Goal: Task Accomplishment & Management: Complete application form

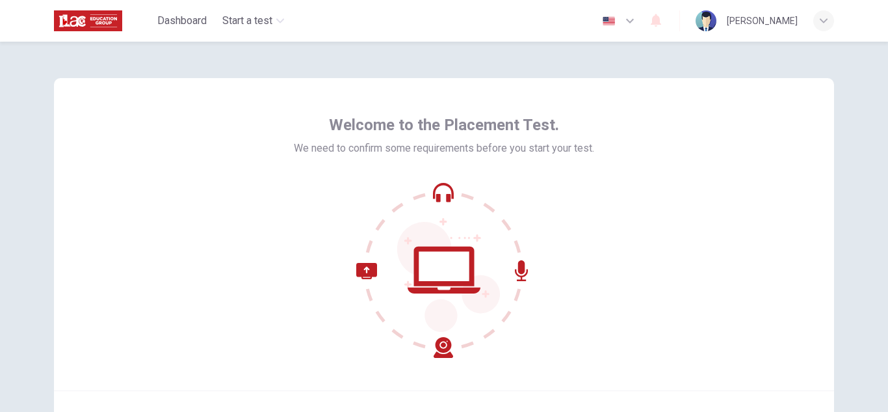
scroll to position [130, 0]
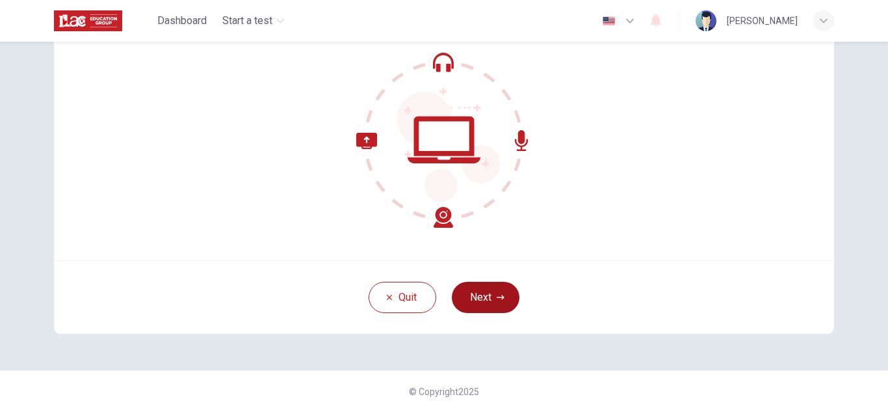
click at [489, 291] on button "Next" at bounding box center [486, 297] width 68 height 31
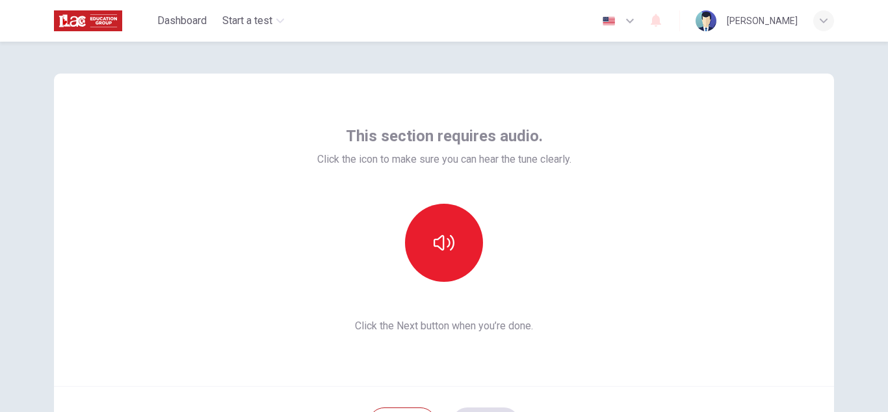
scroll to position [0, 0]
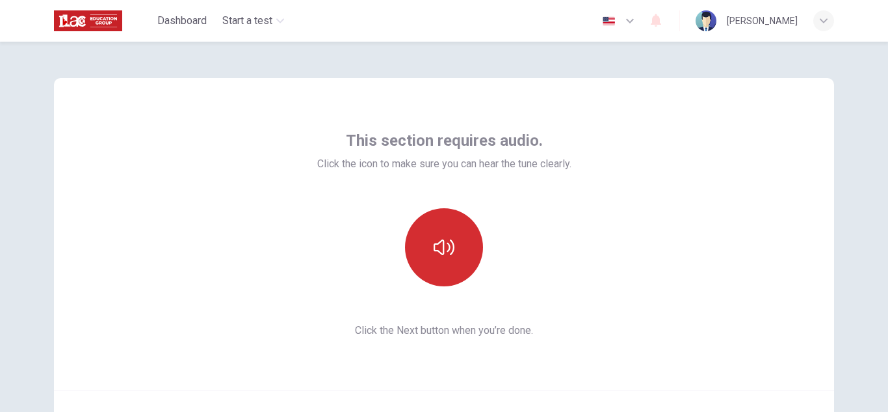
click at [432, 229] on button "button" at bounding box center [444, 247] width 78 height 78
click at [443, 254] on icon "button" at bounding box center [444, 247] width 21 height 16
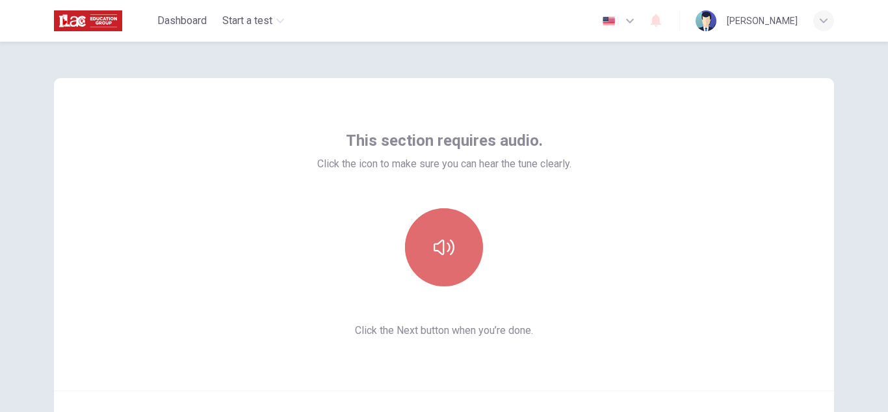
click at [443, 254] on icon "button" at bounding box center [444, 247] width 21 height 16
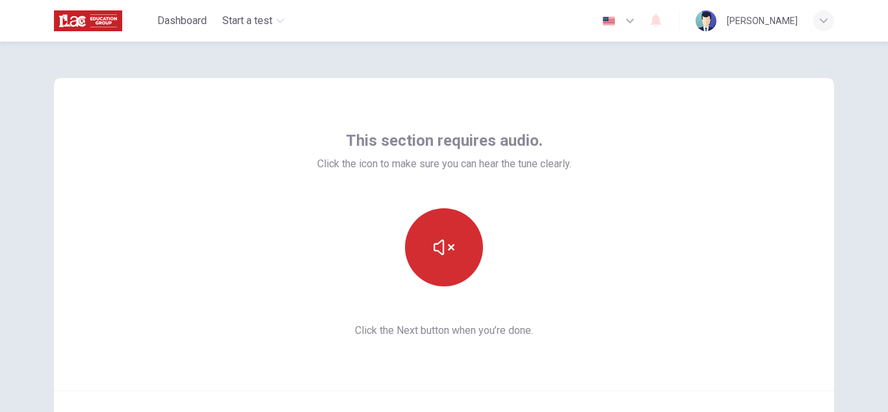
click at [443, 254] on icon "button" at bounding box center [444, 247] width 21 height 16
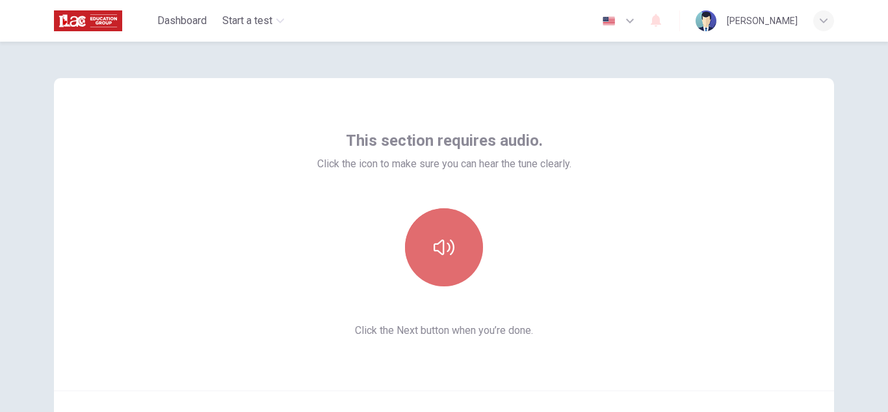
click at [445, 254] on icon "button" at bounding box center [444, 247] width 21 height 21
click at [446, 254] on icon "button" at bounding box center [444, 247] width 21 height 21
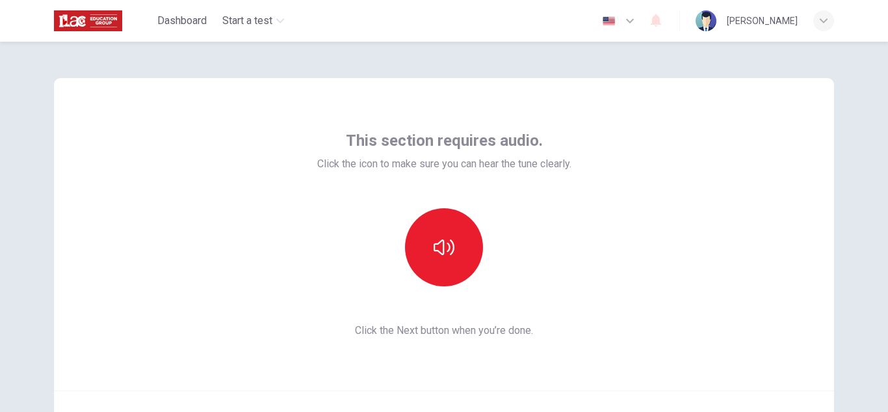
click at [233, 229] on div "This section requires audio. Click the icon to make sure you can hear the tune …" at bounding box center [444, 234] width 780 height 312
click at [439, 246] on icon "button" at bounding box center [444, 247] width 21 height 21
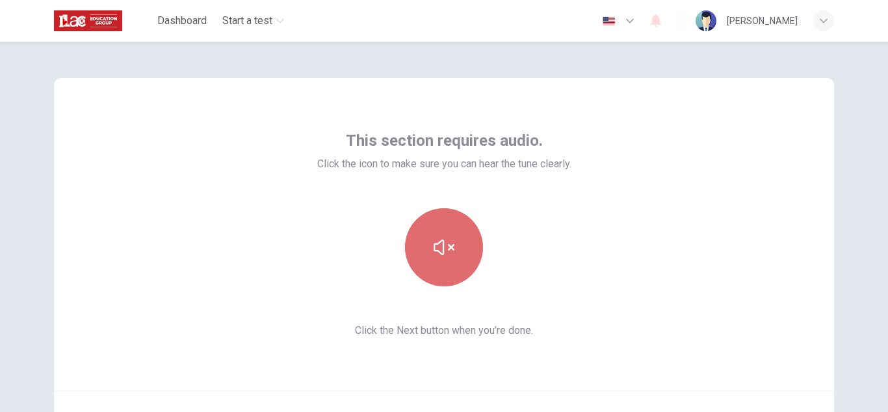
click at [439, 246] on icon "button" at bounding box center [444, 247] width 21 height 21
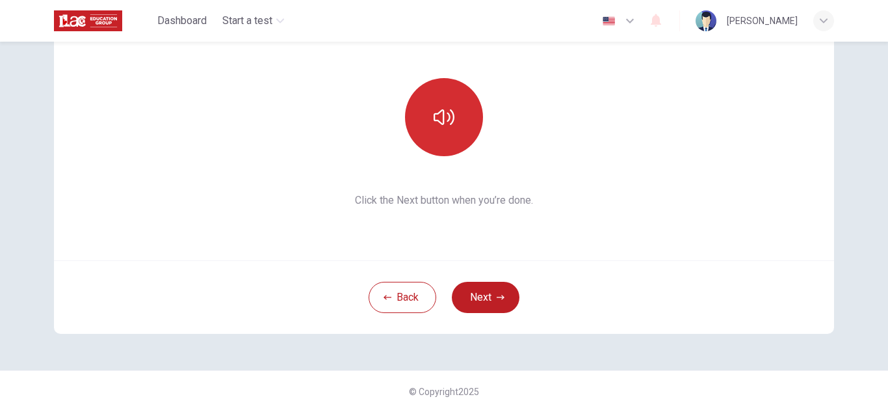
scroll to position [123, 0]
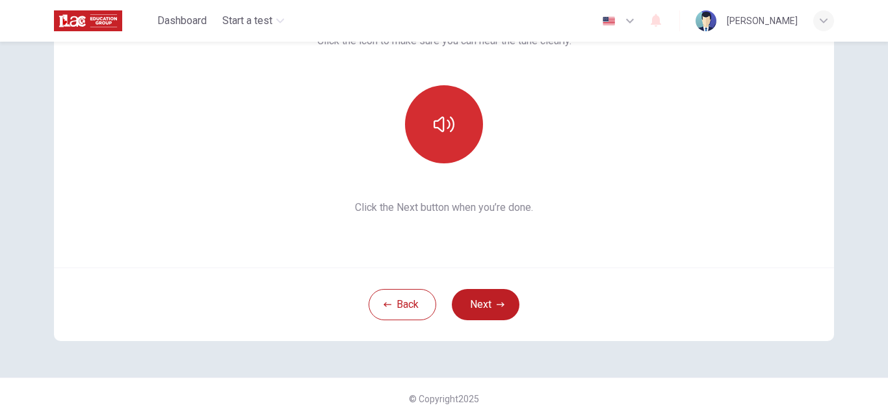
click at [438, 137] on button "button" at bounding box center [444, 124] width 78 height 78
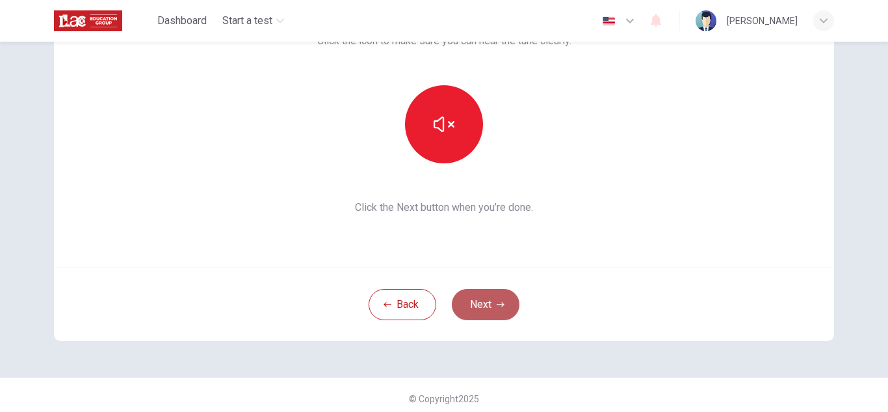
click at [490, 308] on button "Next" at bounding box center [486, 304] width 68 height 31
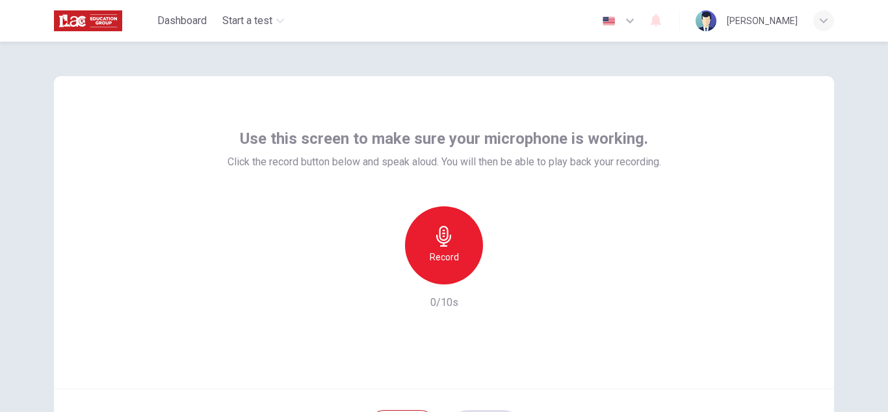
scroll to position [0, 0]
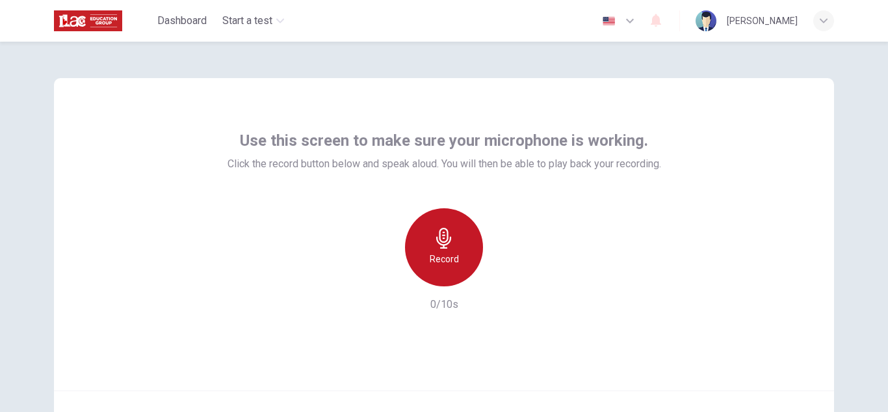
click at [438, 234] on icon "button" at bounding box center [444, 238] width 21 height 21
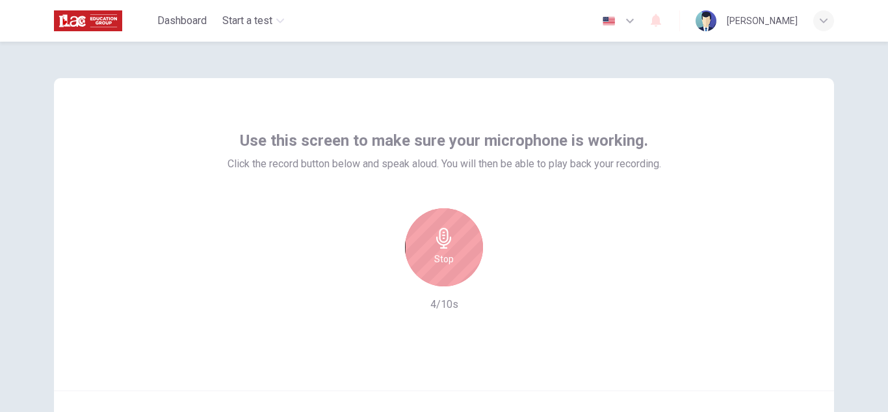
click at [446, 228] on icon "button" at bounding box center [444, 238] width 21 height 21
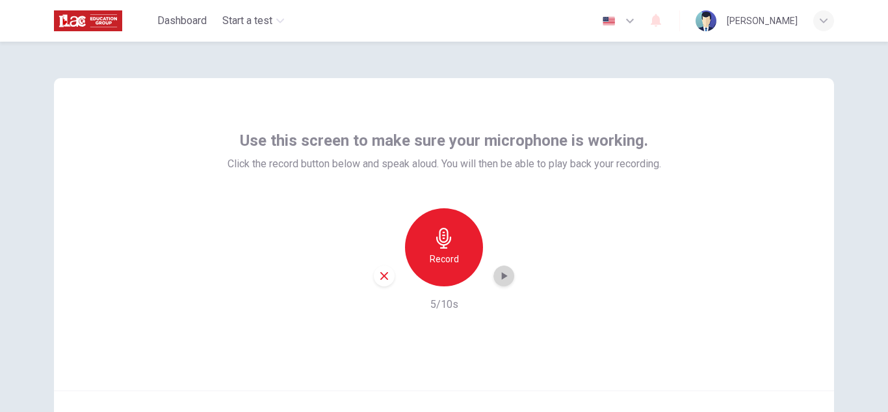
click at [502, 278] on icon "button" at bounding box center [505, 276] width 6 height 8
click at [380, 276] on icon "button" at bounding box center [384, 276] width 12 height 12
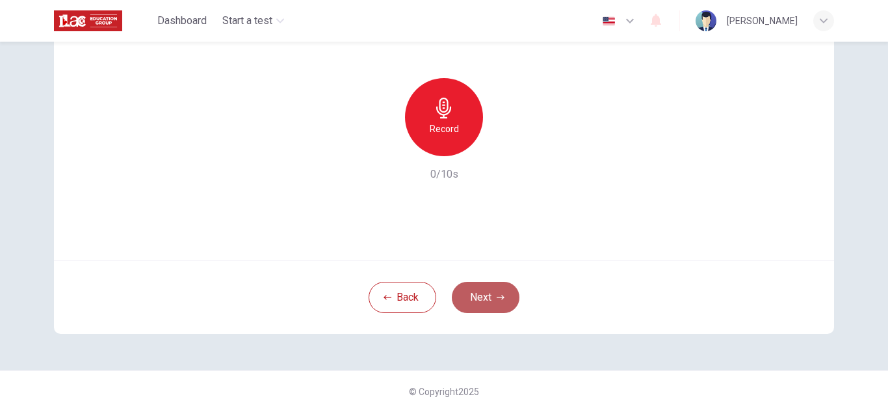
click at [495, 305] on button "Next" at bounding box center [486, 297] width 68 height 31
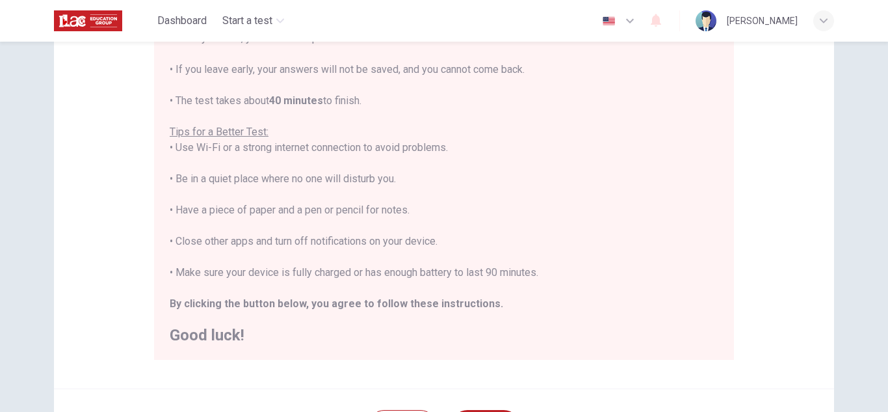
scroll to position [311, 0]
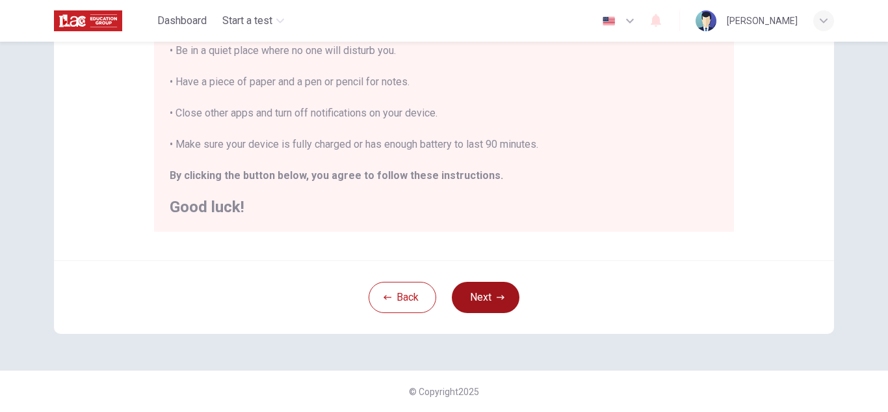
click at [486, 307] on button "Next" at bounding box center [486, 297] width 68 height 31
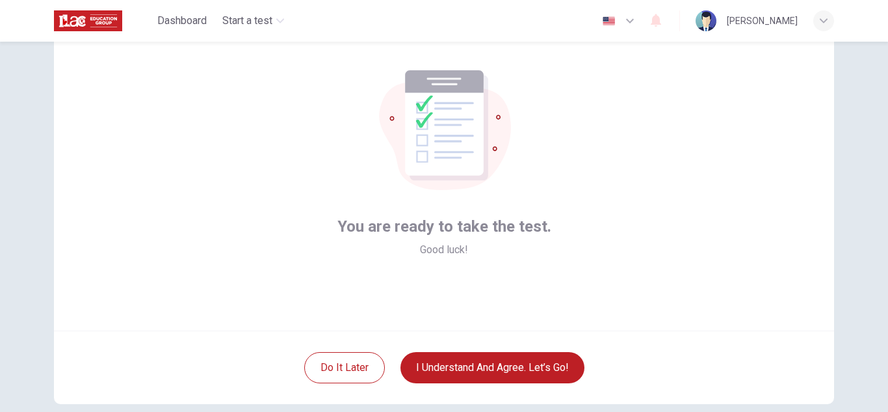
scroll to position [61, 0]
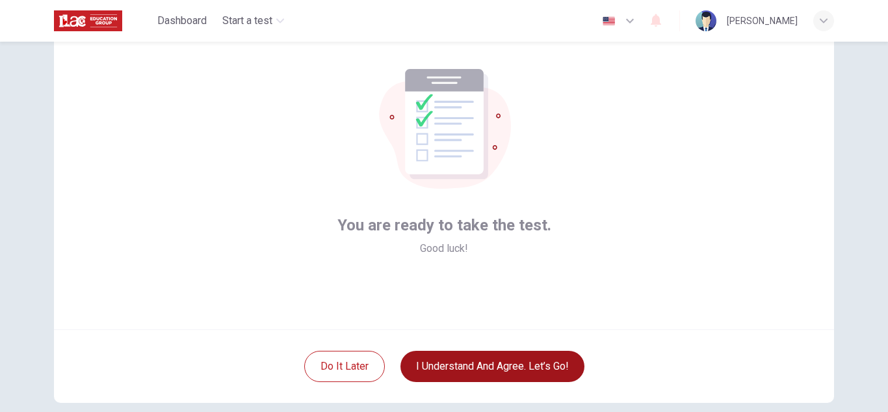
click at [449, 360] on button "I understand and agree. Let’s go!" at bounding box center [492, 365] width 184 height 31
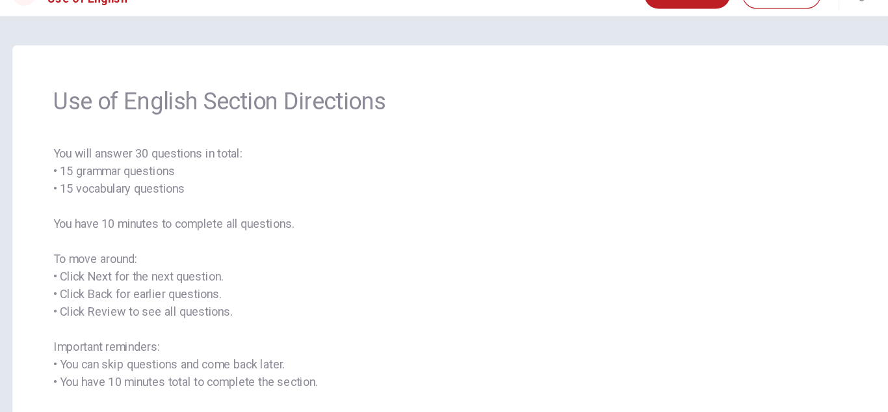
click at [387, 248] on span "You will answer 30 questions in total: • 15 grammar questions • 15 vocabulary q…" at bounding box center [443, 281] width 707 height 250
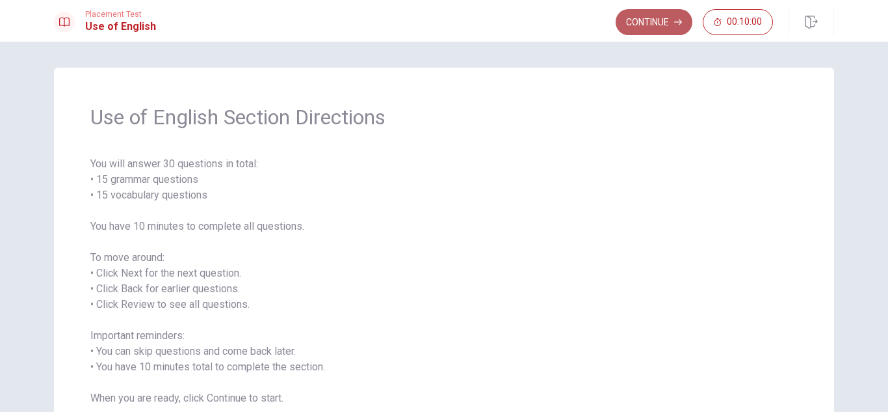
click at [645, 20] on button "Continue" at bounding box center [654, 22] width 77 height 26
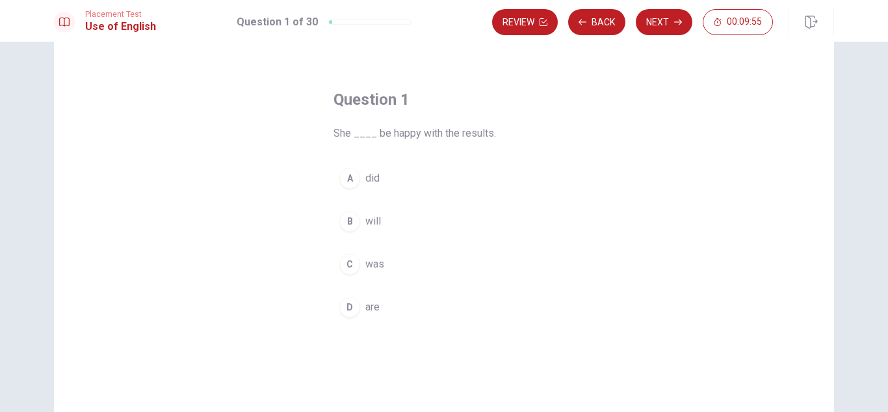
scroll to position [33, 0]
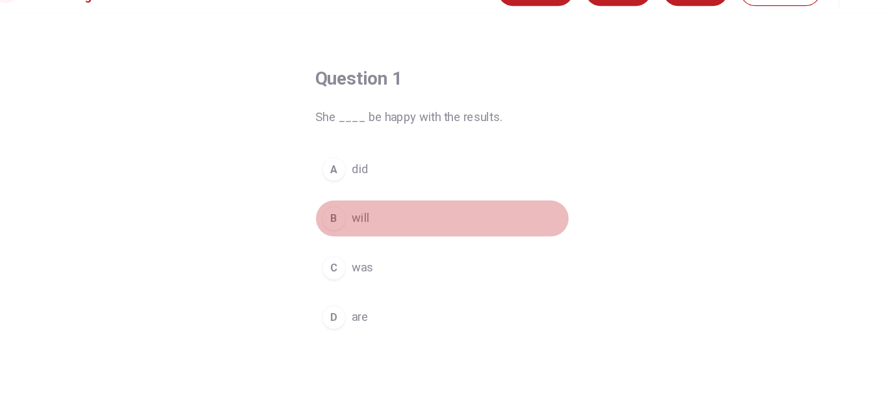
click at [346, 217] on div "B" at bounding box center [349, 219] width 21 height 21
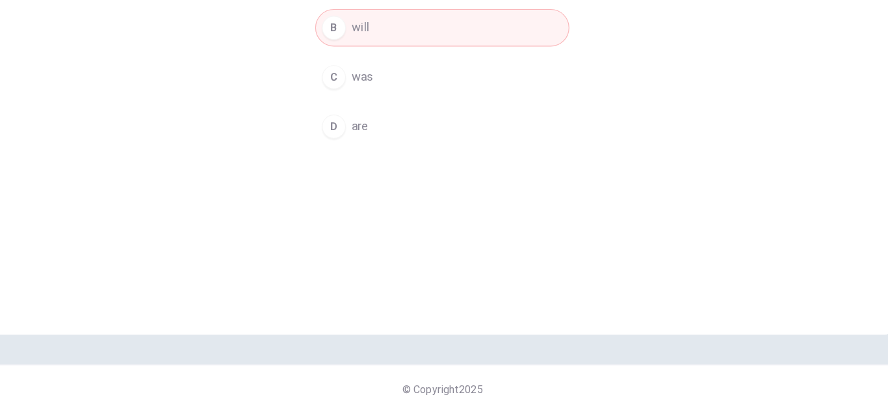
scroll to position [0, 0]
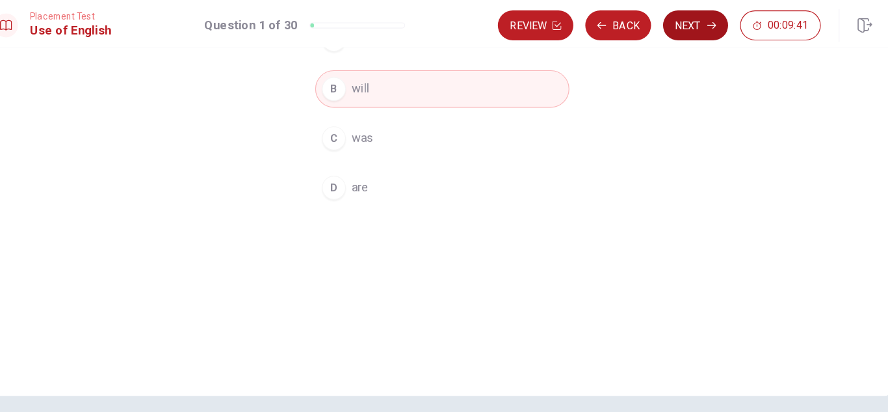
click at [659, 21] on button "Next" at bounding box center [664, 22] width 57 height 26
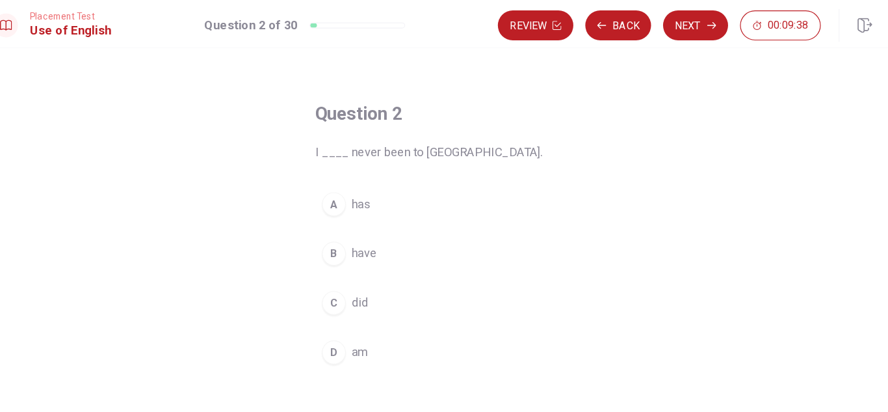
scroll to position [34, 0]
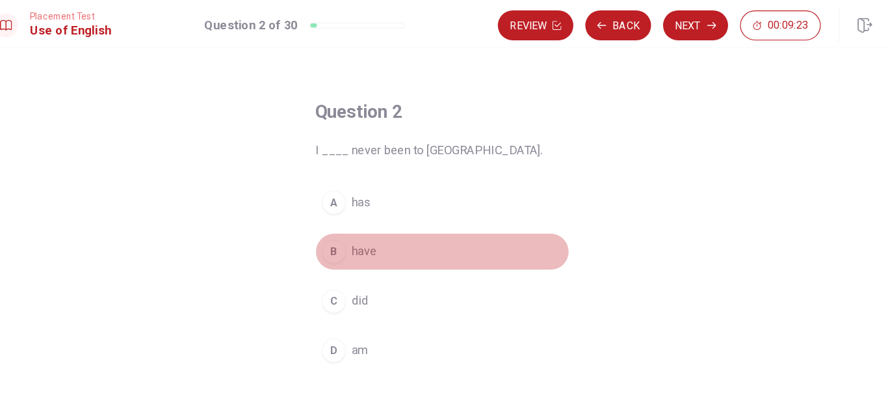
click at [411, 216] on button "B have" at bounding box center [444, 218] width 221 height 33
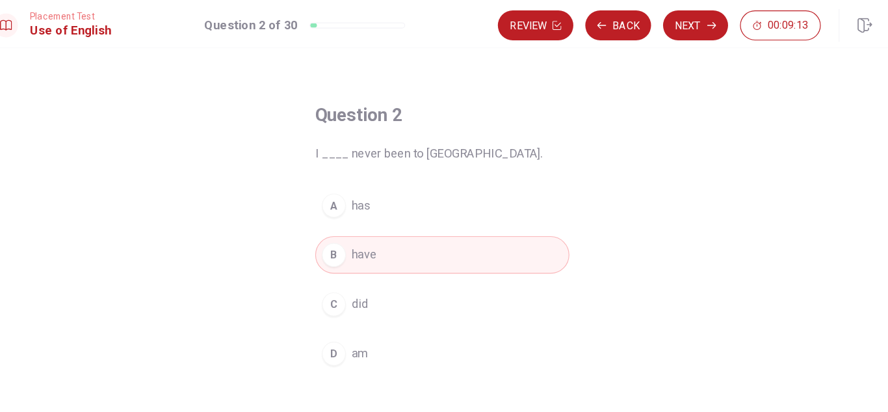
scroll to position [29, 0]
click at [647, 20] on button "Next" at bounding box center [664, 22] width 57 height 26
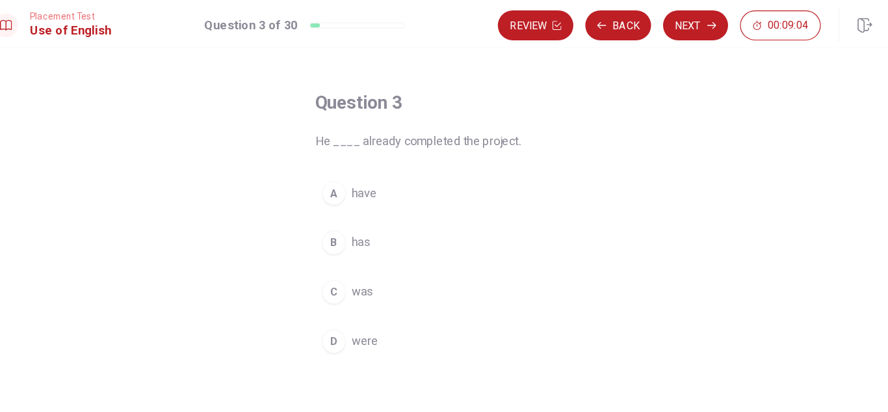
scroll to position [44, 0]
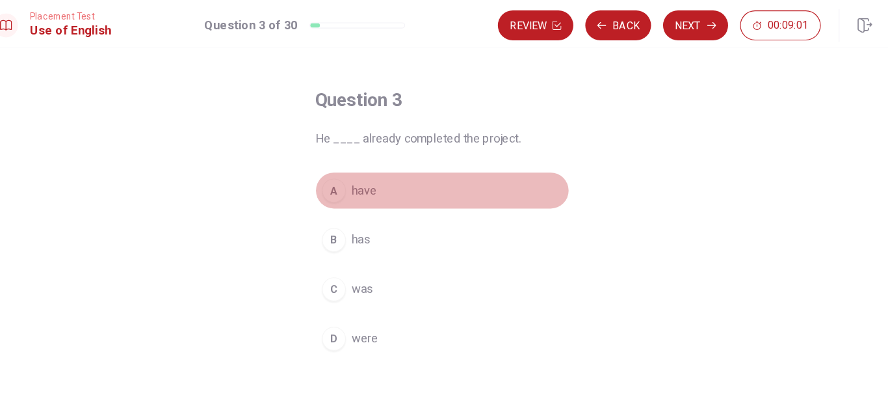
click at [419, 161] on button "A have" at bounding box center [444, 166] width 221 height 33
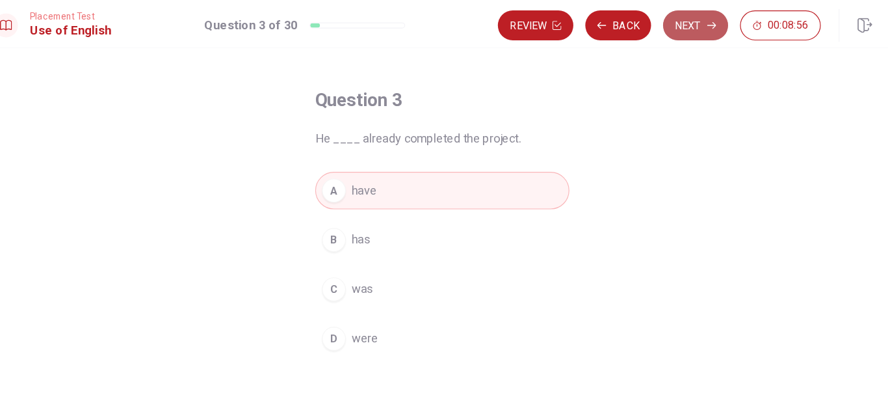
click at [649, 19] on button "Next" at bounding box center [664, 22] width 57 height 26
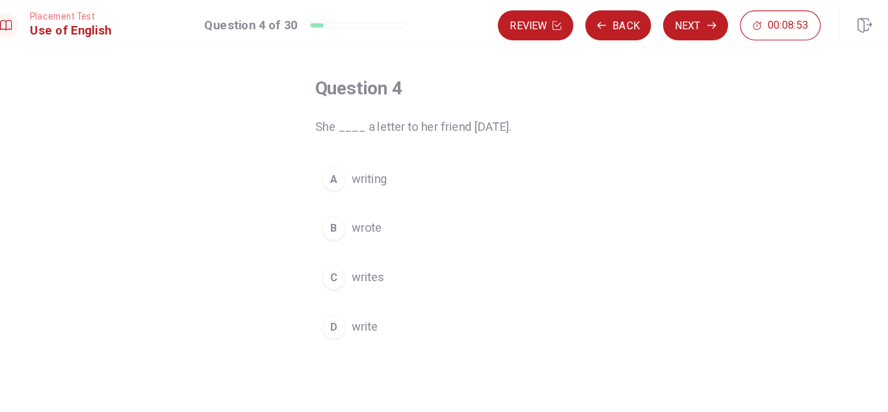
scroll to position [53, 0]
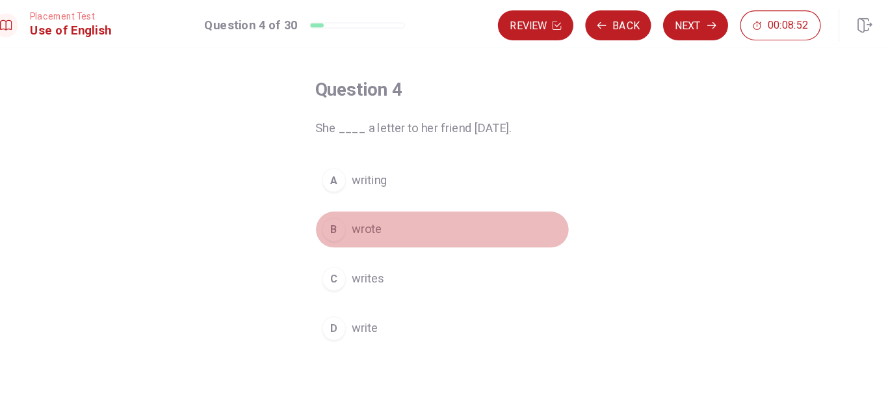
click at [478, 189] on button "B wrote" at bounding box center [444, 199] width 221 height 33
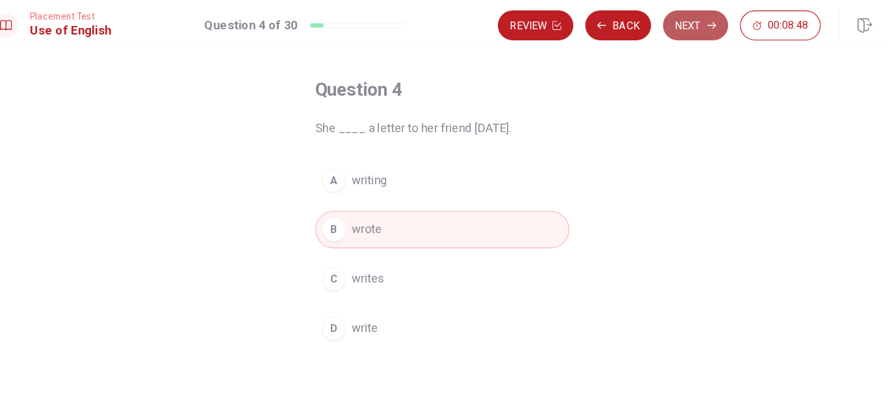
click at [663, 18] on button "Next" at bounding box center [664, 22] width 57 height 26
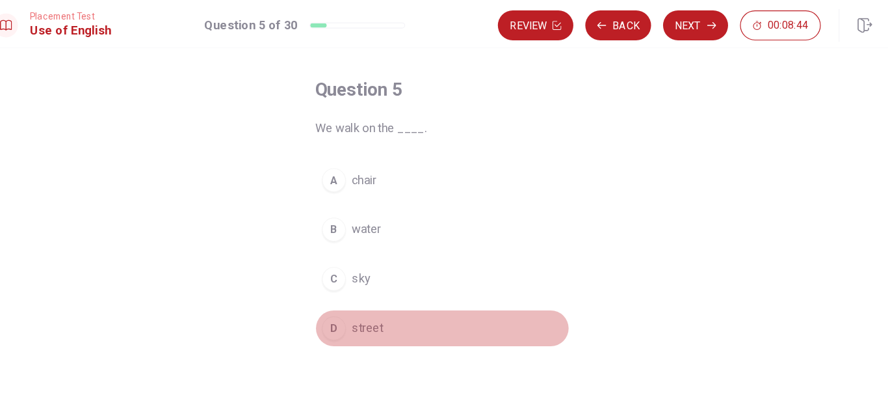
click at [405, 278] on button "D street" at bounding box center [444, 285] width 221 height 33
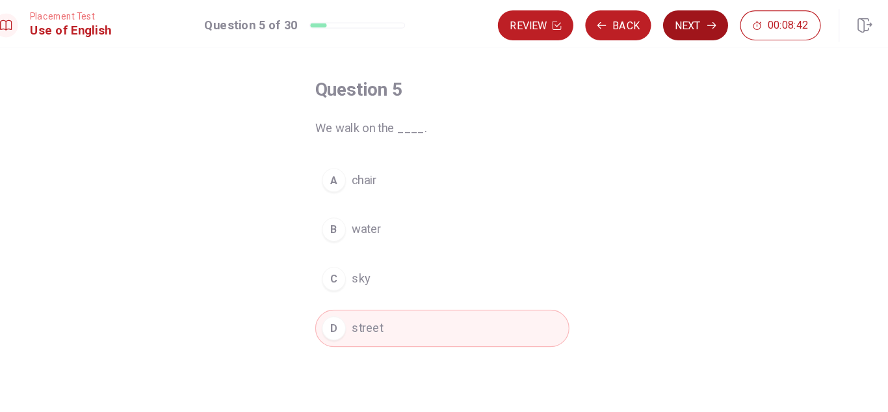
click at [666, 32] on button "Next" at bounding box center [664, 22] width 57 height 26
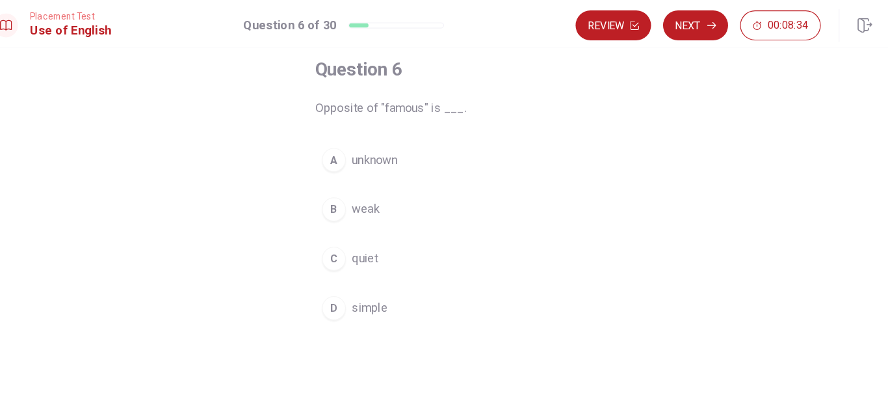
scroll to position [70, 0]
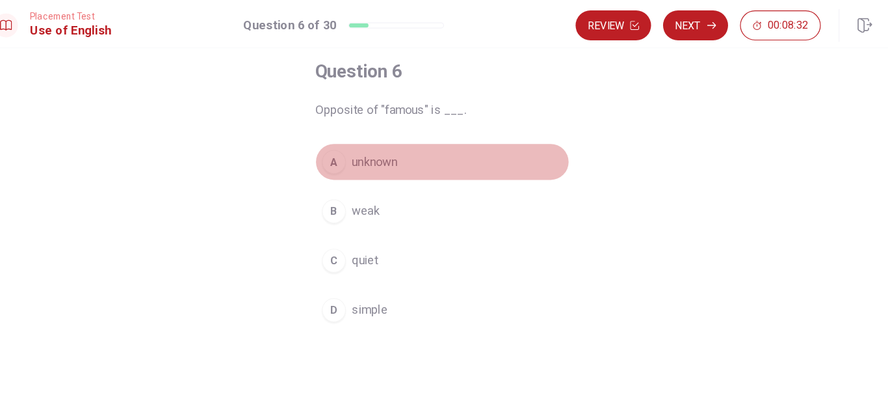
click at [447, 133] on button "A unknown" at bounding box center [444, 140] width 221 height 33
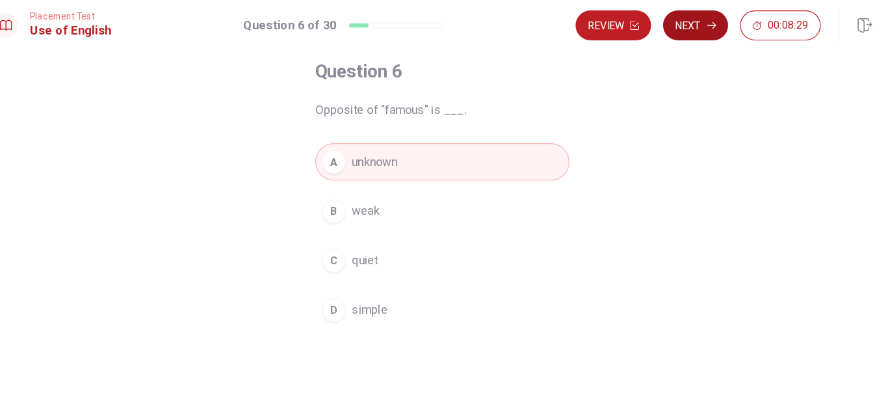
click at [670, 18] on button "Next" at bounding box center [664, 22] width 57 height 26
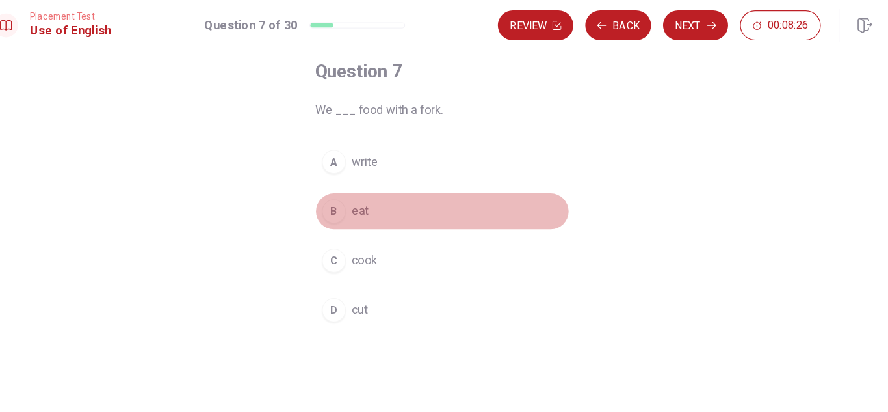
click at [401, 181] on button "B eat" at bounding box center [444, 183] width 221 height 33
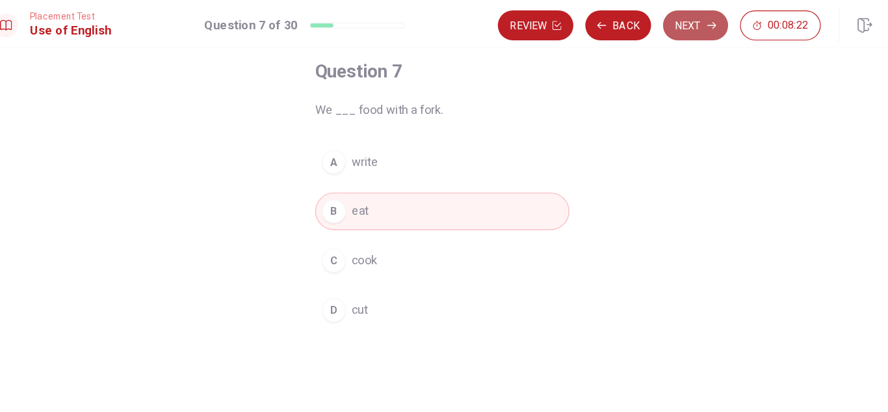
click at [666, 19] on button "Next" at bounding box center [664, 22] width 57 height 26
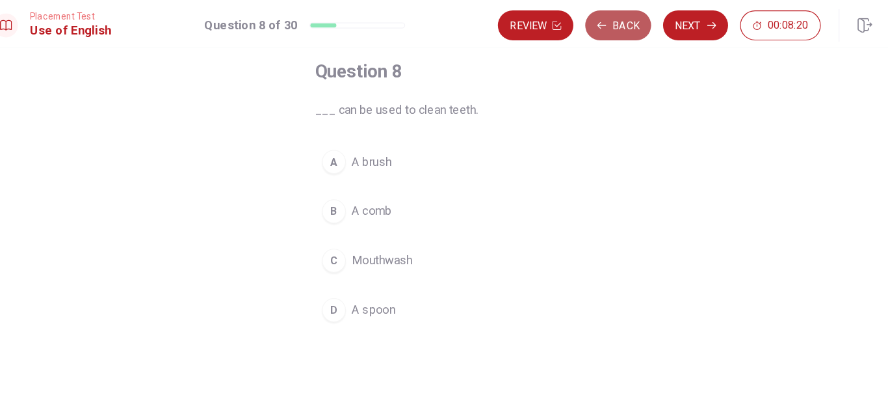
click at [583, 18] on icon "button" at bounding box center [583, 22] width 8 height 8
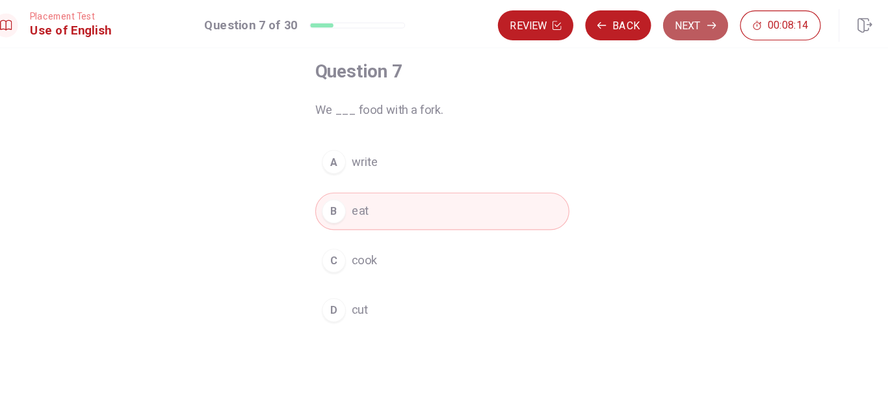
click at [672, 25] on button "Next" at bounding box center [664, 22] width 57 height 26
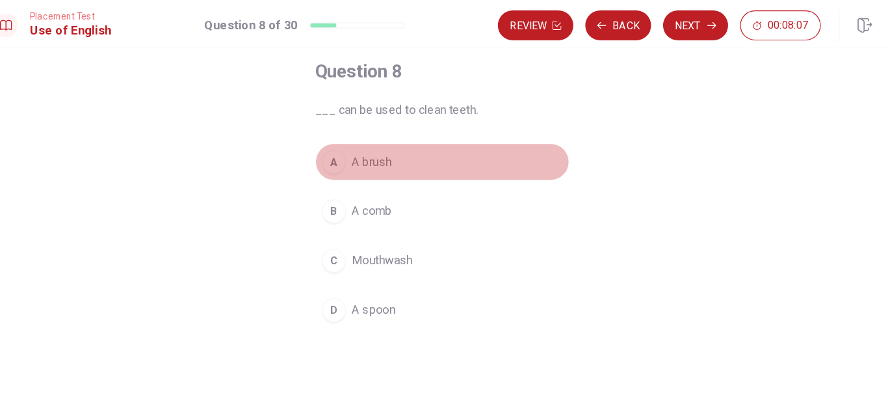
click at [460, 127] on button "A A brush" at bounding box center [444, 140] width 221 height 33
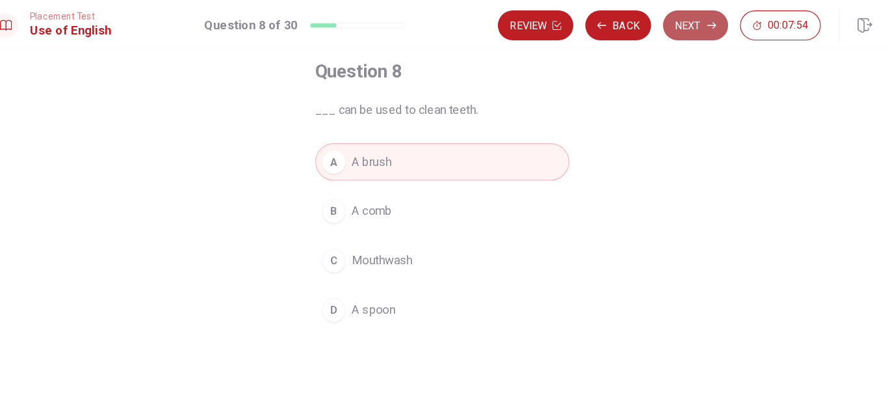
click at [662, 24] on button "Next" at bounding box center [664, 22] width 57 height 26
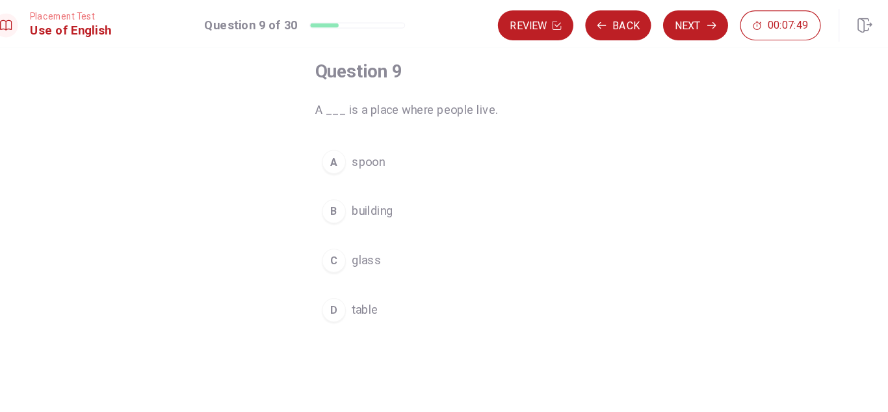
click at [468, 191] on button "B building" at bounding box center [444, 183] width 221 height 33
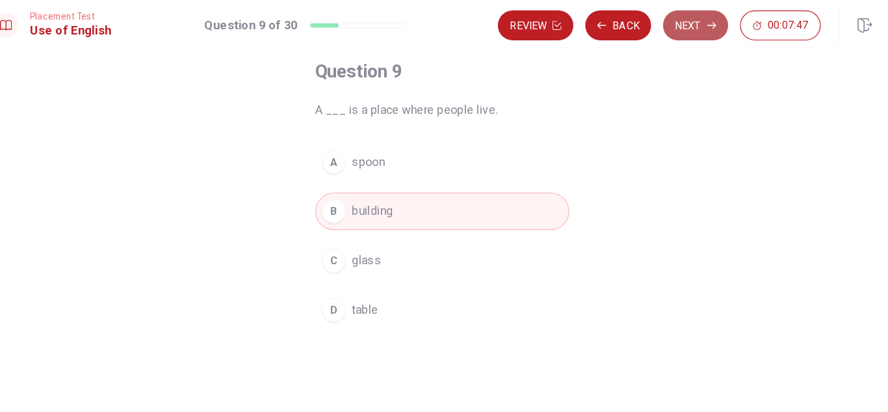
click at [660, 29] on button "Next" at bounding box center [664, 22] width 57 height 26
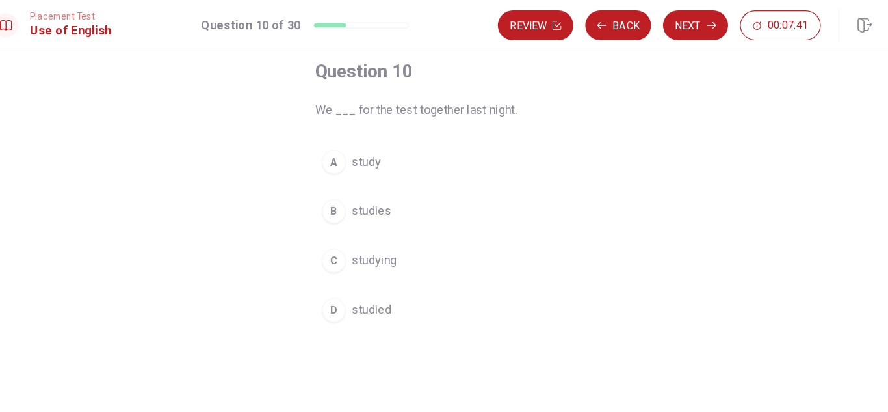
click at [446, 267] on button "D studied" at bounding box center [444, 269] width 221 height 33
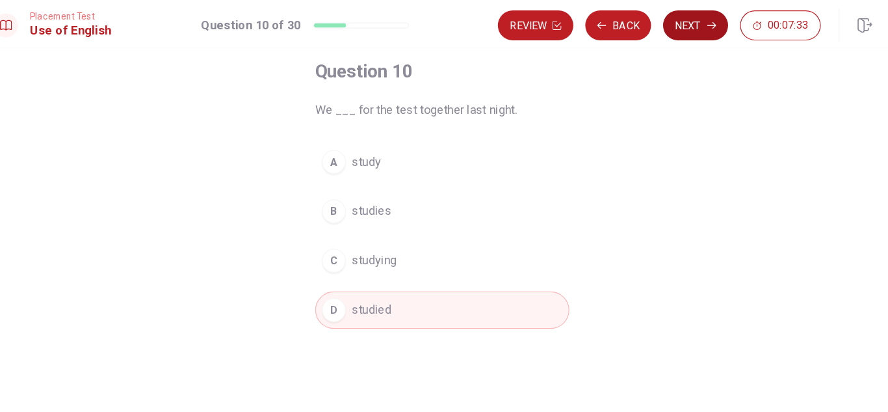
click at [661, 21] on button "Next" at bounding box center [664, 22] width 57 height 26
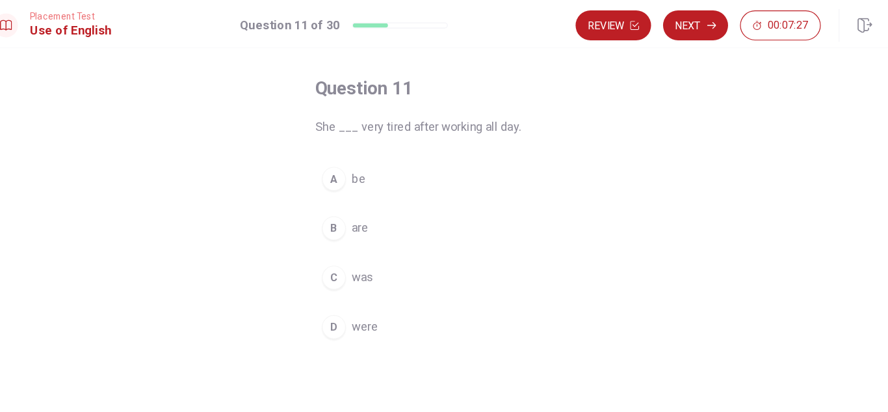
scroll to position [55, 0]
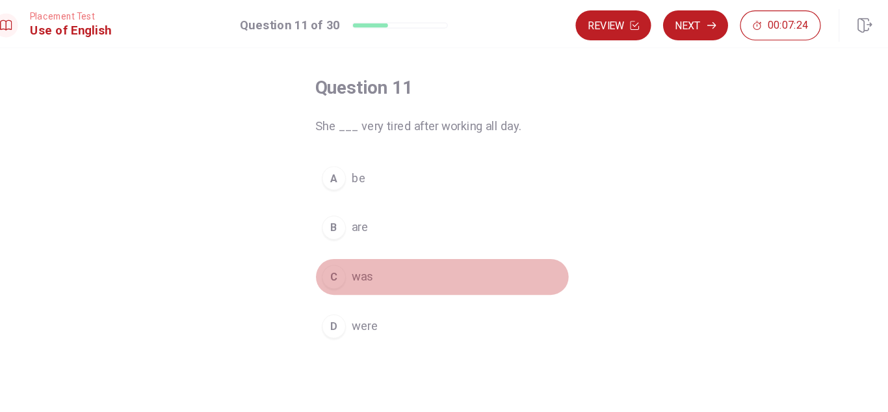
click at [400, 239] on button "C was" at bounding box center [444, 240] width 221 height 33
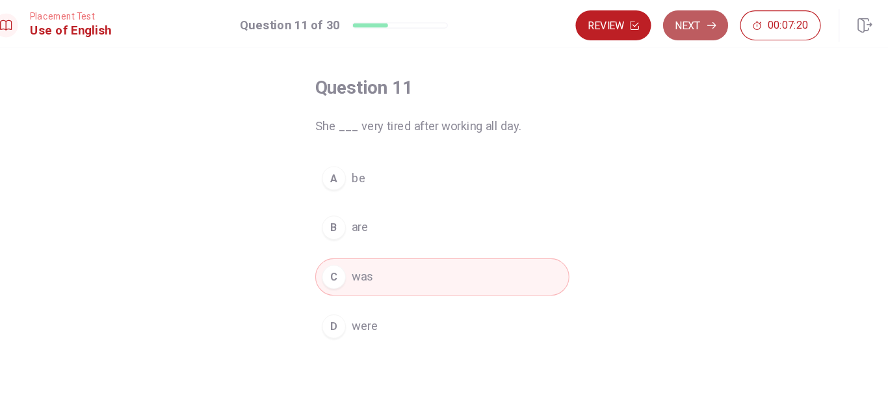
click at [668, 21] on button "Next" at bounding box center [664, 22] width 57 height 26
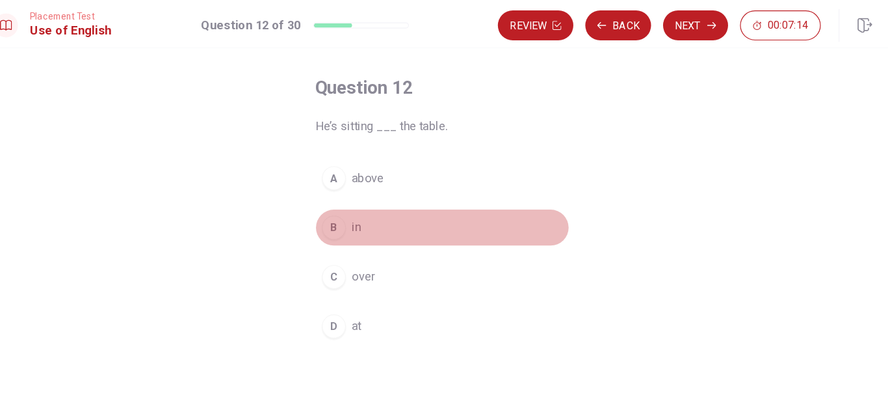
click at [430, 186] on button "B in" at bounding box center [444, 197] width 221 height 33
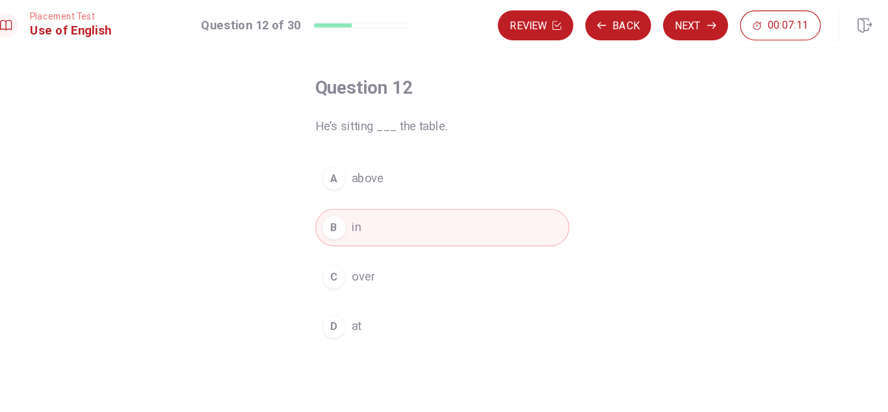
click at [392, 278] on button "D at" at bounding box center [444, 283] width 221 height 33
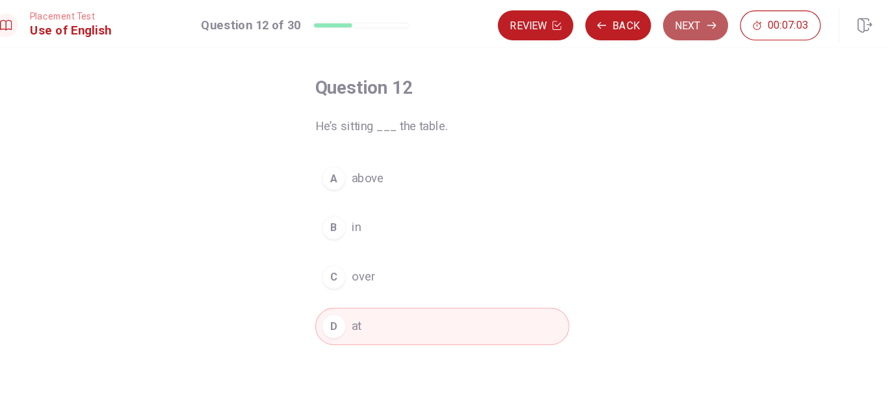
click at [653, 20] on button "Next" at bounding box center [664, 22] width 57 height 26
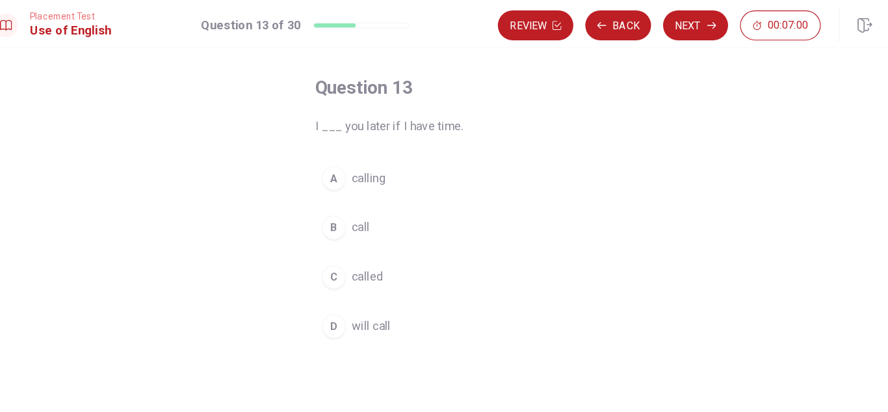
click at [417, 202] on button "B call" at bounding box center [444, 197] width 221 height 33
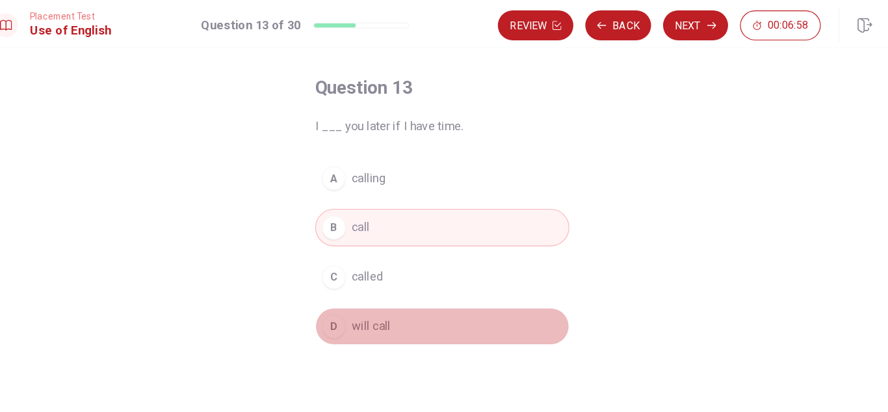
click at [422, 274] on button "D will call" at bounding box center [444, 283] width 221 height 33
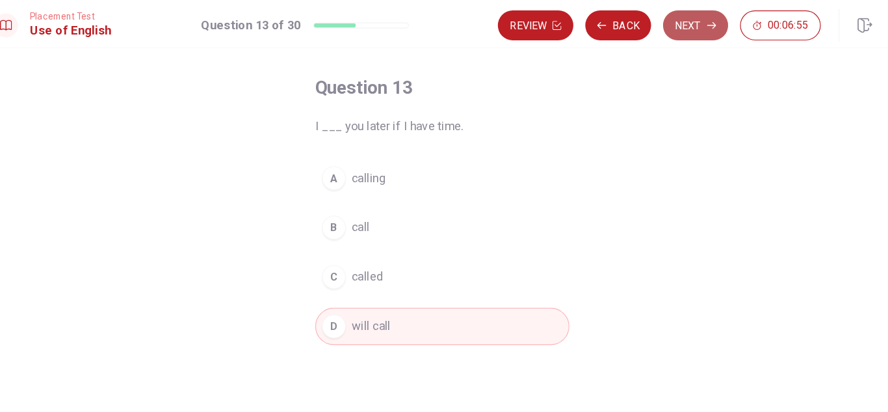
click at [653, 33] on button "Next" at bounding box center [664, 22] width 57 height 26
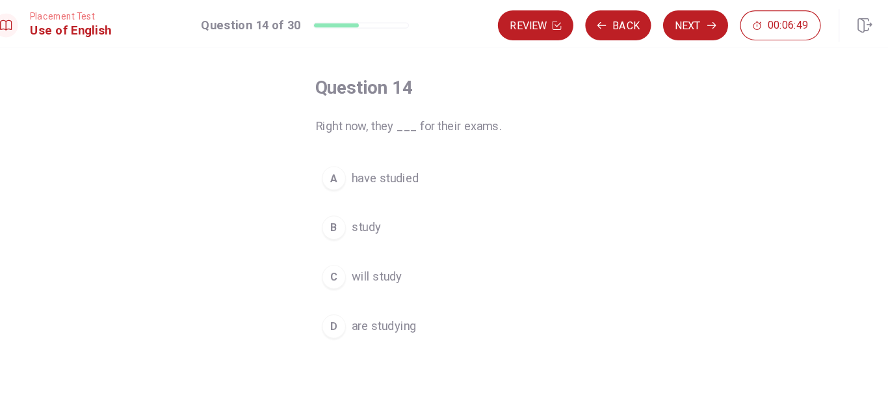
click at [430, 287] on button "D are studying" at bounding box center [444, 283] width 221 height 33
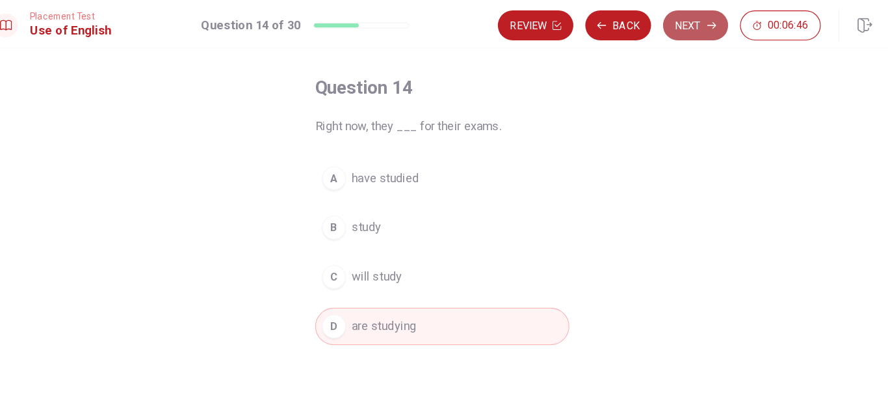
click at [651, 29] on button "Next" at bounding box center [664, 22] width 57 height 26
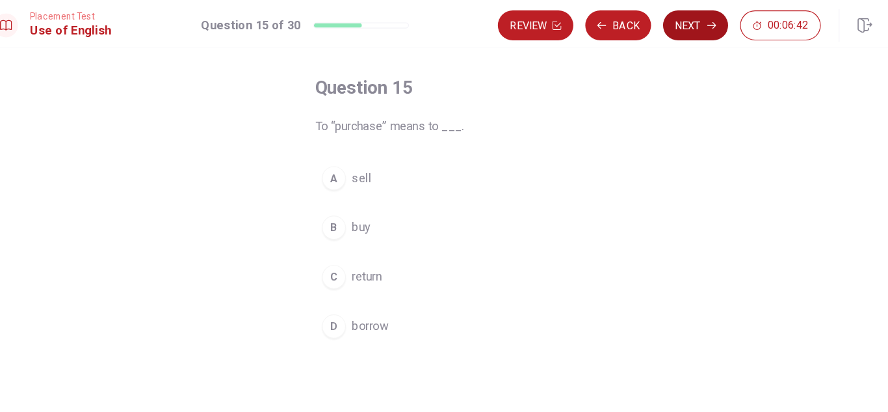
click at [652, 23] on button "Next" at bounding box center [664, 22] width 57 height 26
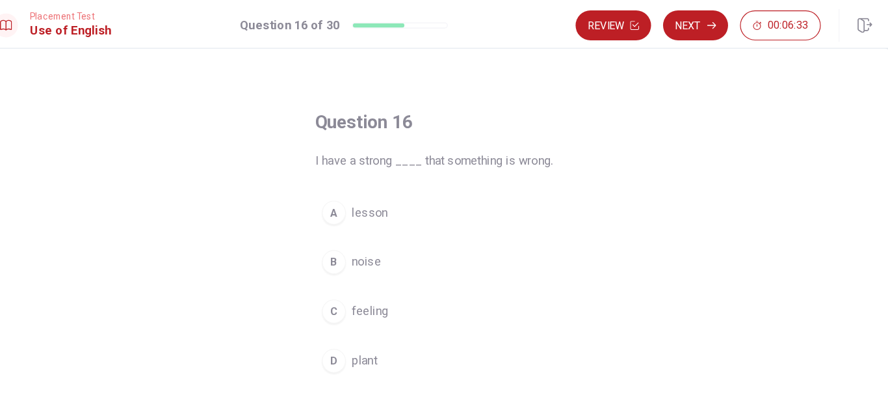
scroll to position [27, 0]
click at [377, 270] on span "feeling" at bounding box center [381, 269] width 32 height 16
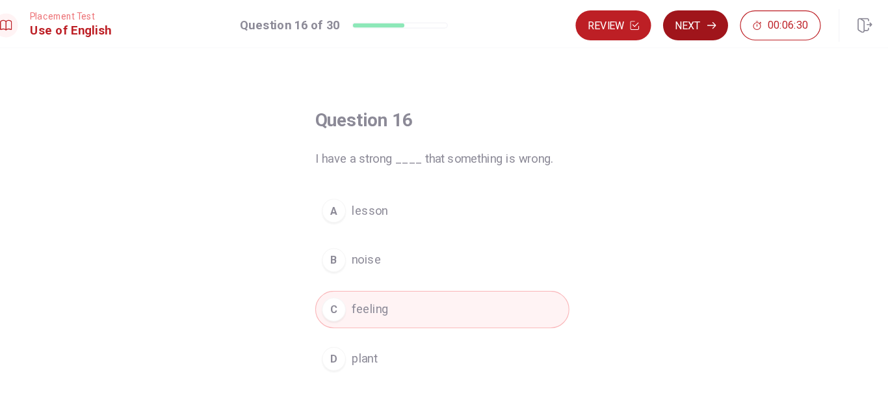
click at [647, 15] on button "Next" at bounding box center [664, 22] width 57 height 26
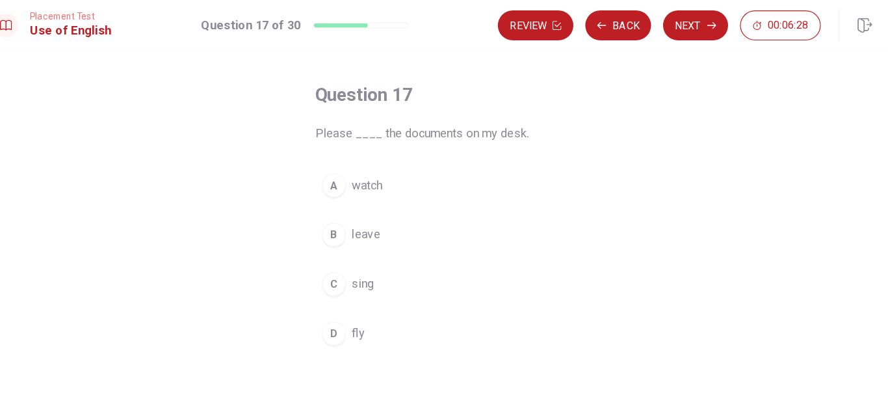
scroll to position [49, 0]
click at [413, 233] on button "C sing" at bounding box center [444, 246] width 221 height 33
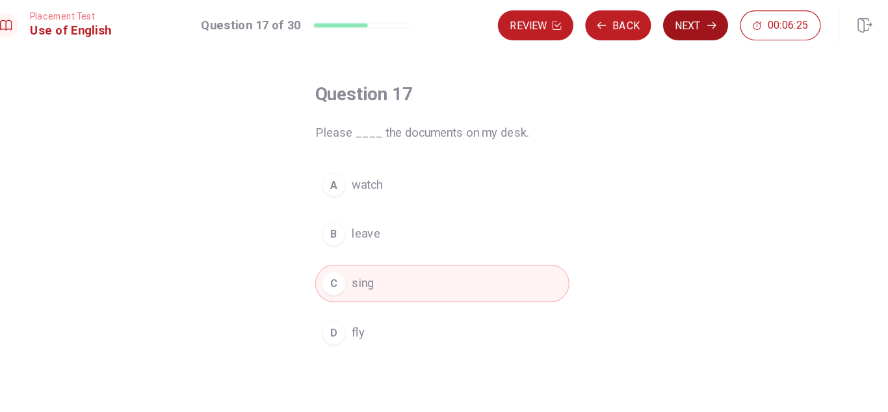
click at [666, 27] on button "Next" at bounding box center [664, 22] width 57 height 26
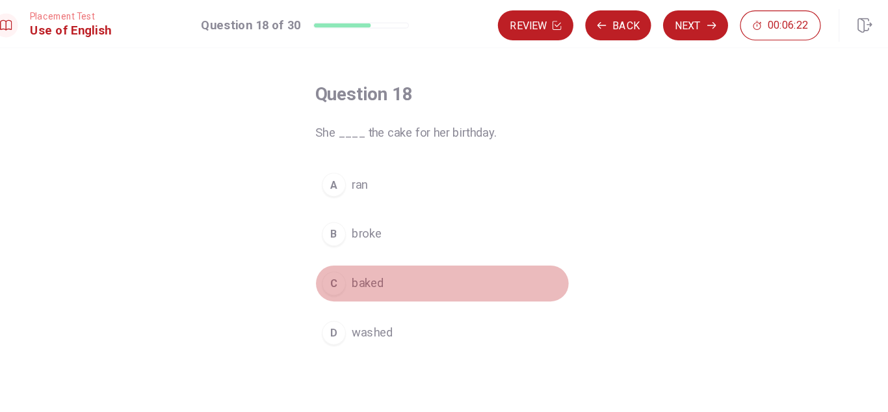
click at [431, 245] on button "C baked" at bounding box center [444, 246] width 221 height 33
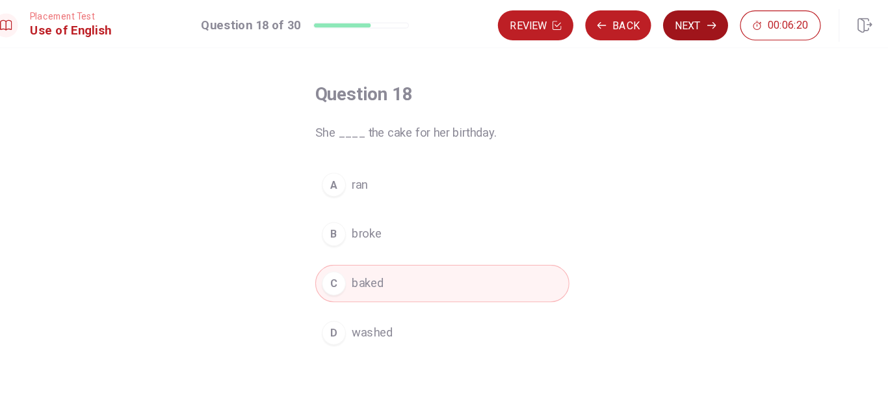
click at [650, 18] on button "Next" at bounding box center [664, 22] width 57 height 26
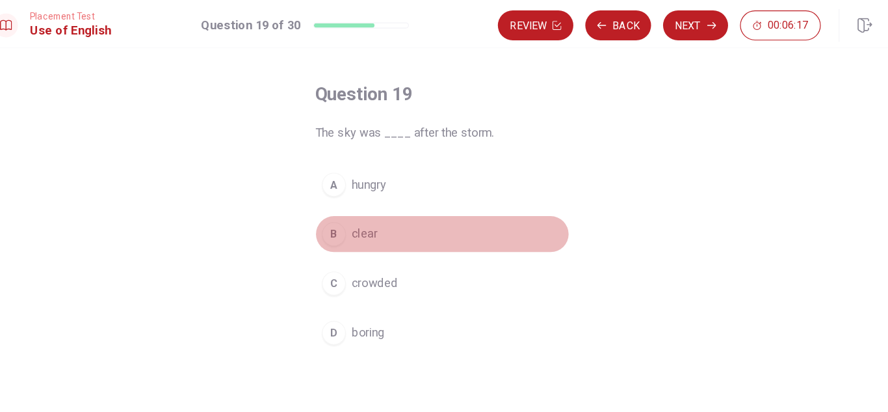
click at [367, 199] on span "clear" at bounding box center [376, 204] width 22 height 16
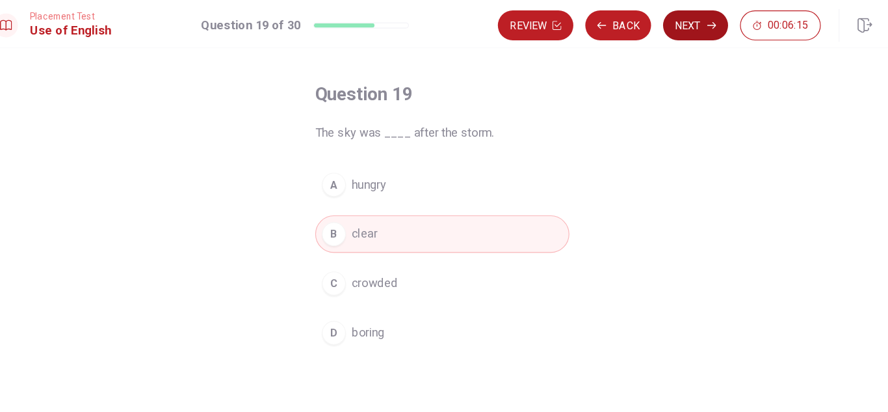
click at [659, 22] on button "Next" at bounding box center [664, 22] width 57 height 26
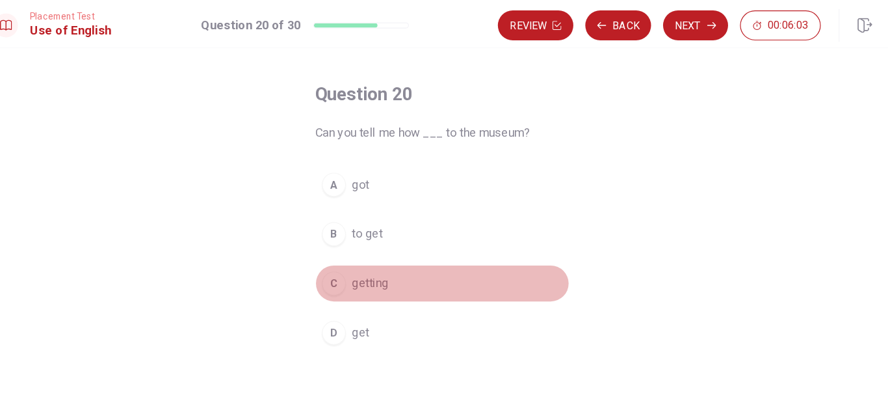
click at [413, 251] on button "C getting" at bounding box center [444, 246] width 221 height 33
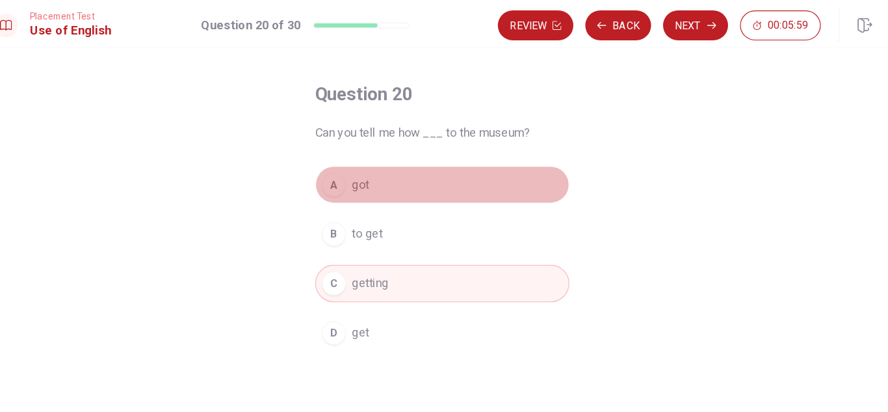
click at [401, 159] on button "A got" at bounding box center [444, 160] width 221 height 33
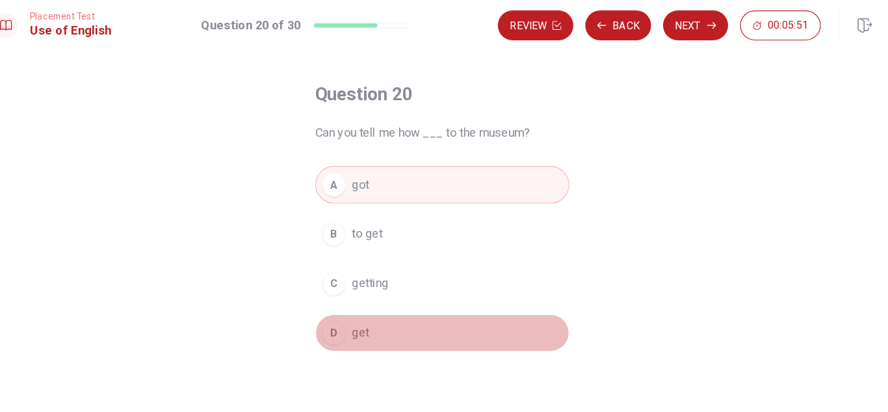
click at [401, 283] on button "D get" at bounding box center [444, 289] width 221 height 33
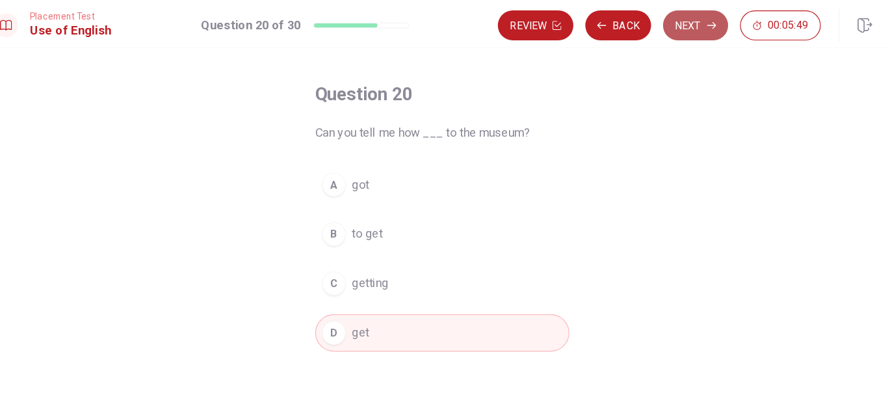
click at [667, 27] on button "Next" at bounding box center [664, 22] width 57 height 26
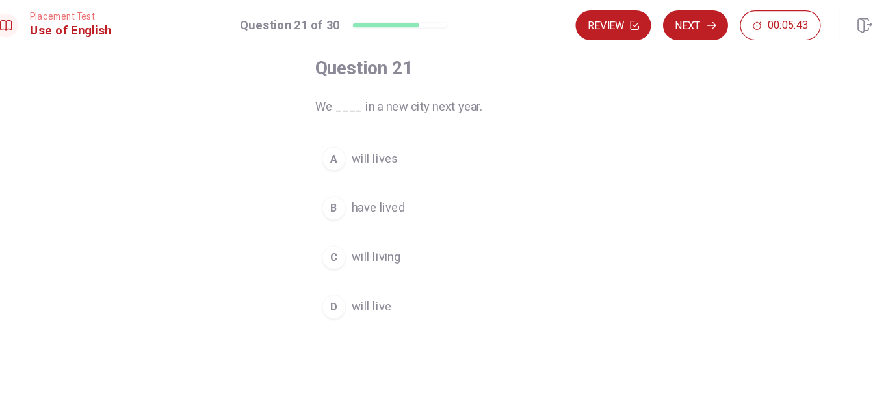
scroll to position [73, 0]
click at [434, 174] on button "B have lived" at bounding box center [444, 179] width 221 height 33
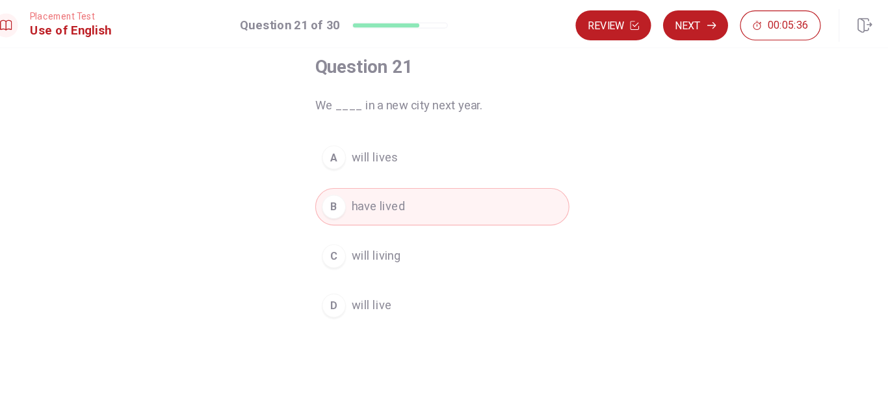
click at [458, 213] on button "C will living" at bounding box center [444, 222] width 221 height 33
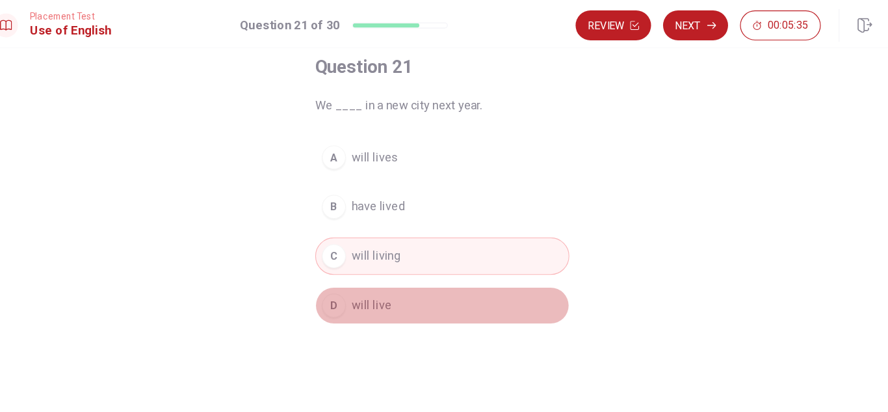
click at [467, 265] on button "D will live" at bounding box center [444, 265] width 221 height 33
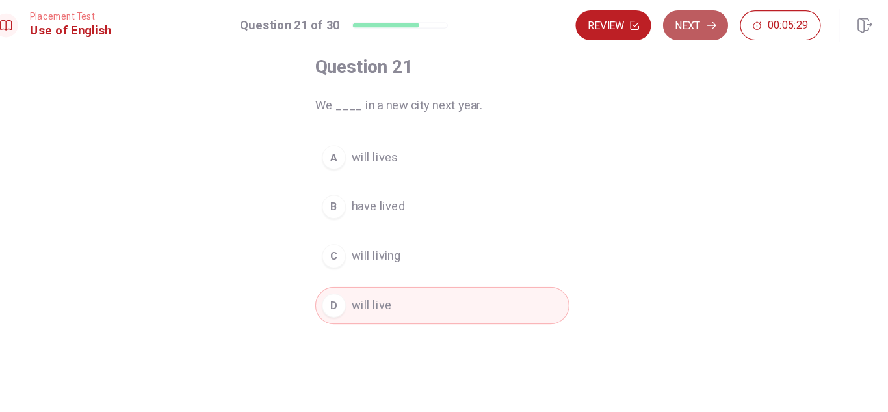
click at [663, 29] on button "Next" at bounding box center [664, 22] width 57 height 26
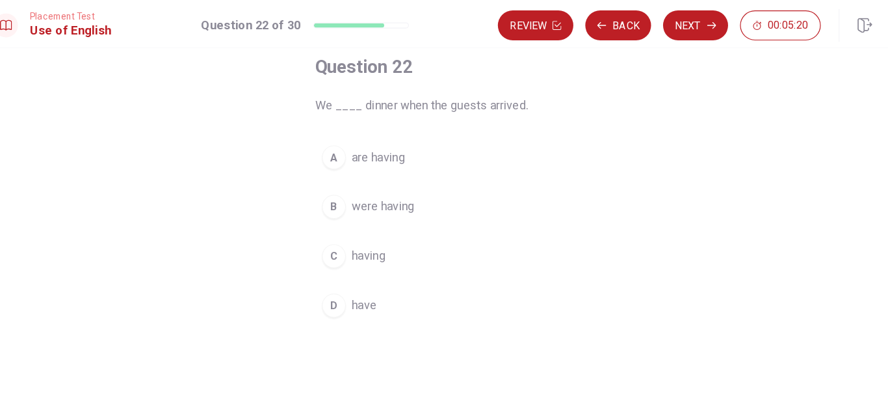
click at [439, 183] on button "B were having" at bounding box center [444, 179] width 221 height 33
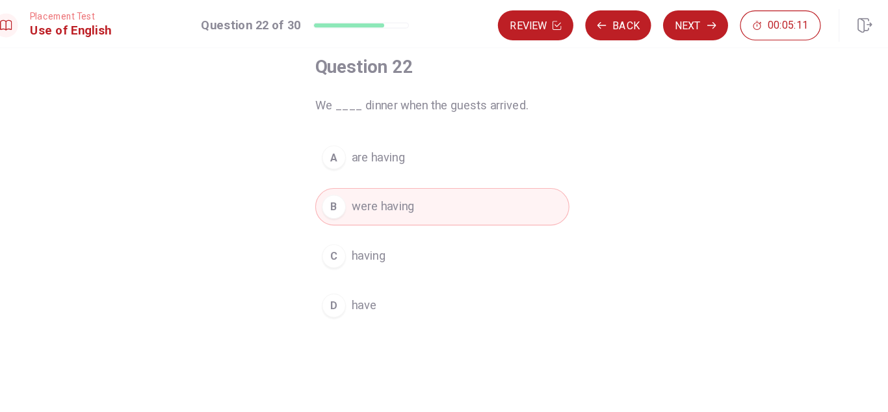
drag, startPoint x: 668, startPoint y: 21, endPoint x: 663, endPoint y: 129, distance: 107.4
click at [663, 129] on div "Placement Test Use of English Question 22 of 30 Review Back Next 00:05:11 Quest…" at bounding box center [444, 206] width 888 height 412
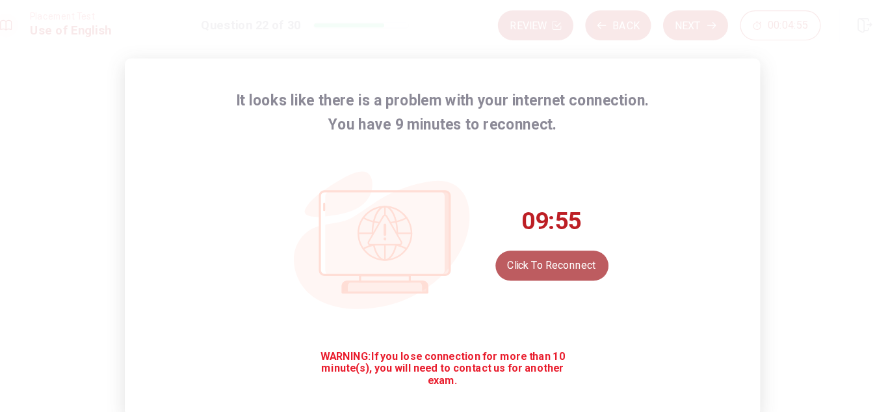
click at [548, 235] on button "Click to reconnect" at bounding box center [539, 231] width 98 height 26
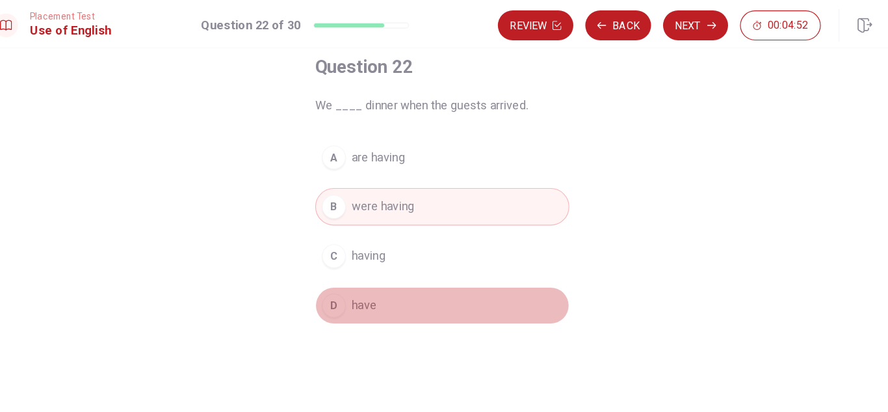
click at [402, 262] on button "D have" at bounding box center [444, 265] width 221 height 33
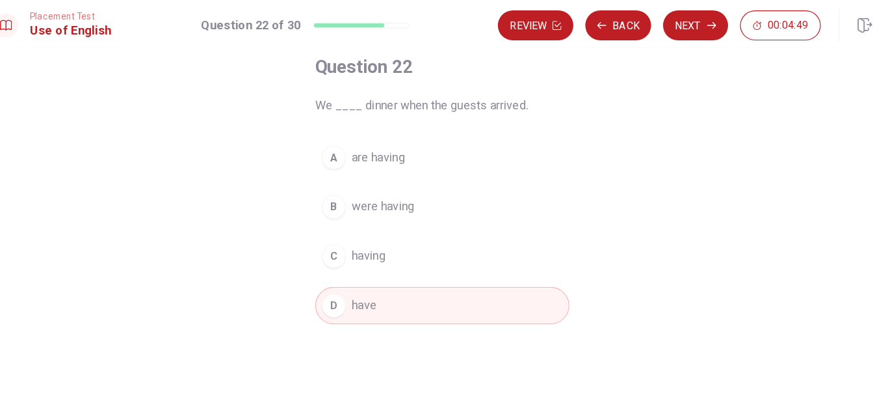
click at [416, 221] on button "C having" at bounding box center [444, 222] width 221 height 33
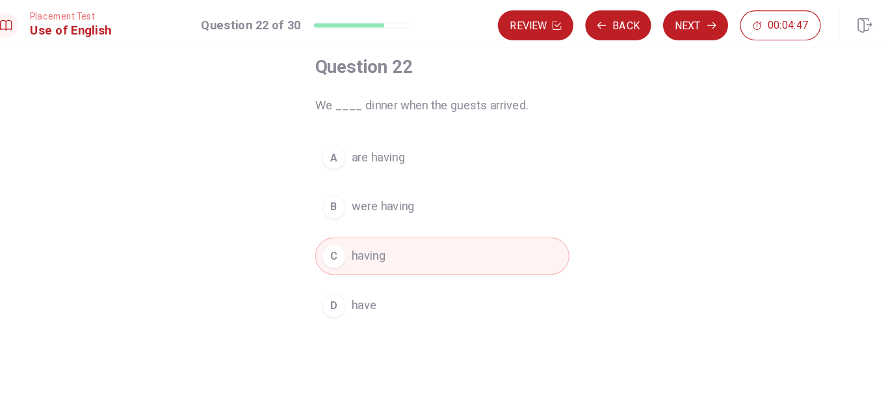
click at [425, 137] on button "A are having" at bounding box center [444, 136] width 221 height 33
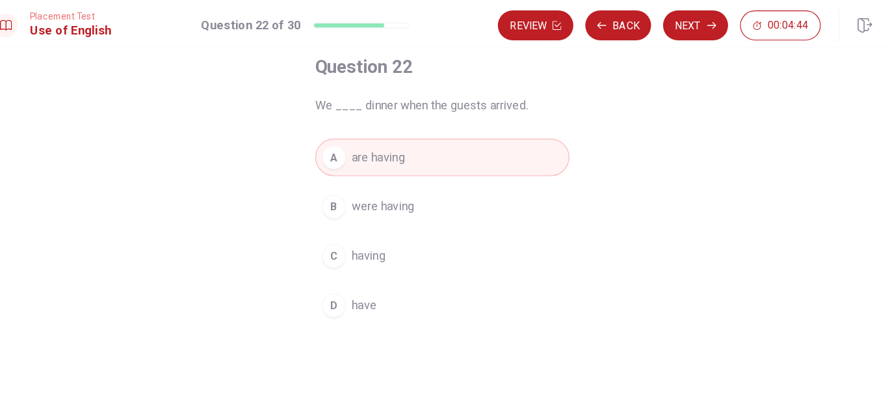
click at [441, 175] on button "B were having" at bounding box center [444, 179] width 221 height 33
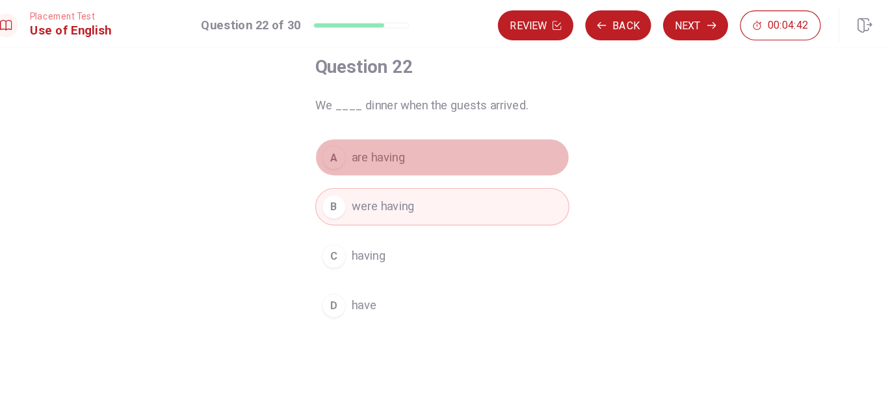
click at [406, 143] on span "are having" at bounding box center [388, 137] width 46 height 16
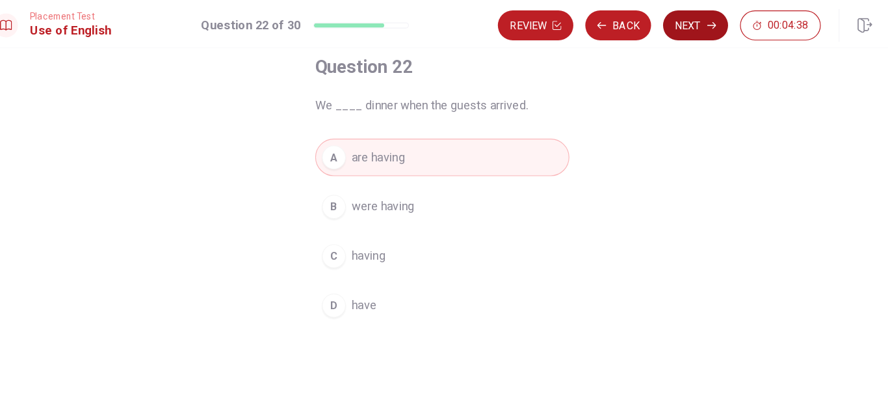
click at [663, 19] on button "Next" at bounding box center [664, 22] width 57 height 26
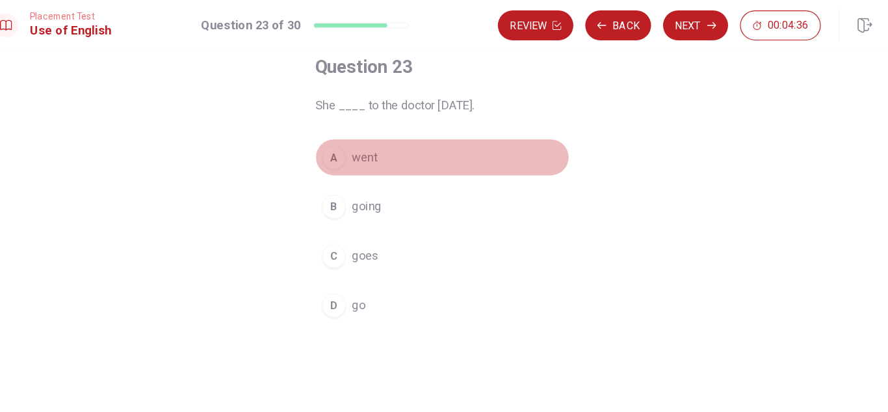
click at [422, 134] on button "A went" at bounding box center [444, 136] width 221 height 33
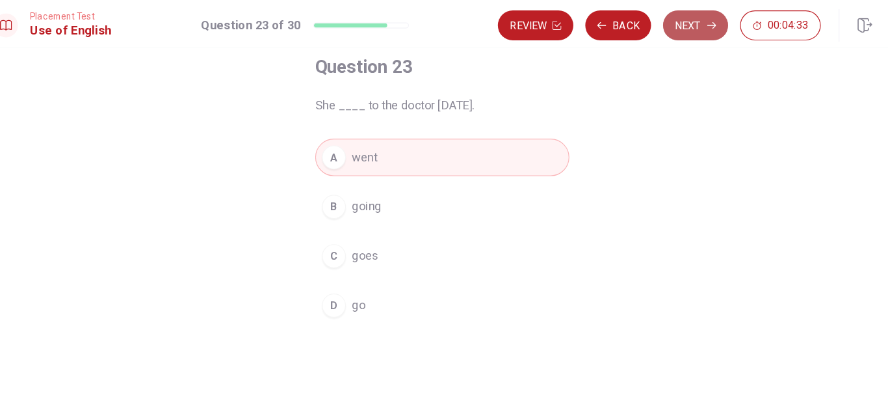
click at [652, 18] on button "Next" at bounding box center [664, 22] width 57 height 26
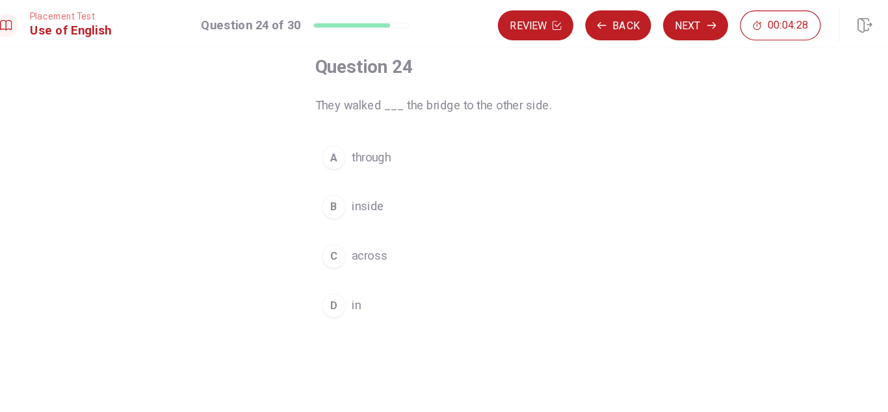
click at [456, 143] on button "A through" at bounding box center [444, 136] width 221 height 33
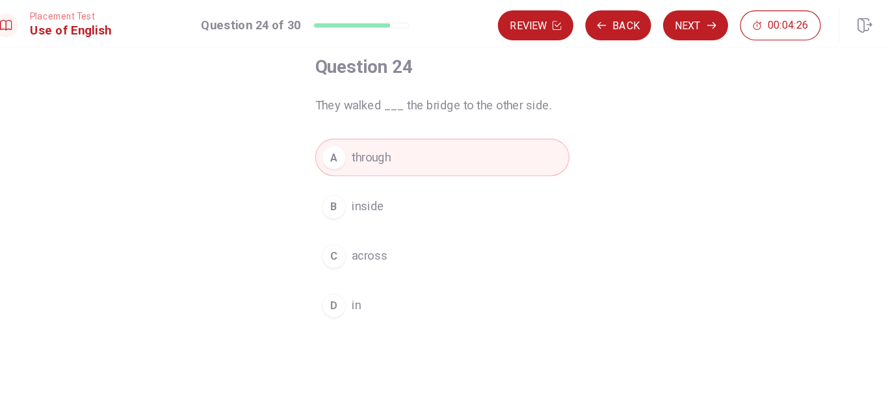
click at [472, 211] on button "C across" at bounding box center [444, 222] width 221 height 33
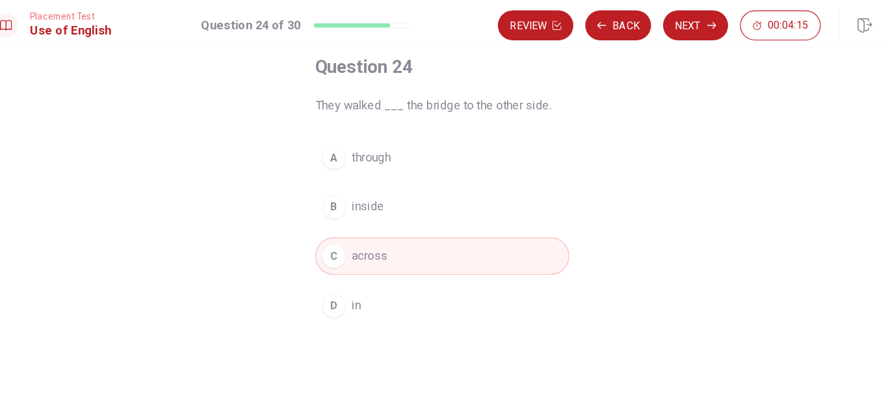
click at [501, 129] on button "A through" at bounding box center [444, 136] width 221 height 33
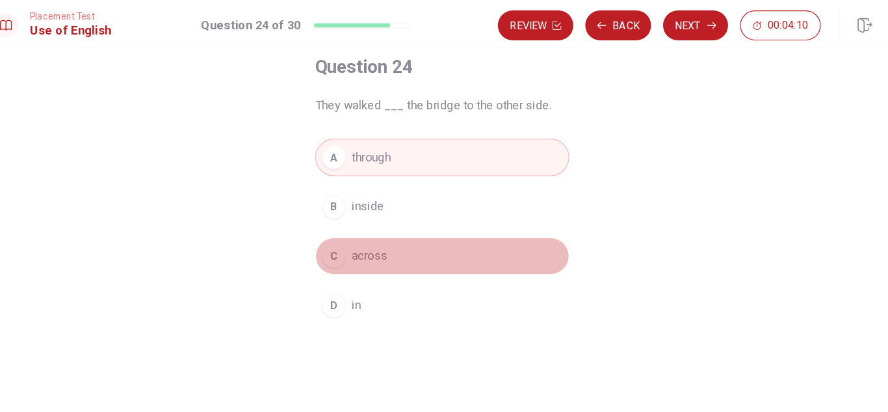
click at [469, 229] on button "C across" at bounding box center [444, 222] width 221 height 33
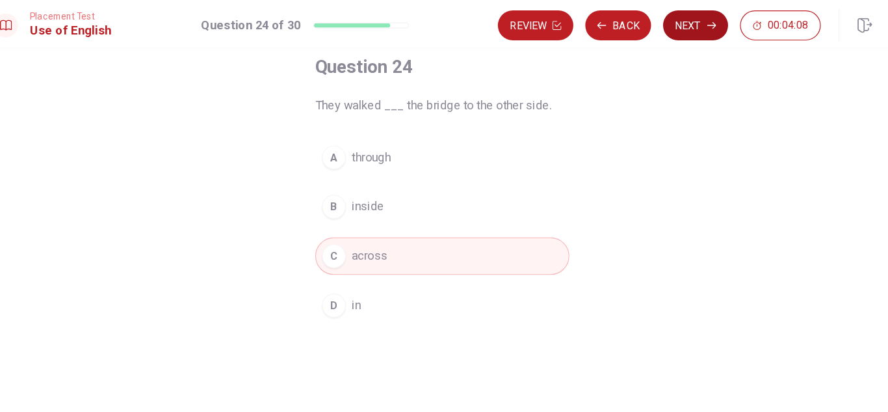
click at [655, 22] on button "Next" at bounding box center [664, 22] width 57 height 26
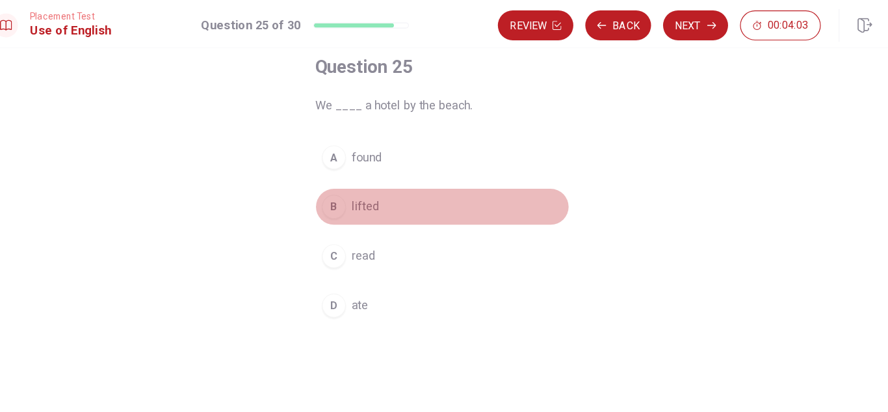
click at [407, 177] on button "B lifted" at bounding box center [444, 179] width 221 height 33
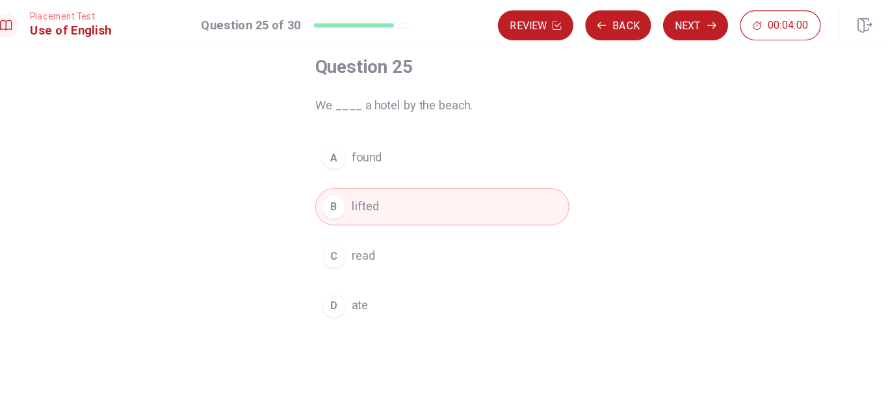
click at [370, 176] on span "lifted" at bounding box center [377, 180] width 24 height 16
click at [407, 139] on button "A found" at bounding box center [444, 136] width 221 height 33
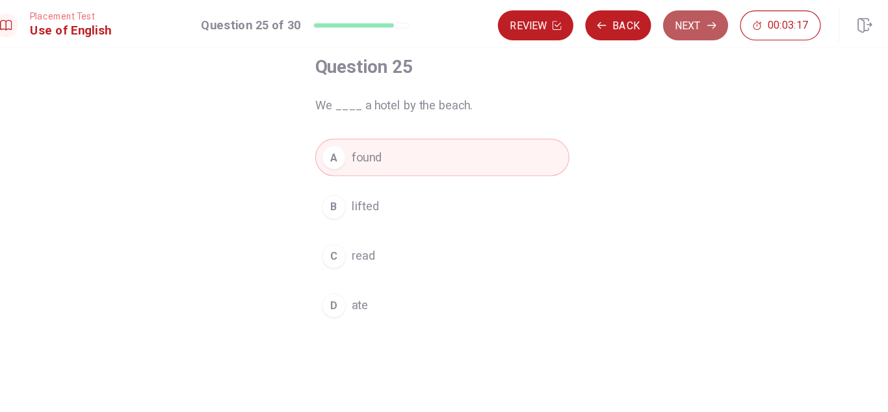
click at [676, 23] on icon "button" at bounding box center [678, 22] width 8 height 8
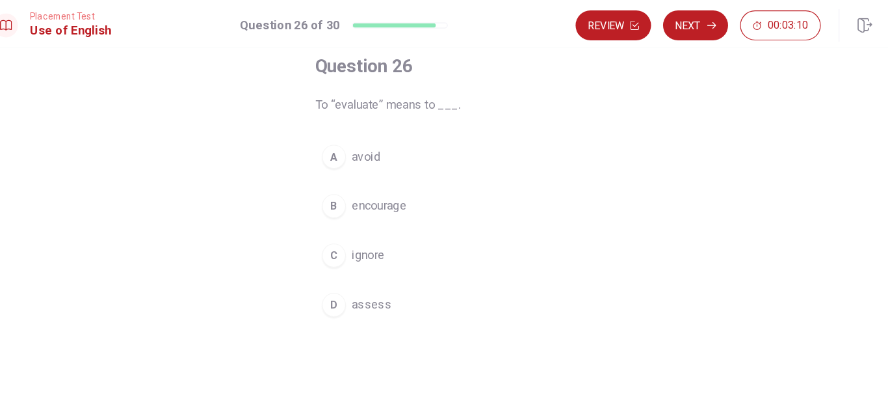
scroll to position [76, 0]
click at [418, 271] on button "D assess" at bounding box center [444, 262] width 221 height 33
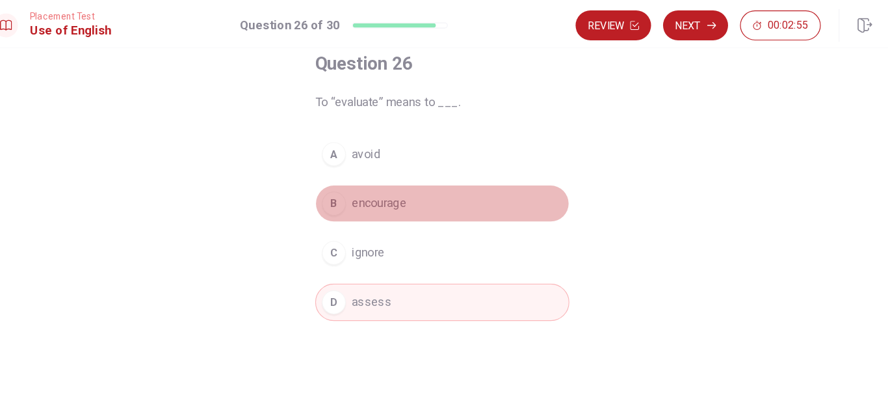
click at [439, 173] on button "B encourage" at bounding box center [444, 177] width 221 height 33
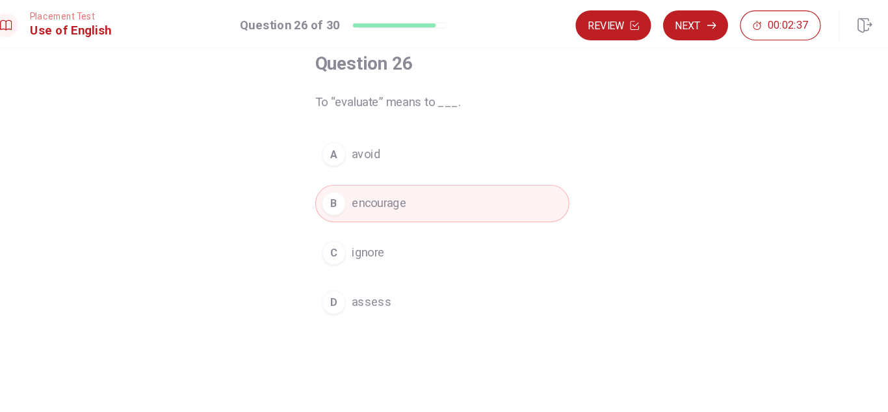
click at [460, 137] on button "A avoid" at bounding box center [444, 134] width 221 height 33
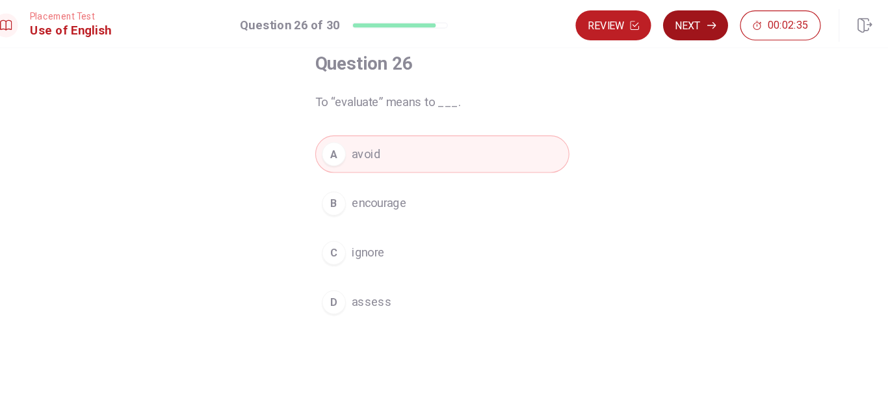
click at [665, 29] on button "Next" at bounding box center [664, 22] width 57 height 26
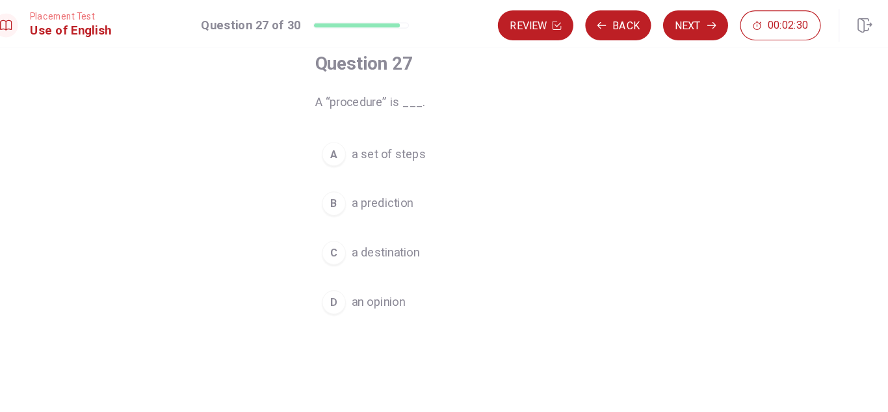
click at [478, 128] on button "A a set of steps" at bounding box center [444, 134] width 221 height 33
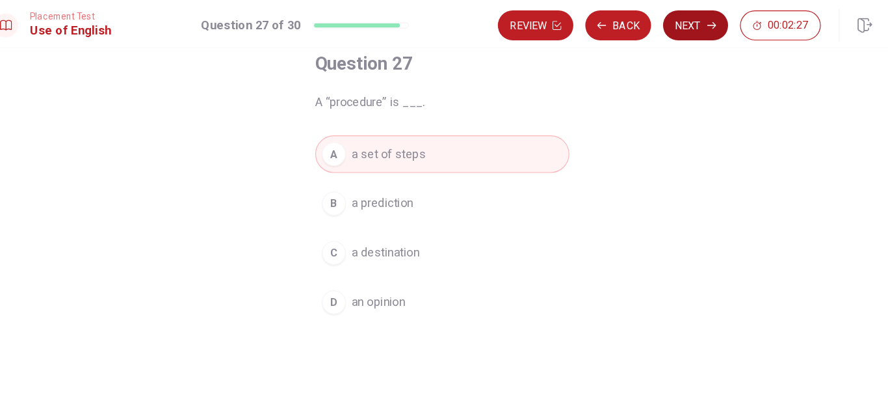
click at [651, 29] on button "Next" at bounding box center [664, 22] width 57 height 26
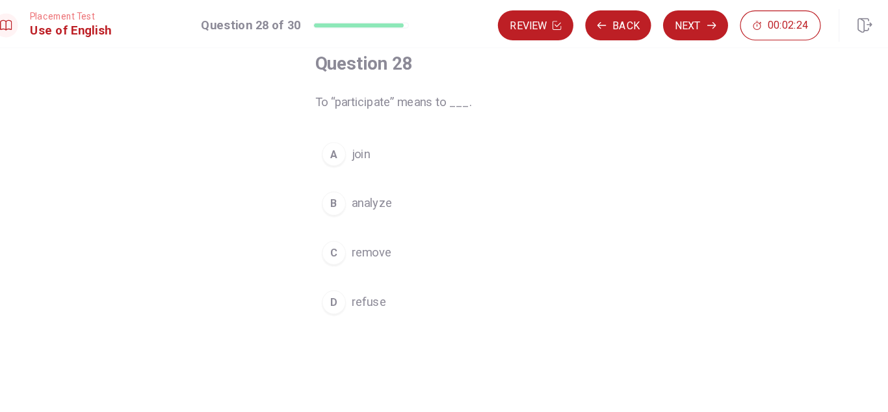
click at [422, 135] on button "A join" at bounding box center [444, 134] width 221 height 33
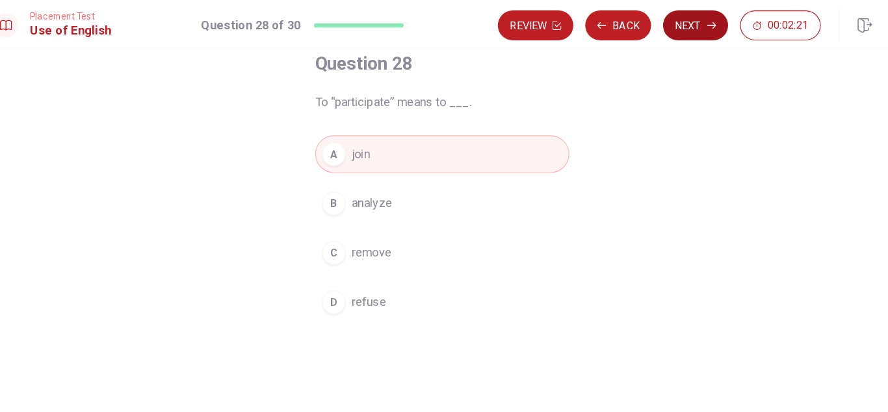
click at [667, 29] on button "Next" at bounding box center [664, 22] width 57 height 26
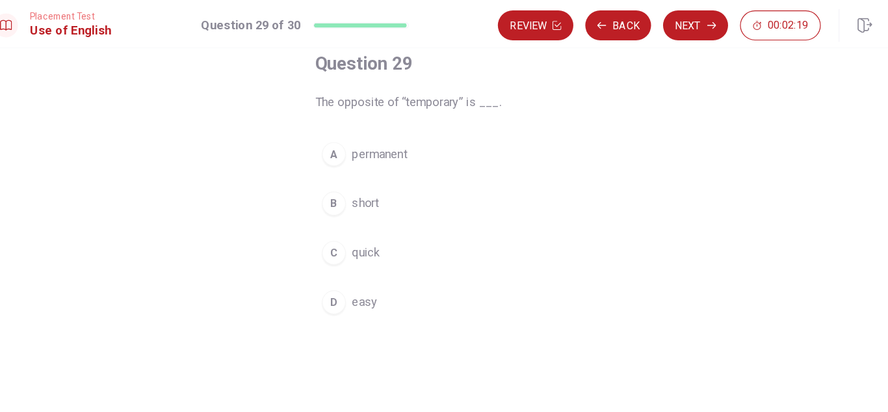
click at [439, 133] on button "A permanent" at bounding box center [444, 134] width 221 height 33
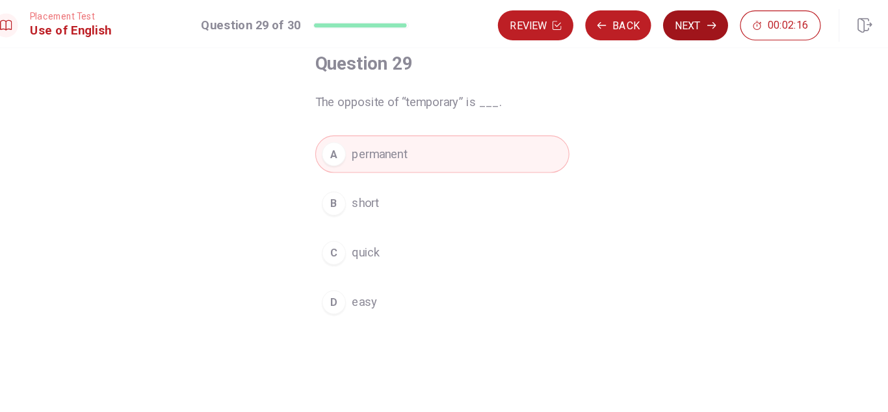
click at [672, 21] on button "Next" at bounding box center [664, 22] width 57 height 26
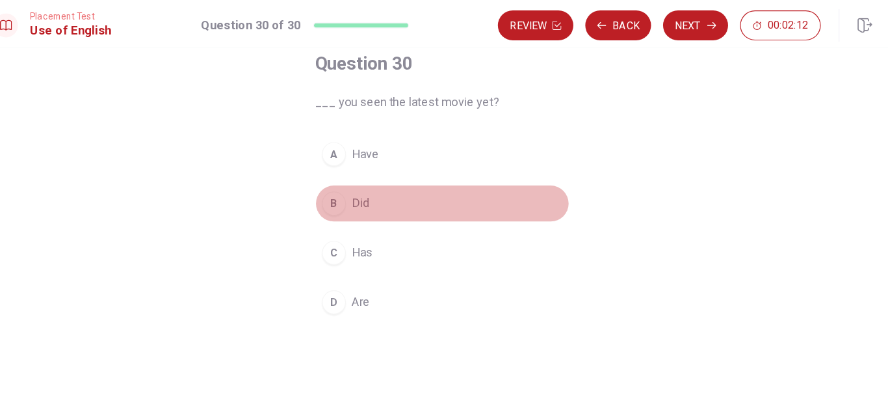
click at [409, 184] on button "B Did" at bounding box center [444, 177] width 221 height 33
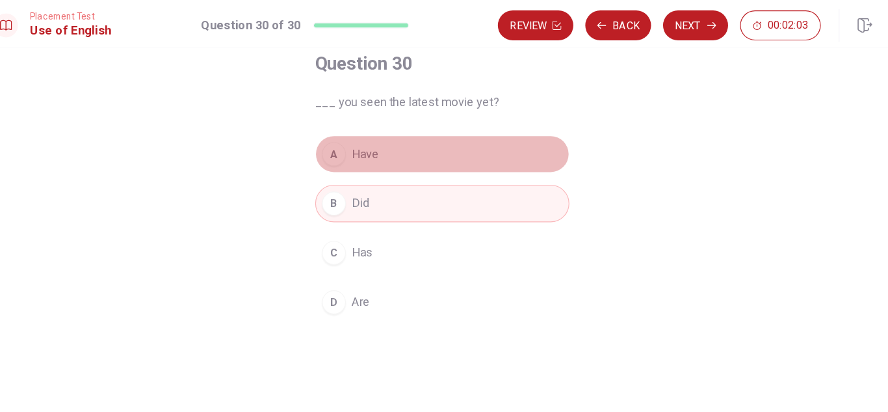
click at [383, 144] on button "A Have" at bounding box center [444, 134] width 221 height 33
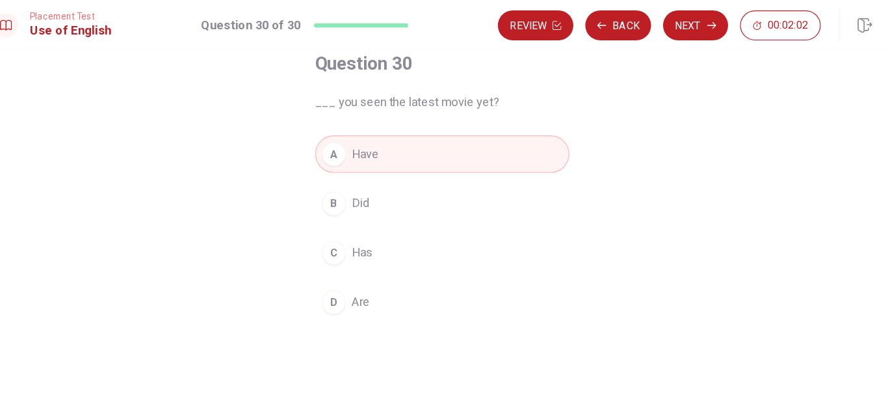
click at [467, 177] on button "B Did" at bounding box center [444, 177] width 221 height 33
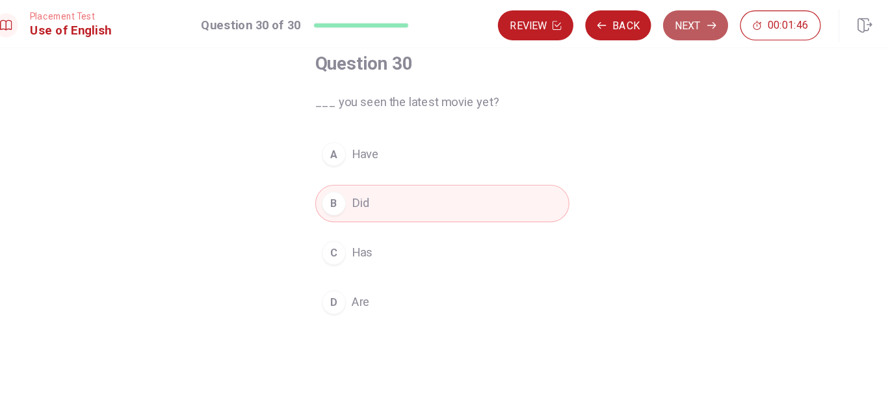
click at [658, 29] on button "Next" at bounding box center [664, 22] width 57 height 26
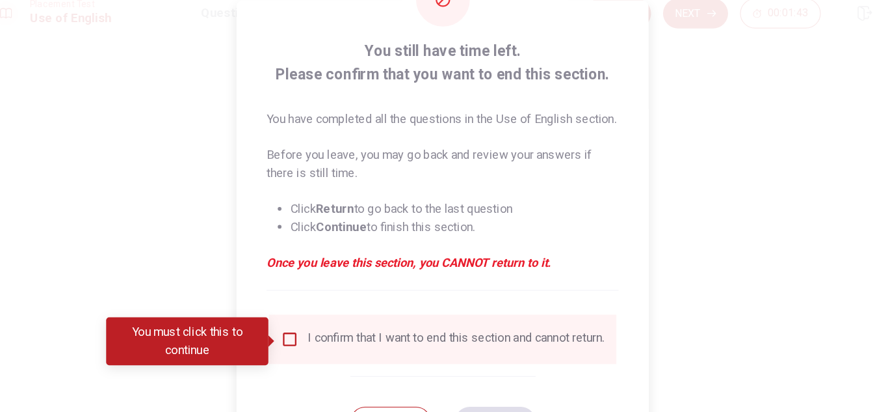
scroll to position [89, 0]
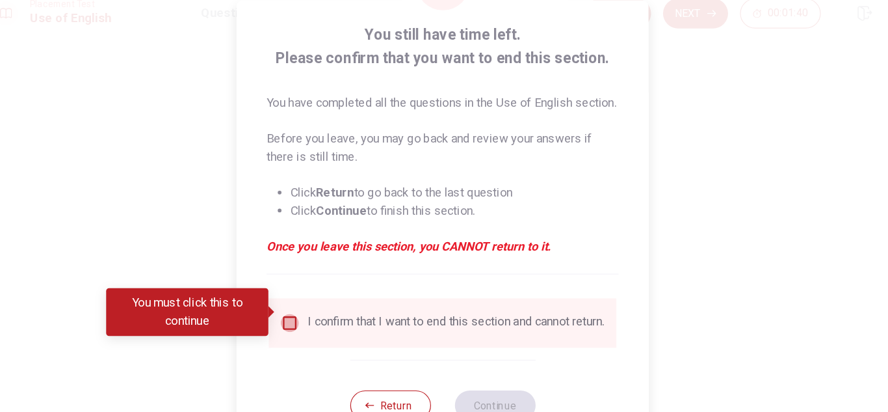
click at [317, 284] on input "You must click this to continue" at bounding box center [312, 291] width 16 height 16
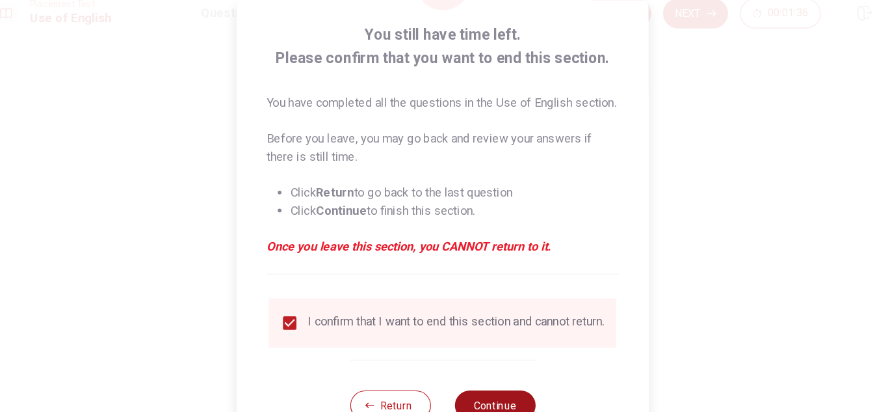
click at [499, 352] on button "Continue" at bounding box center [489, 362] width 70 height 26
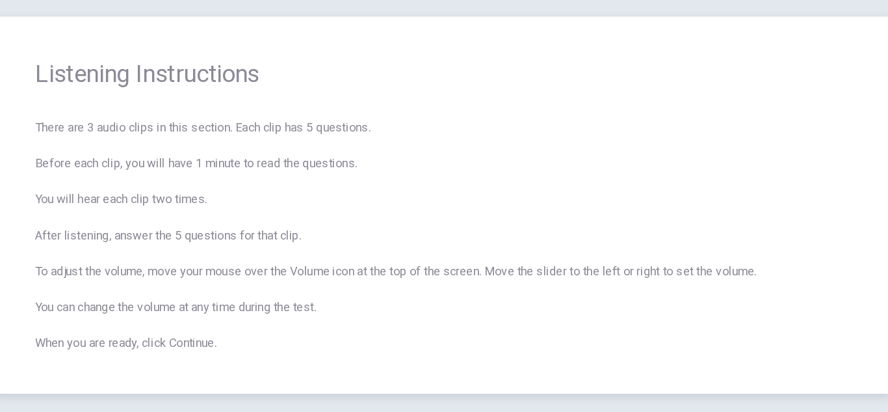
scroll to position [51, 0]
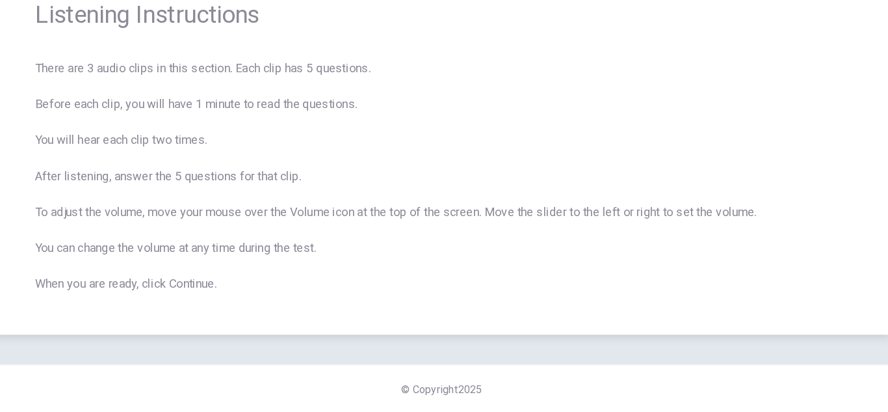
click at [539, 218] on span "There are 3 audio clips in this section. Each clip has 5 questions. Before each…" at bounding box center [443, 206] width 707 height 203
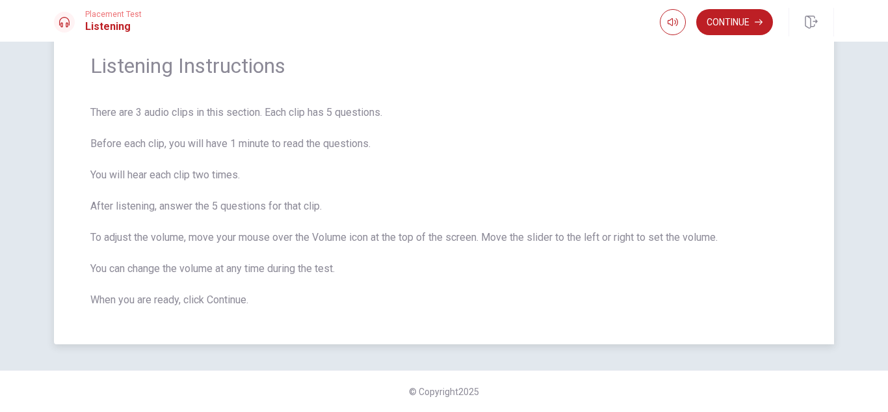
scroll to position [0, 0]
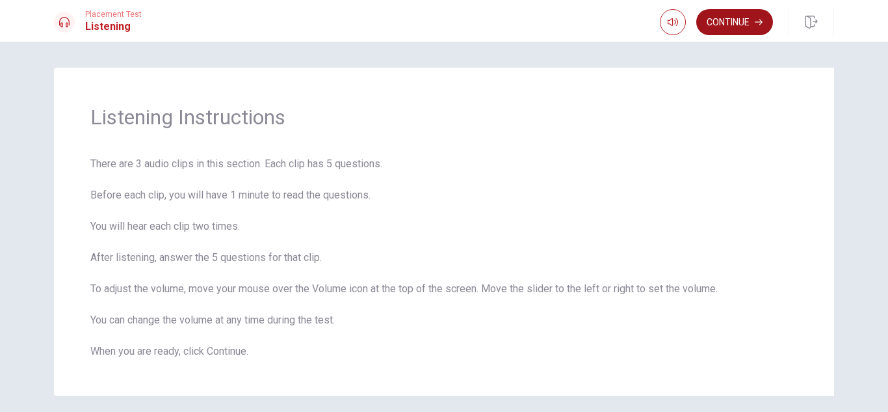
click at [741, 18] on button "Continue" at bounding box center [734, 22] width 77 height 26
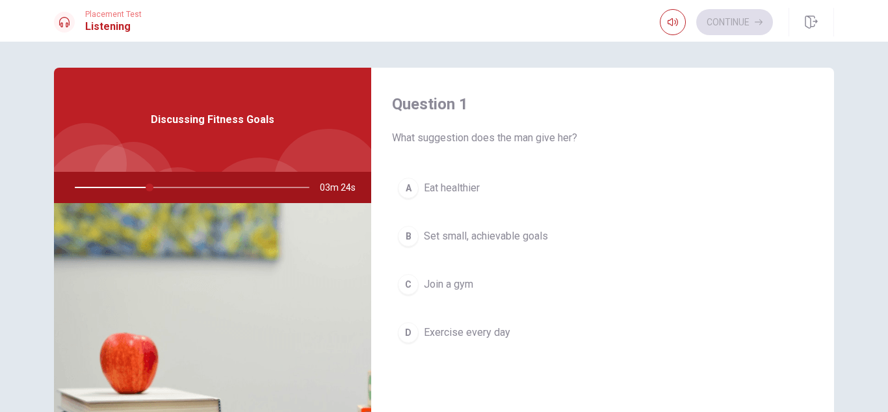
click at [454, 237] on span "Set small, achievable goals" at bounding box center [486, 236] width 124 height 16
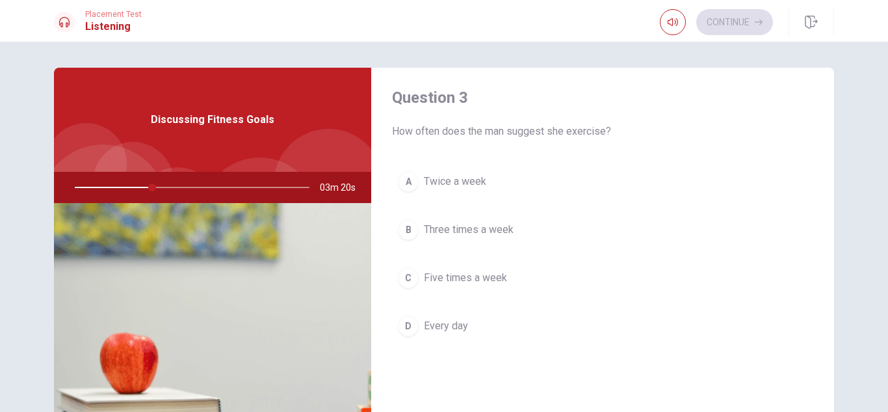
scroll to position [674, 0]
click at [500, 222] on span "Three times a week" at bounding box center [469, 228] width 90 height 16
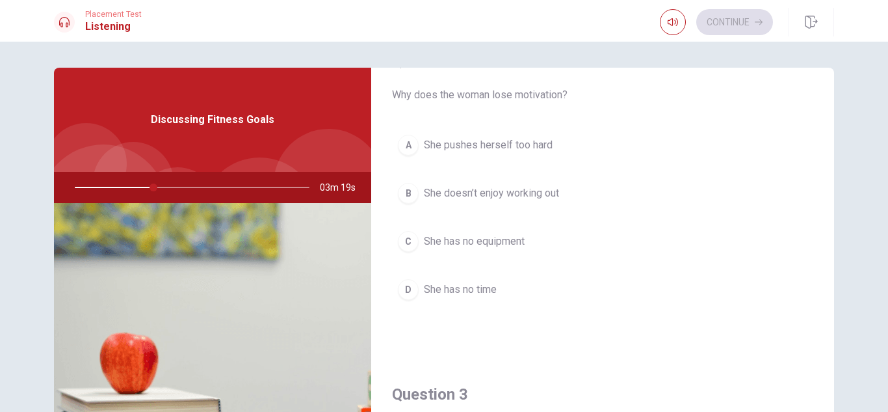
scroll to position [375, 0]
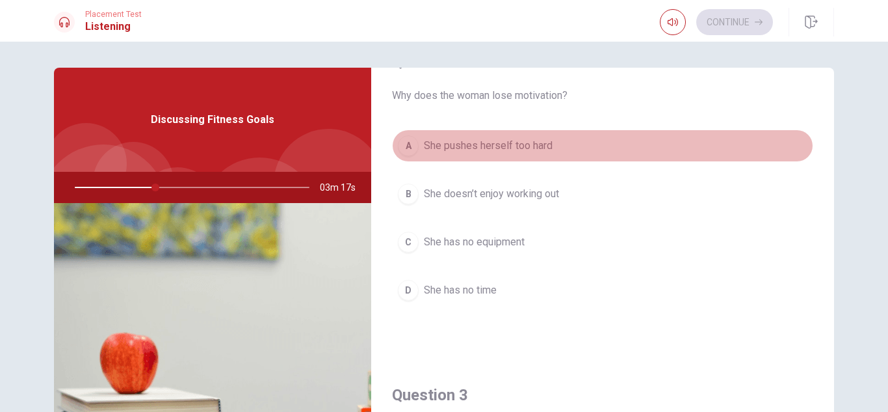
click at [469, 155] on button "A She pushes herself too hard" at bounding box center [602, 145] width 421 height 33
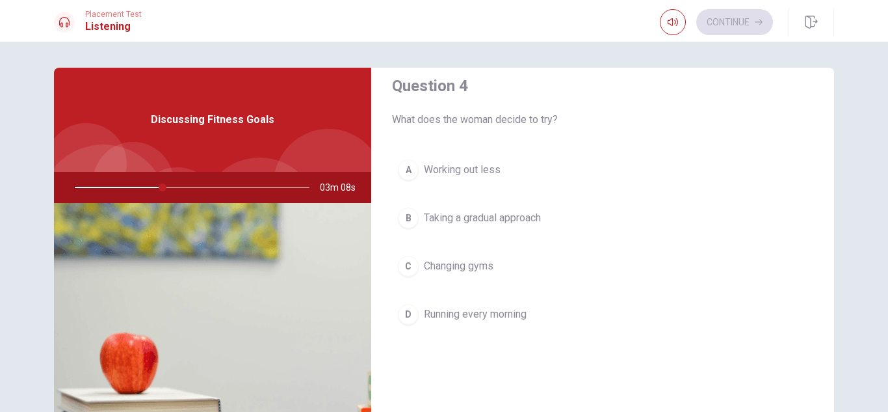
scroll to position [1019, 0]
click at [551, 211] on button "B Taking a gradual approach" at bounding box center [602, 216] width 421 height 33
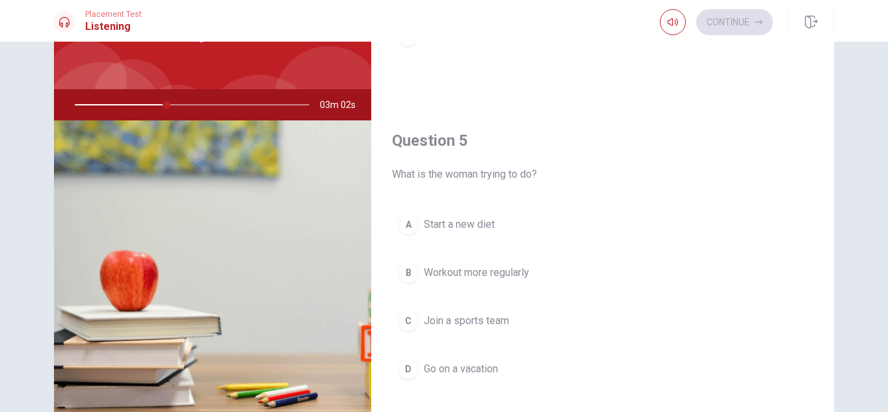
scroll to position [84, 0]
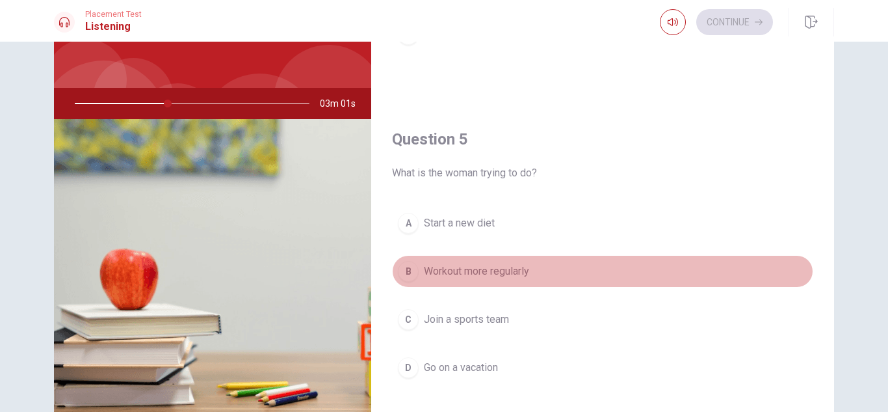
click at [485, 269] on span "Workout more regularly" at bounding box center [476, 271] width 105 height 16
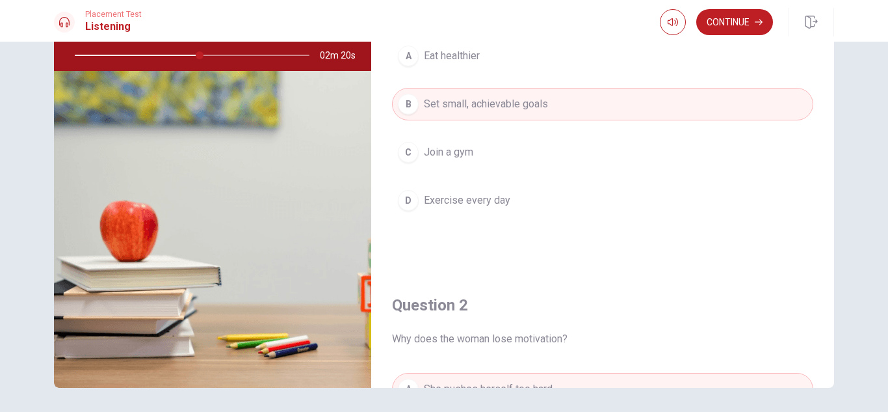
scroll to position [0, 0]
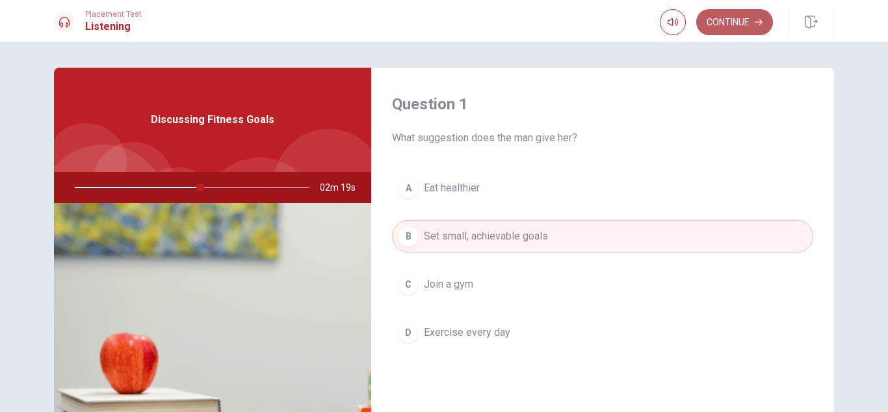
click at [729, 22] on button "Continue" at bounding box center [734, 22] width 77 height 26
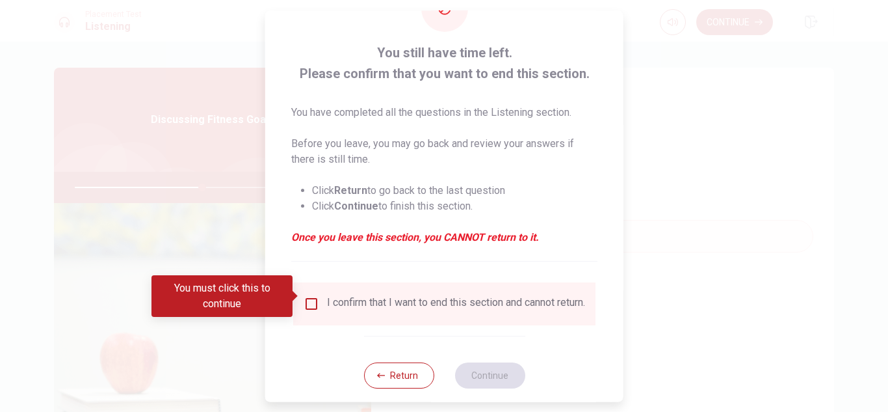
scroll to position [73, 0]
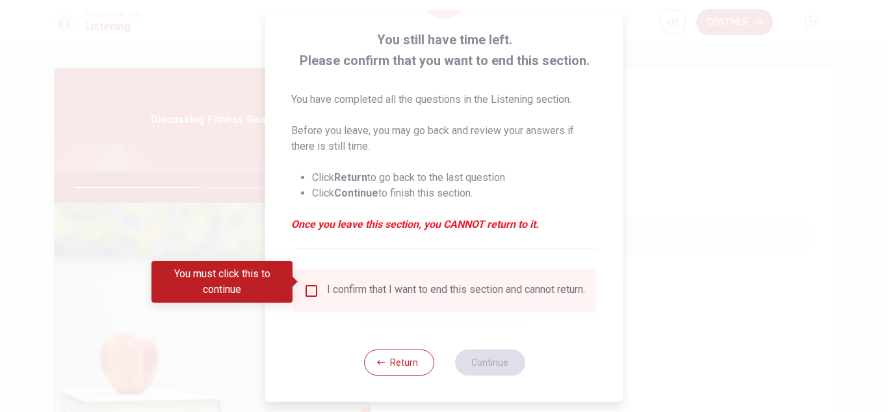
click at [308, 283] on input "You must click this to continue" at bounding box center [312, 291] width 16 height 16
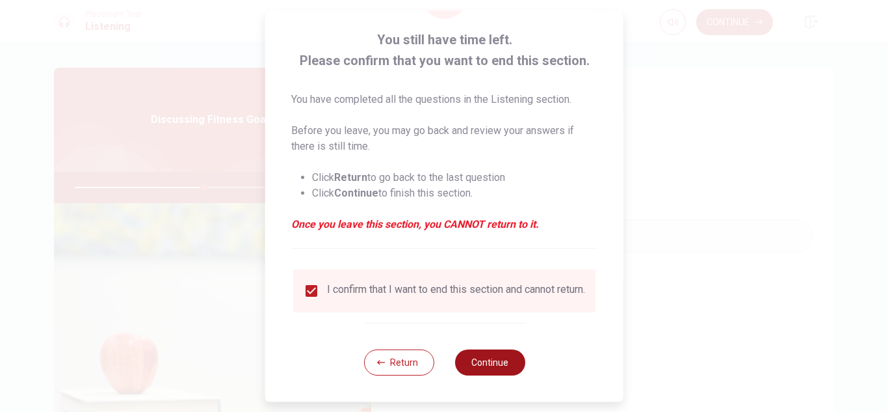
click at [491, 363] on button "Continue" at bounding box center [489, 362] width 70 height 26
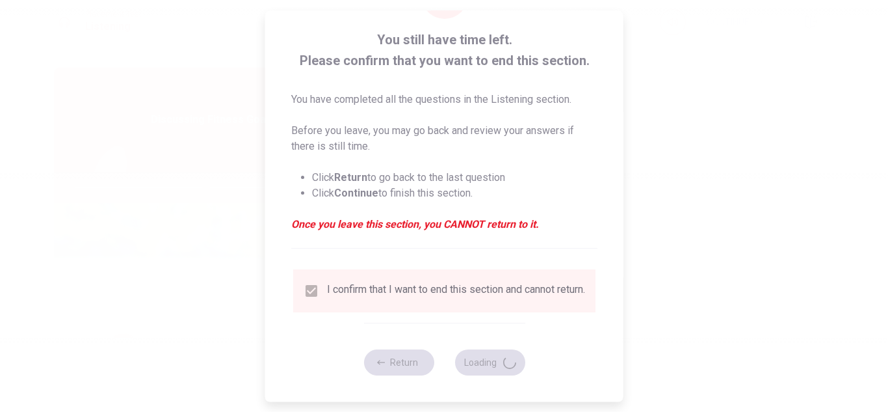
type input "56"
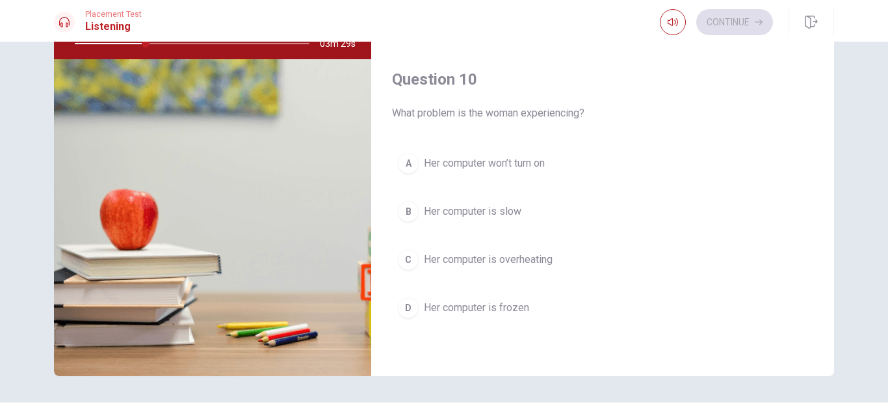
scroll to position [176, 0]
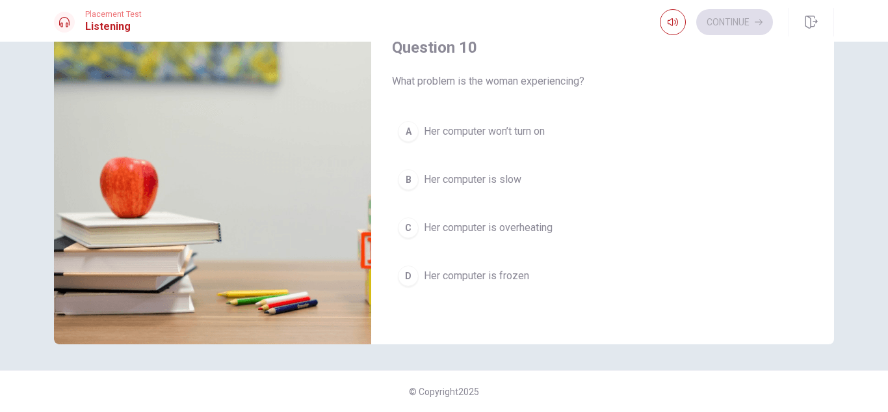
click at [512, 183] on span "Her computer is slow" at bounding box center [473, 180] width 98 height 16
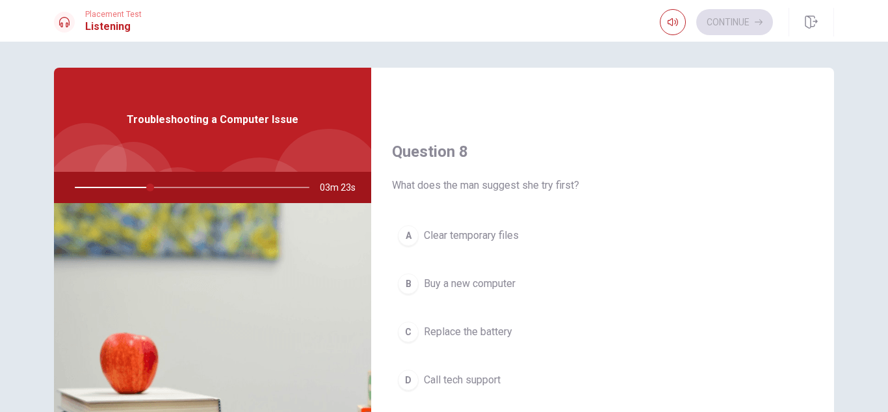
scroll to position [630, 0]
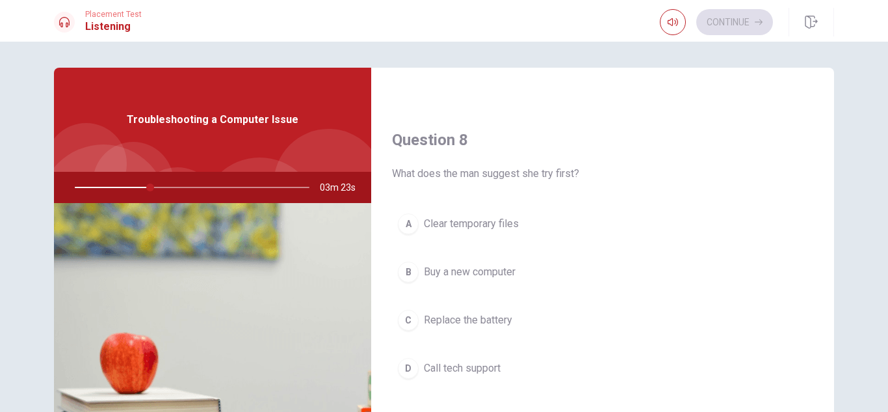
click at [456, 232] on button "A Clear temporary files" at bounding box center [602, 223] width 421 height 33
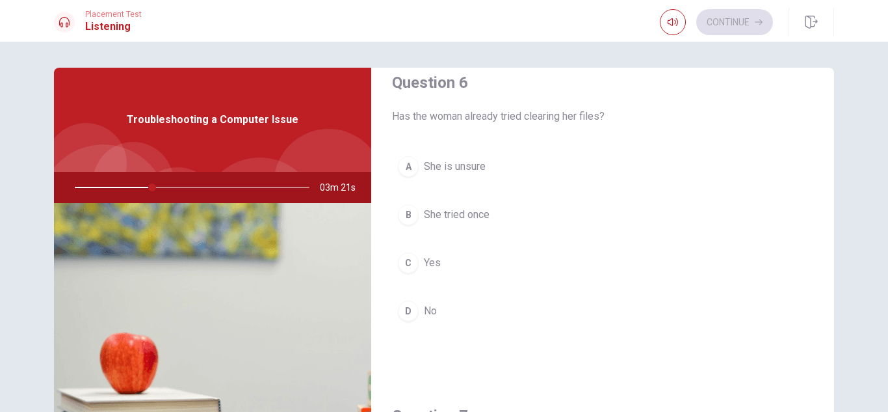
scroll to position [0, 0]
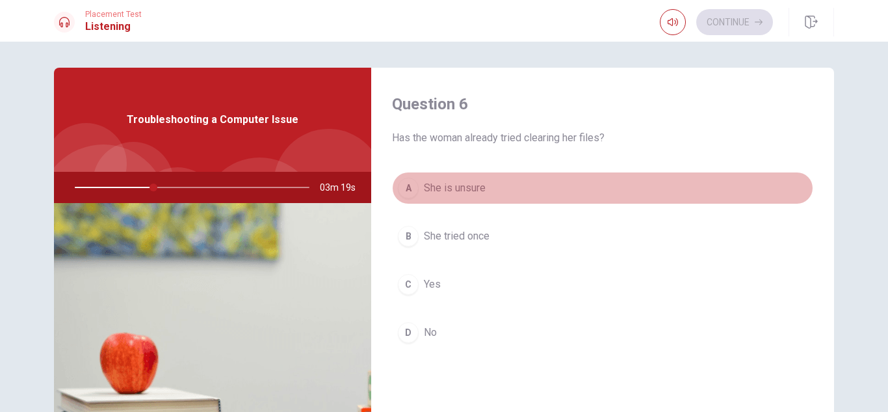
click at [492, 185] on button "A She is unsure" at bounding box center [602, 188] width 421 height 33
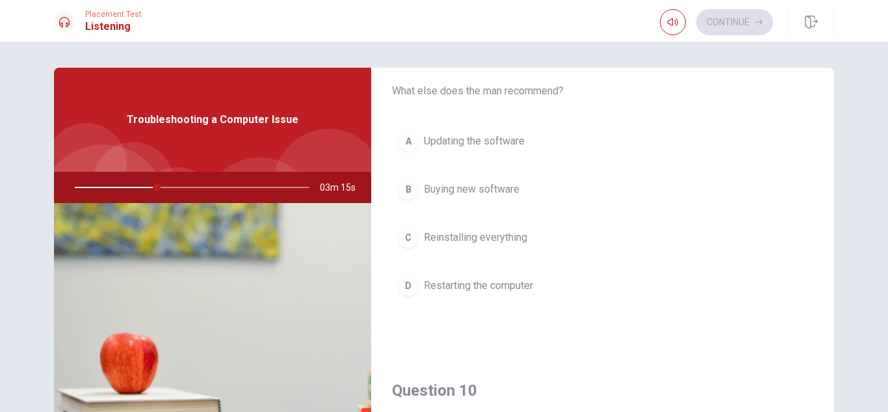
scroll to position [1046, 0]
click at [514, 285] on span "Restarting the computer" at bounding box center [478, 285] width 109 height 16
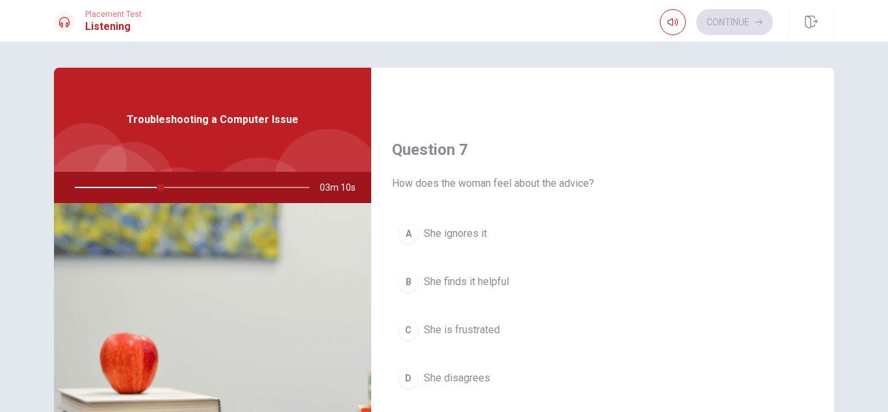
scroll to position [286, 0]
click at [506, 285] on span "She finds it helpful" at bounding box center [466, 283] width 85 height 16
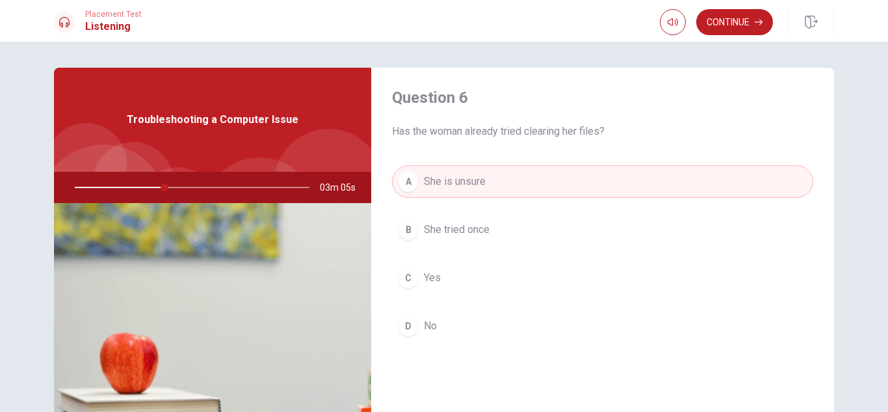
scroll to position [7, 0]
click at [438, 321] on button "D No" at bounding box center [602, 325] width 421 height 33
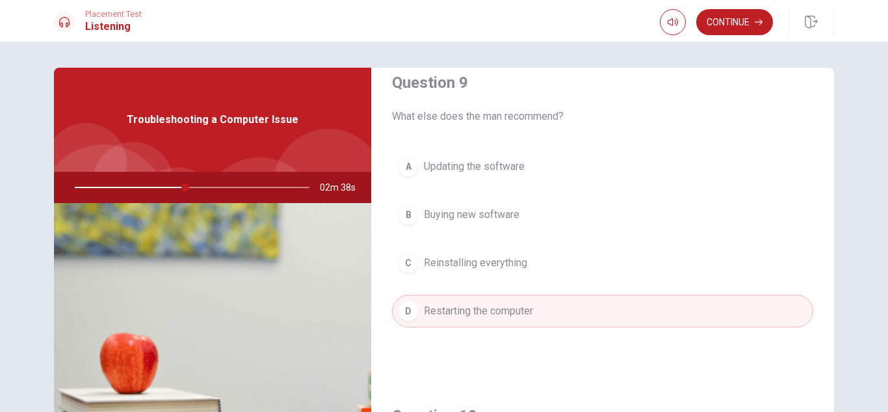
scroll to position [1022, 0]
click at [486, 176] on button "A Updating the software" at bounding box center [602, 164] width 421 height 33
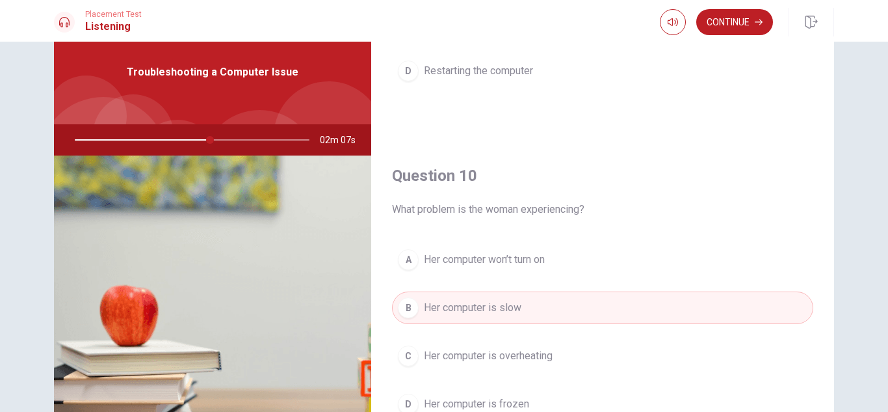
scroll to position [0, 0]
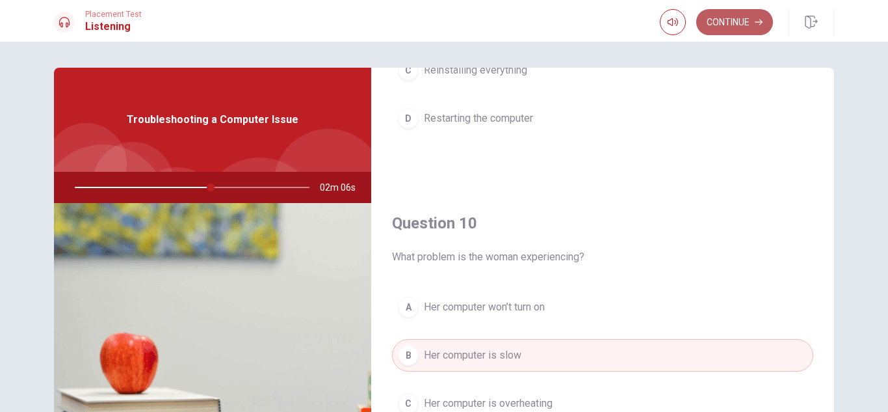
click at [735, 17] on button "Continue" at bounding box center [734, 22] width 77 height 26
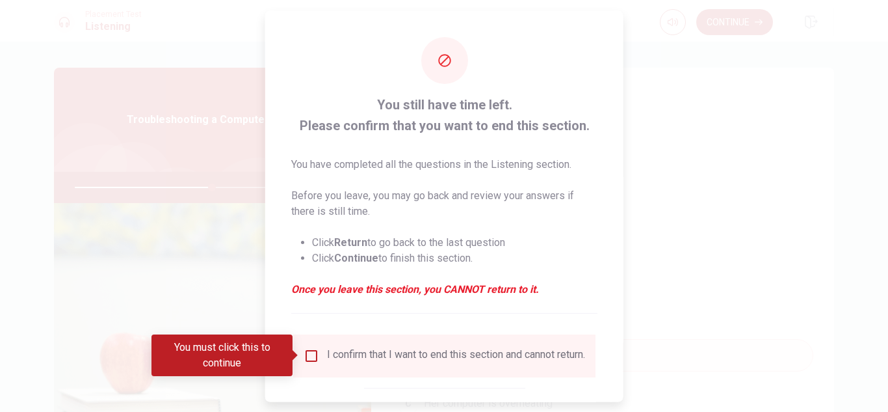
click at [308, 356] on input "You must click this to continue" at bounding box center [312, 355] width 16 height 16
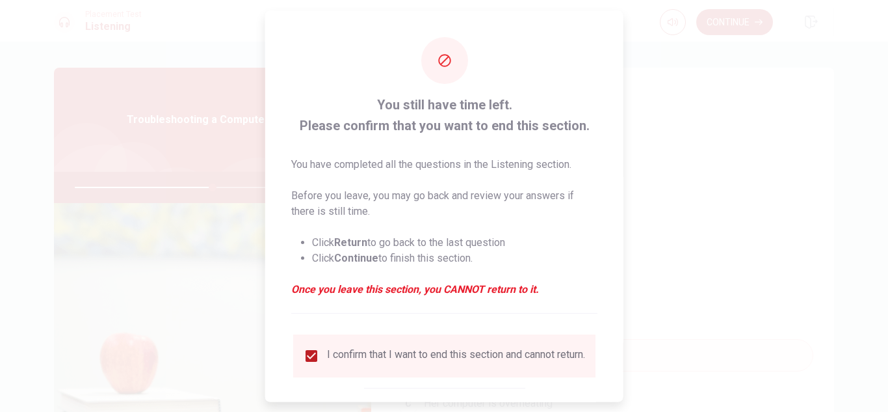
scroll to position [73, 0]
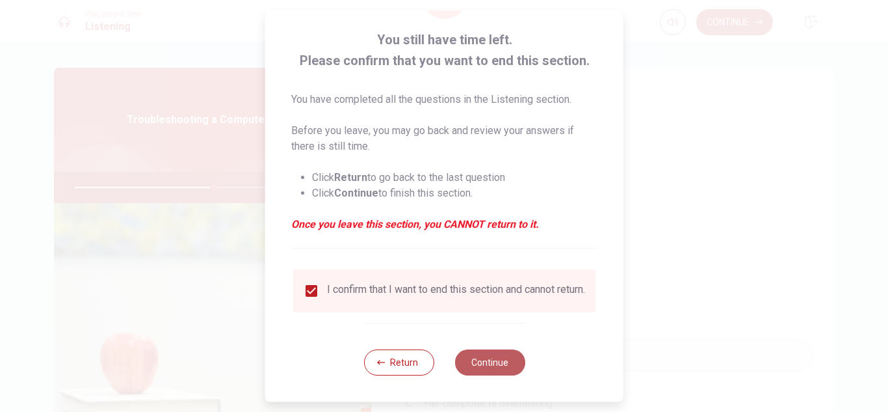
click at [514, 360] on button "Continue" at bounding box center [489, 362] width 70 height 26
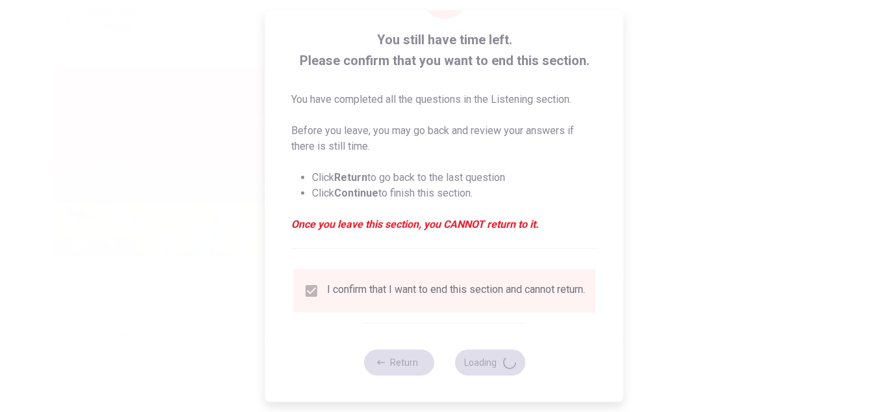
type input "60"
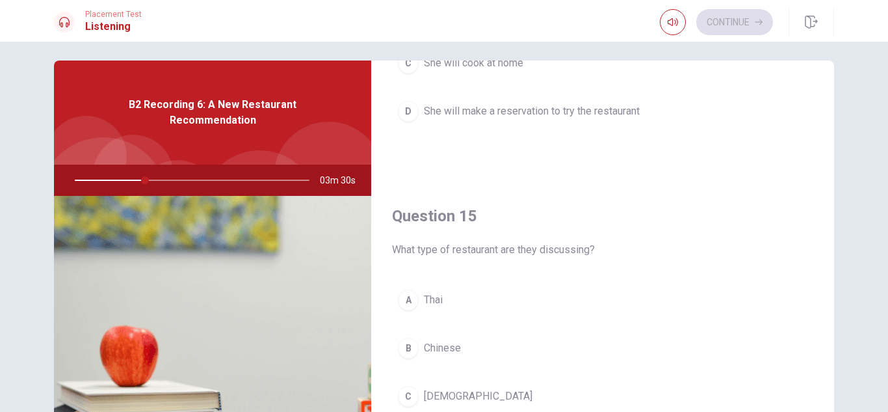
scroll to position [176, 0]
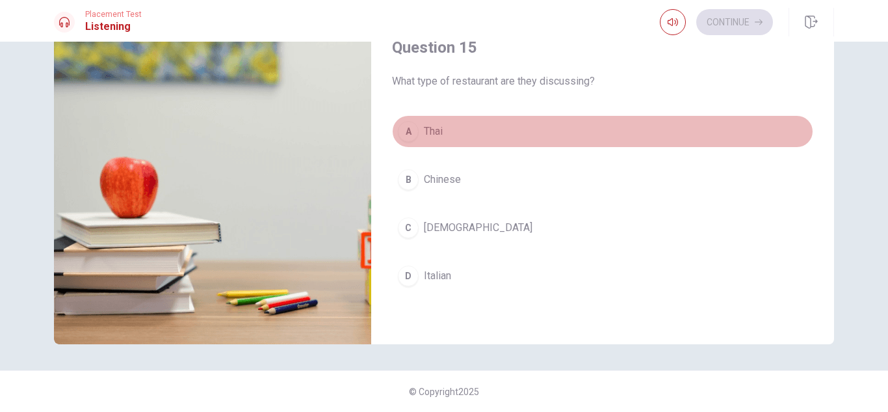
click at [436, 140] on button "A [DEMOGRAPHIC_DATA]" at bounding box center [602, 131] width 421 height 33
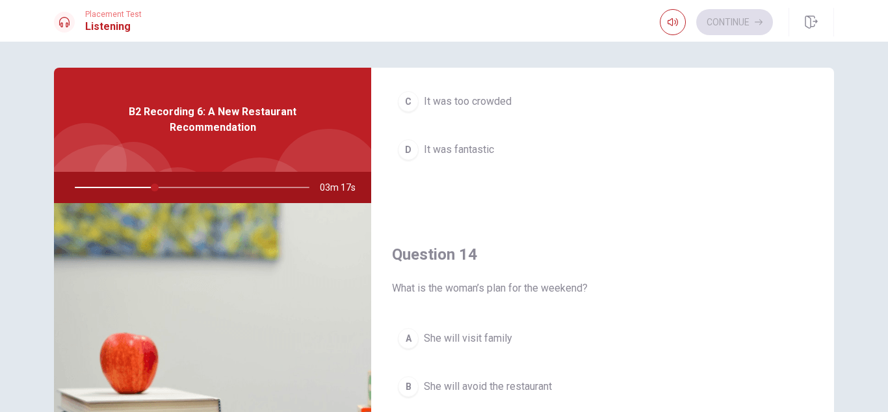
scroll to position [835, 0]
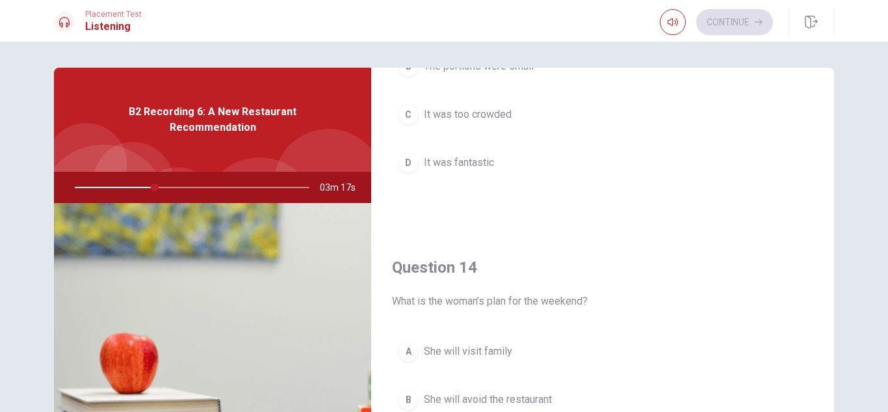
click at [488, 169] on span "It was fantastic" at bounding box center [459, 163] width 70 height 16
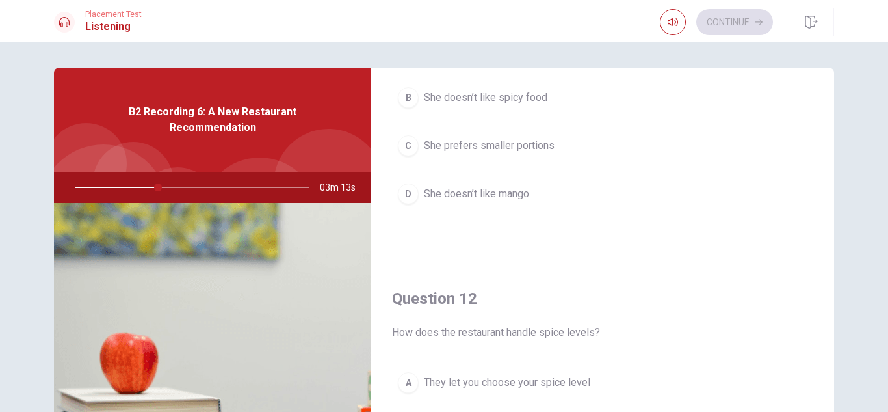
scroll to position [0, 0]
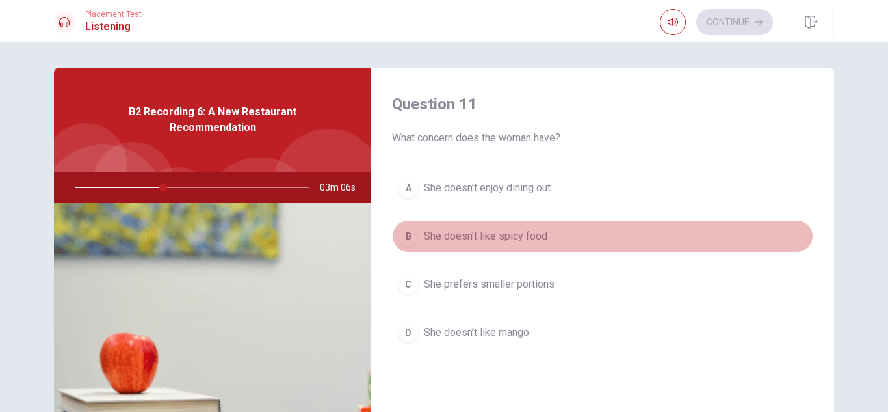
click at [539, 233] on span "She doesn’t like spicy food" at bounding box center [486, 236] width 124 height 16
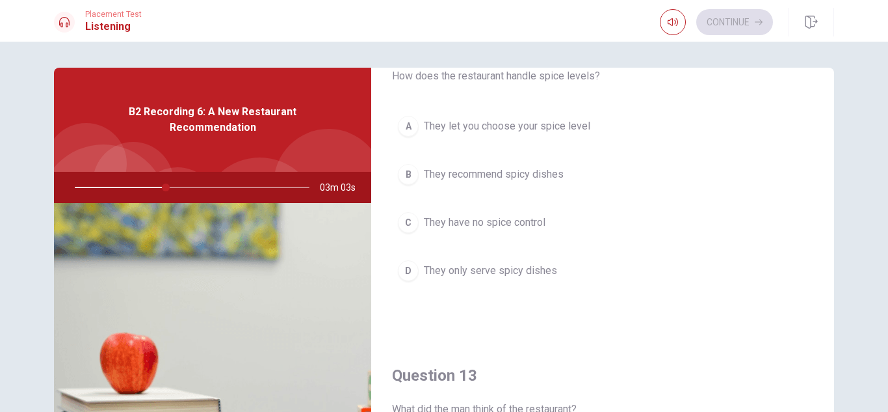
scroll to position [367, 0]
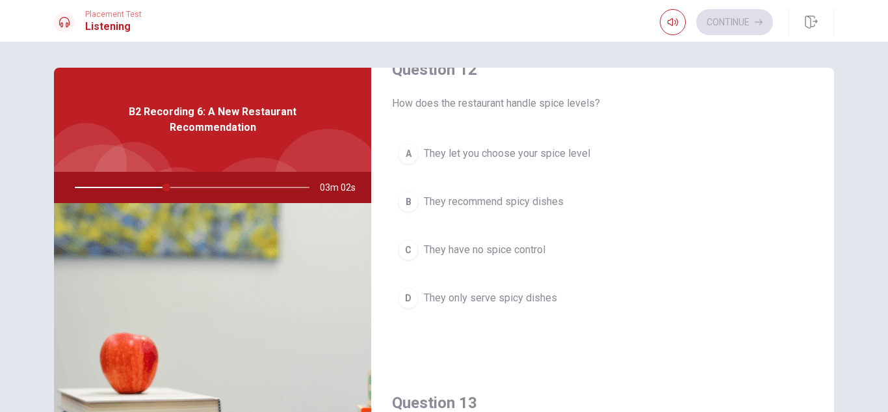
click at [474, 143] on button "A They let you choose your spice level" at bounding box center [602, 153] width 421 height 33
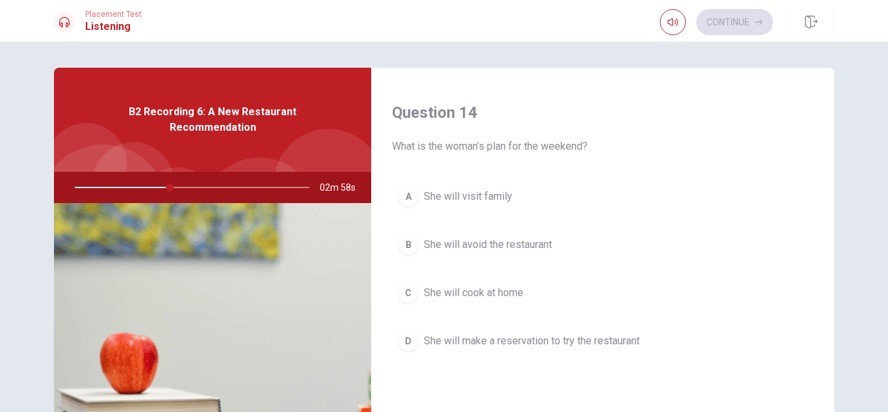
scroll to position [989, 0]
click at [530, 334] on span "She will make a reservation to try the restaurant" at bounding box center [532, 342] width 216 height 16
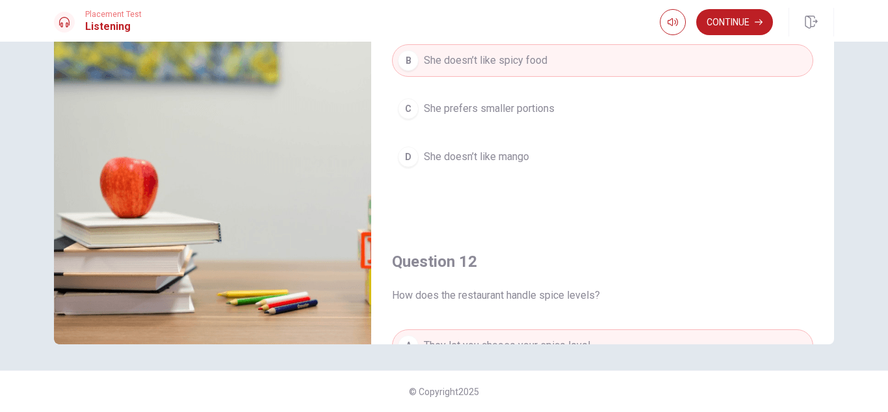
scroll to position [0, 0]
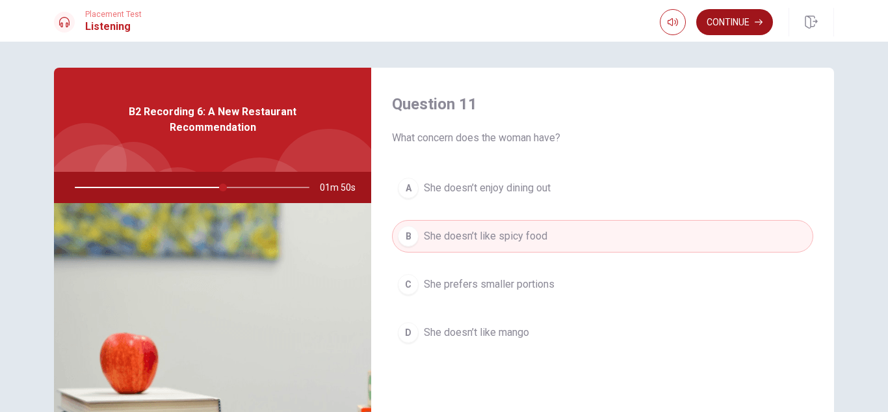
click at [732, 20] on button "Continue" at bounding box center [734, 22] width 77 height 26
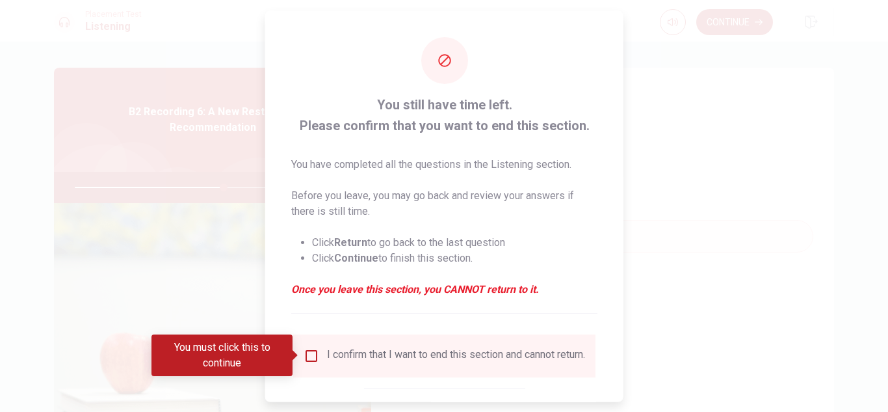
click at [306, 356] on input "You must click this to continue" at bounding box center [312, 355] width 16 height 16
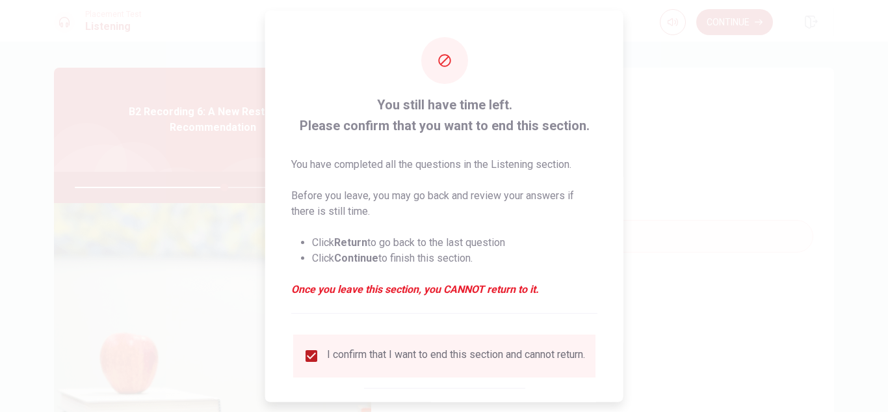
scroll to position [73, 0]
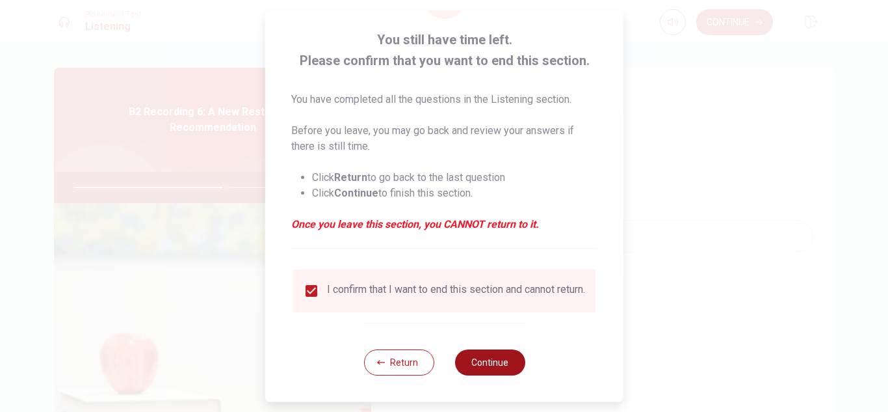
click at [484, 355] on button "Continue" at bounding box center [489, 362] width 70 height 26
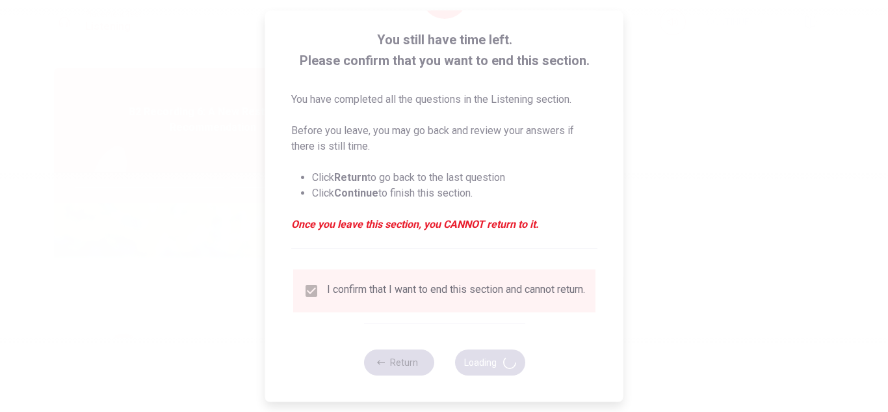
type input "65"
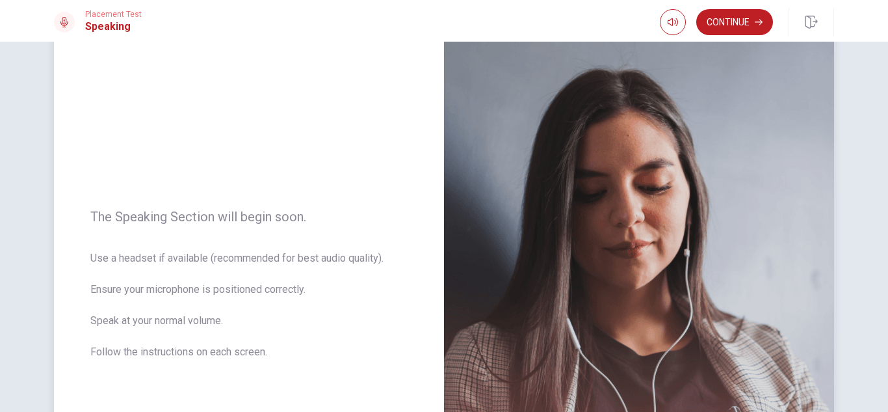
scroll to position [291, 0]
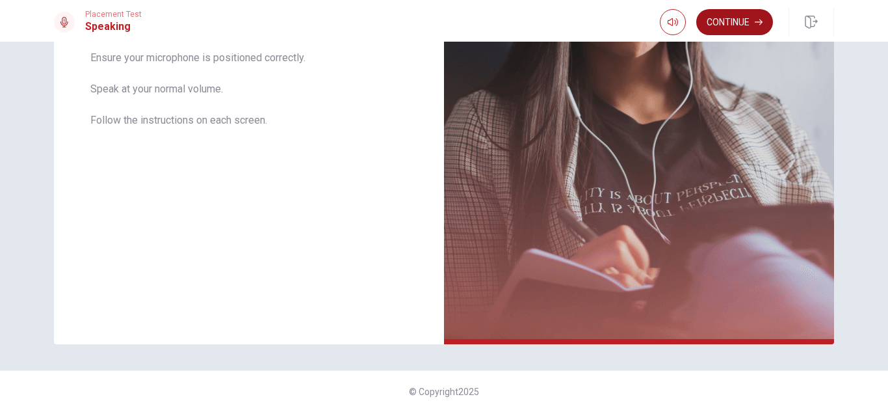
click at [749, 20] on button "Continue" at bounding box center [734, 22] width 77 height 26
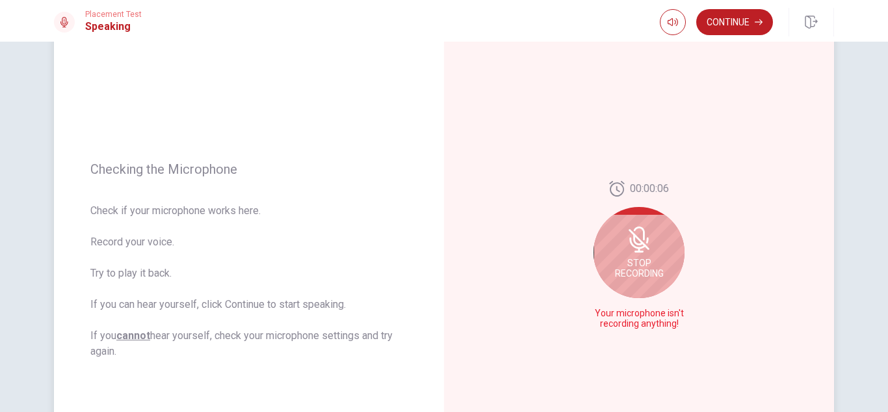
scroll to position [93, 0]
click at [619, 224] on div "Stop Recording" at bounding box center [639, 250] width 91 height 91
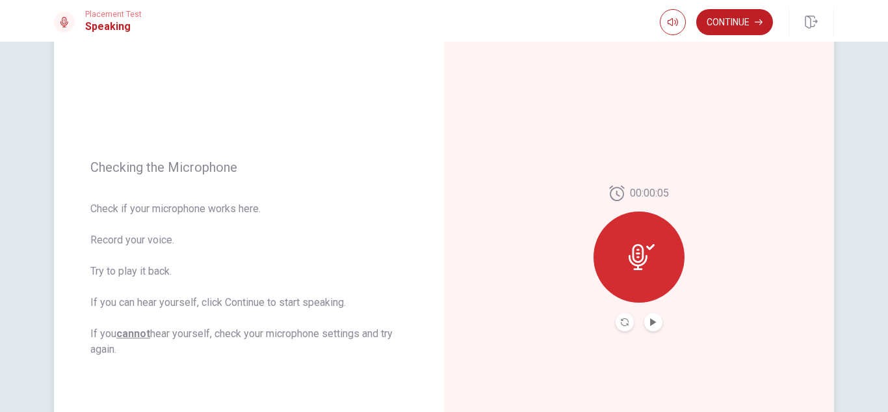
click at [642, 251] on icon at bounding box center [638, 257] width 19 height 26
click at [654, 326] on button "Play Audio" at bounding box center [653, 322] width 18 height 18
click at [625, 317] on button "Record Again" at bounding box center [625, 322] width 18 height 18
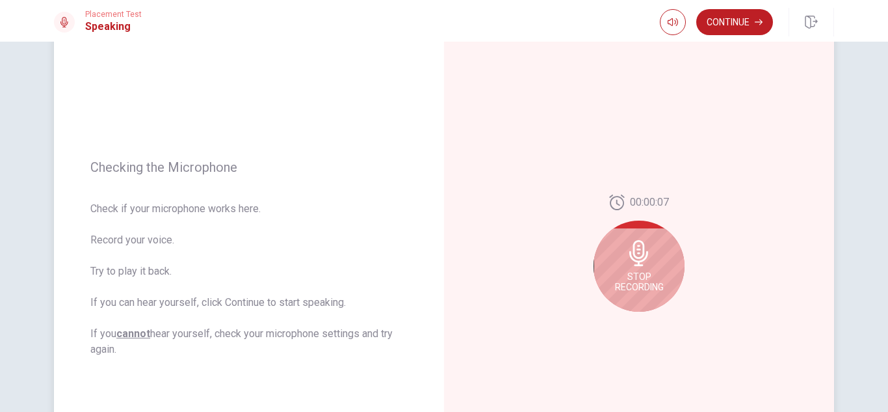
click at [618, 255] on div "Stop Recording" at bounding box center [639, 265] width 91 height 91
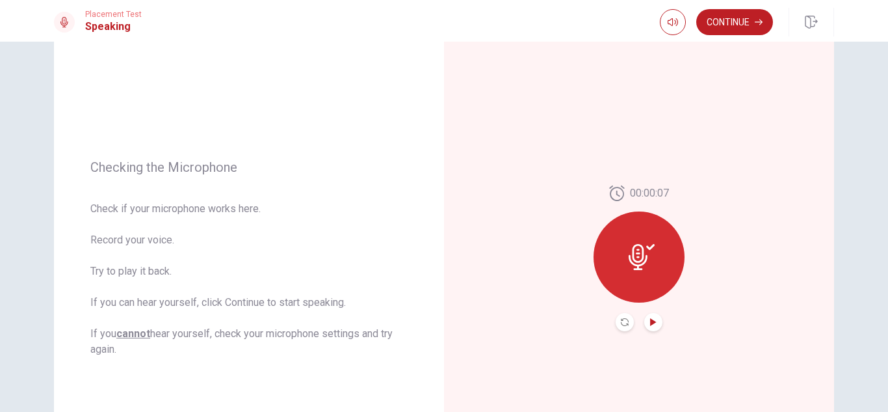
click at [654, 320] on icon "Play Audio" at bounding box center [653, 322] width 6 height 8
click at [625, 323] on icon "Record Again" at bounding box center [625, 322] width 8 height 8
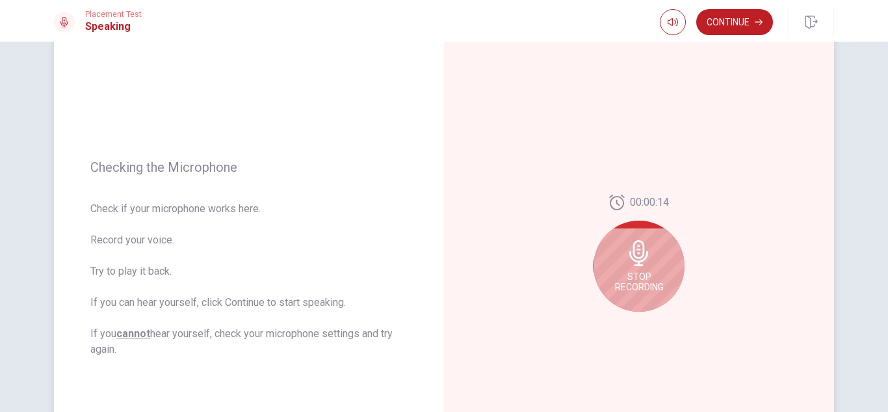
click at [622, 266] on div "Stop Recording" at bounding box center [639, 265] width 91 height 91
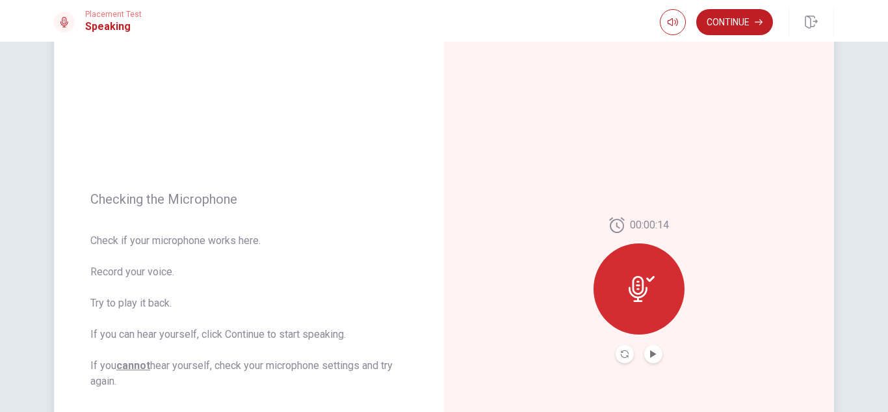
scroll to position [62, 0]
click at [622, 346] on button "Record Again" at bounding box center [625, 353] width 18 height 18
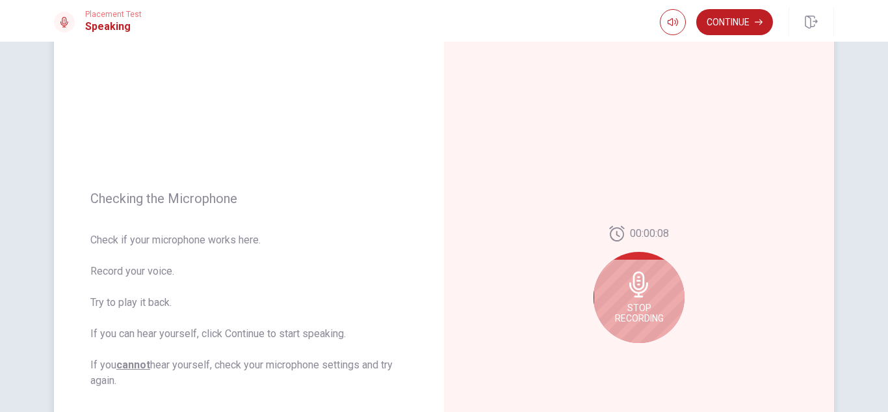
click at [633, 276] on icon at bounding box center [638, 284] width 19 height 26
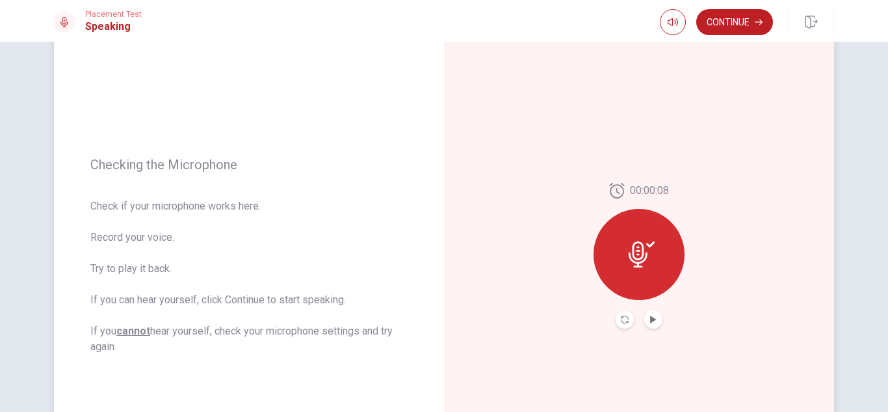
scroll to position [100, 0]
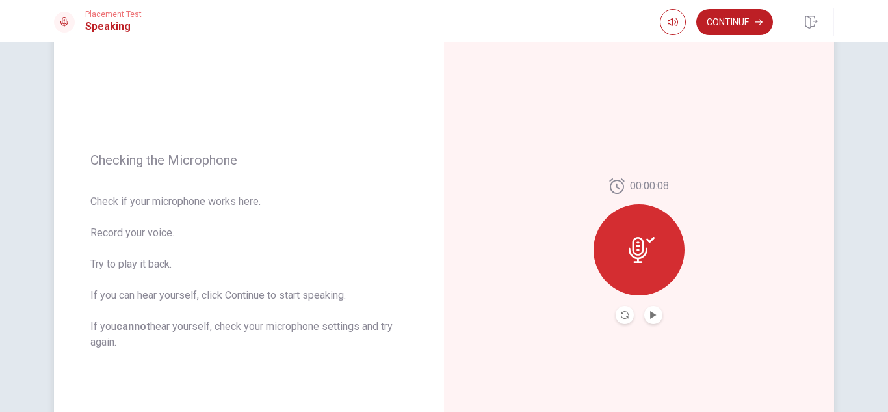
click at [651, 319] on button "Play Audio" at bounding box center [653, 315] width 18 height 18
click at [625, 313] on icon "Record Again" at bounding box center [625, 315] width 8 height 8
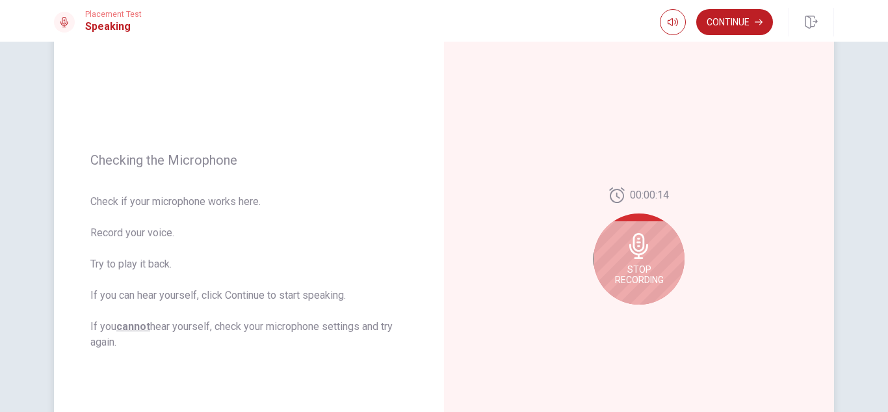
click at [609, 226] on div "Stop Recording" at bounding box center [639, 258] width 91 height 91
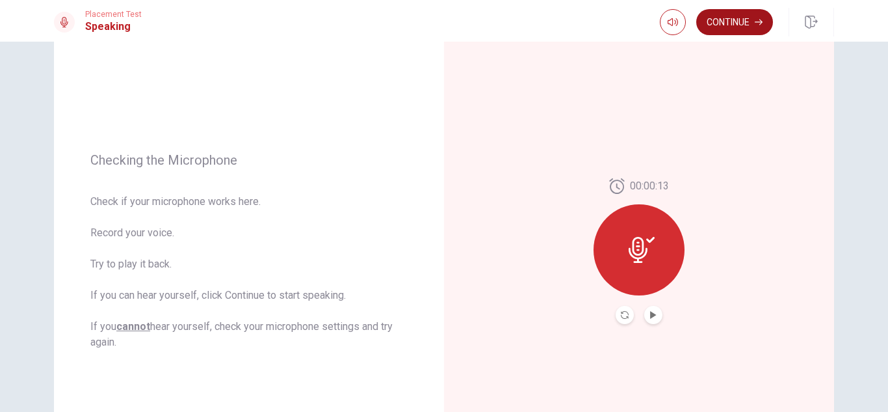
click at [732, 20] on button "Continue" at bounding box center [734, 22] width 77 height 26
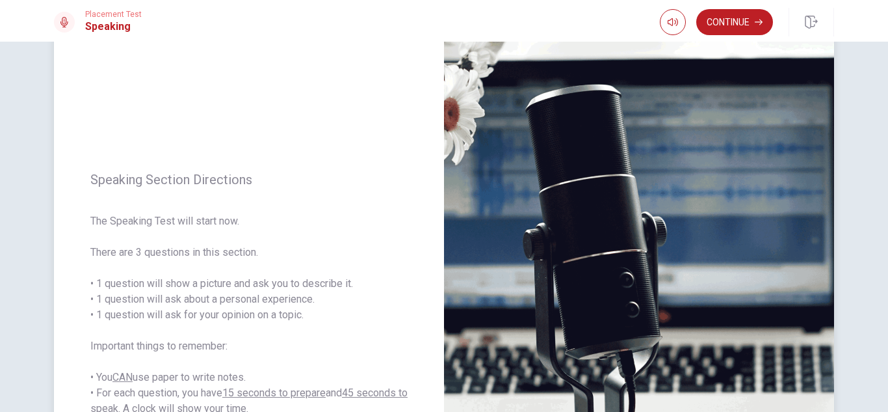
scroll to position [0, 0]
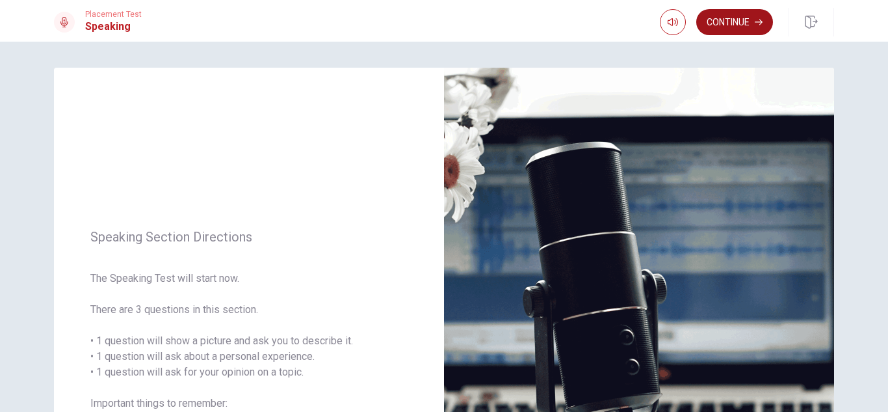
click at [728, 31] on button "Continue" at bounding box center [734, 22] width 77 height 26
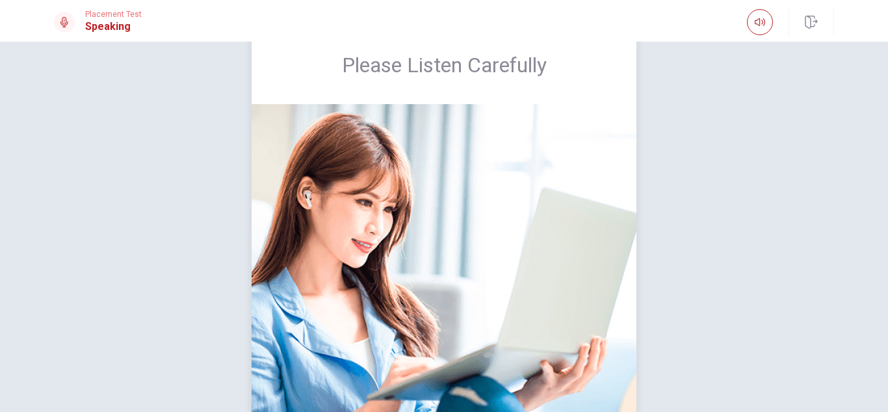
scroll to position [38, 0]
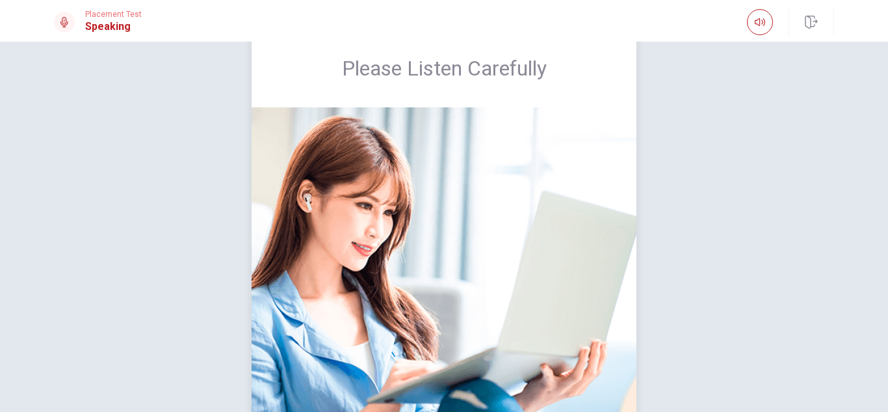
click at [470, 136] on img at bounding box center [444, 272] width 385 height 331
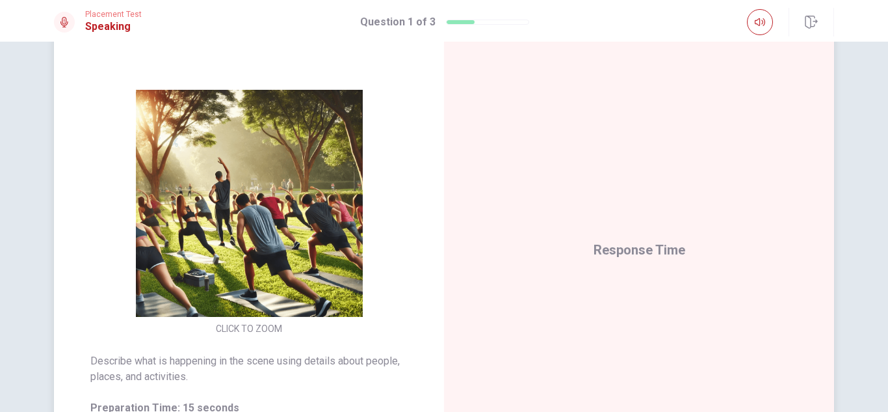
scroll to position [103, 0]
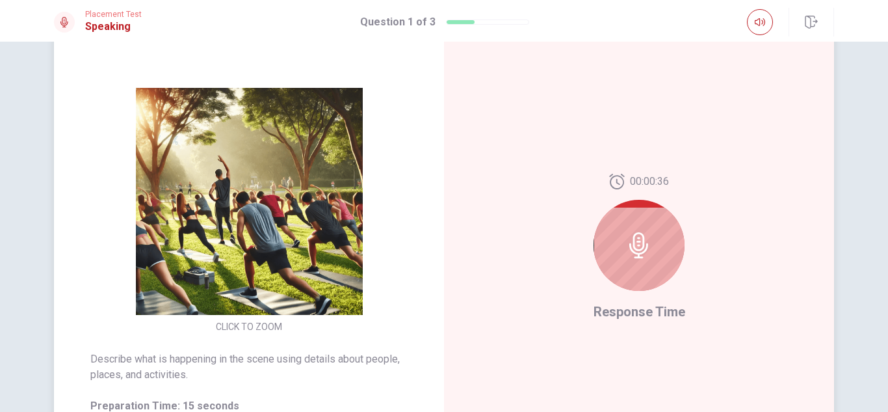
click at [642, 226] on div at bounding box center [639, 245] width 91 height 91
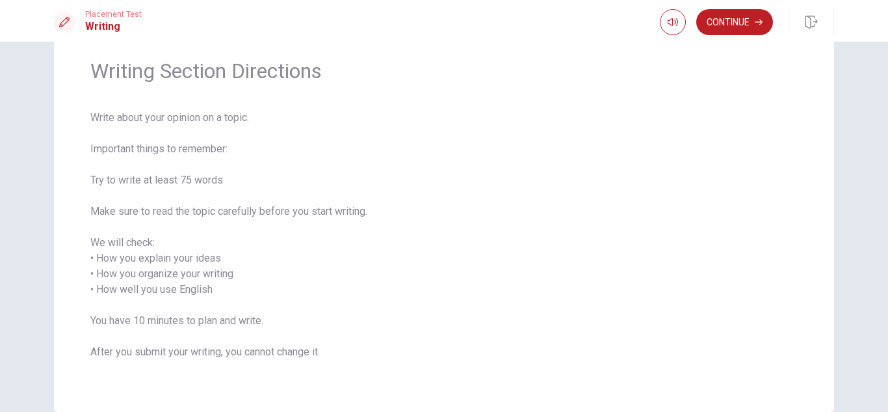
scroll to position [47, 0]
click at [724, 23] on button "Continue" at bounding box center [734, 22] width 77 height 26
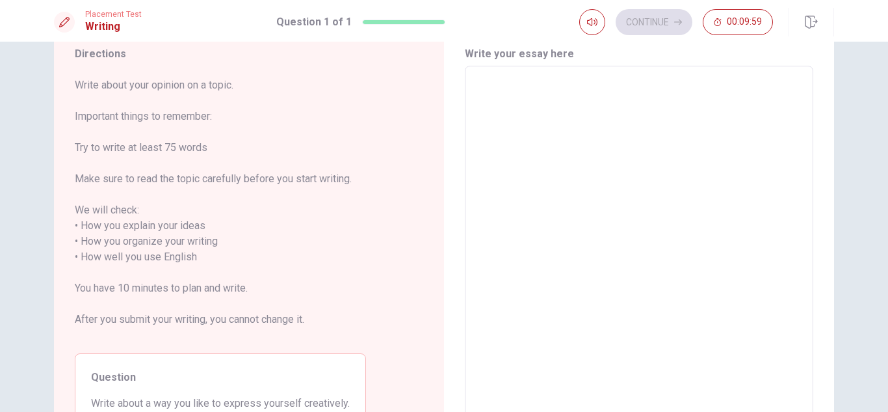
click at [491, 125] on textarea at bounding box center [639, 249] width 330 height 345
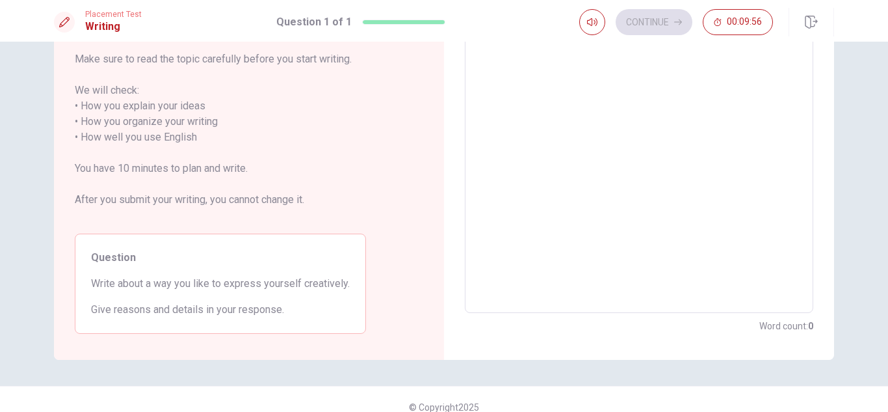
scroll to position [183, 0]
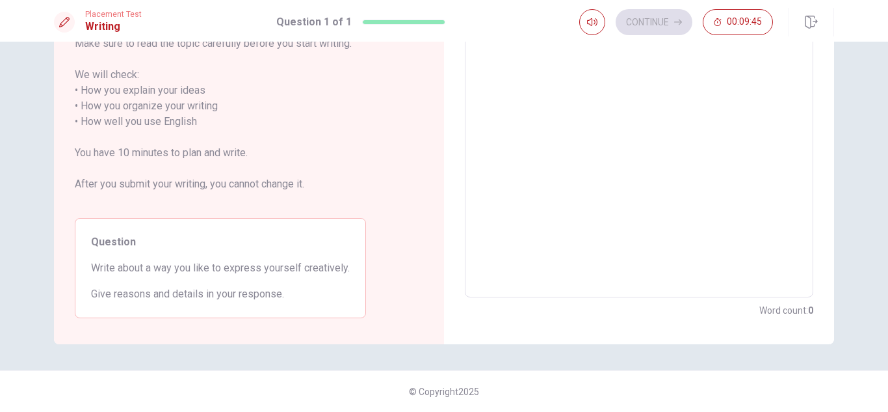
click at [320, 261] on span "Write about a way you like to express yourself creatively." at bounding box center [220, 268] width 259 height 16
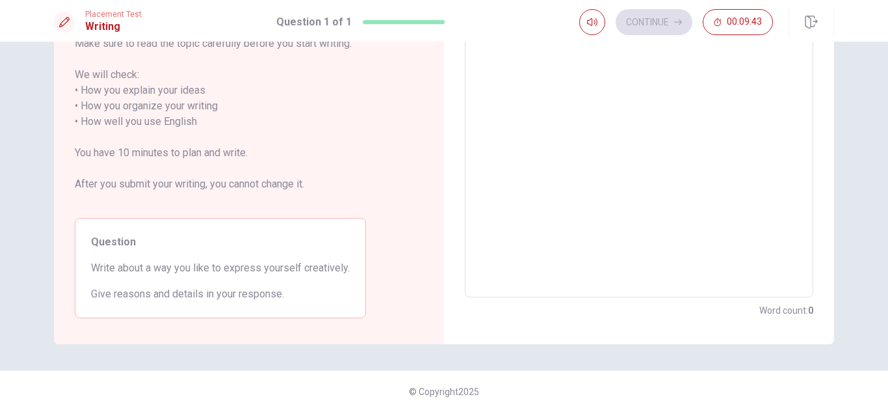
click at [555, 189] on textarea at bounding box center [639, 113] width 330 height 345
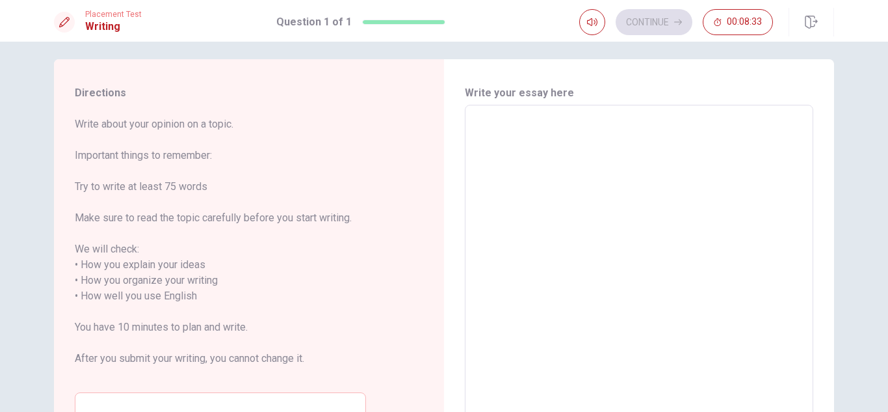
scroll to position [0, 0]
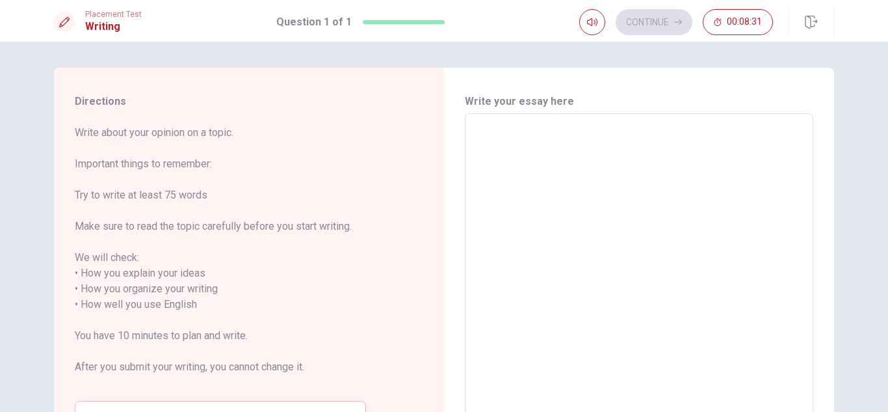
type textarea "o"
type textarea "x"
type textarea "on"
type textarea "x"
type textarea "one"
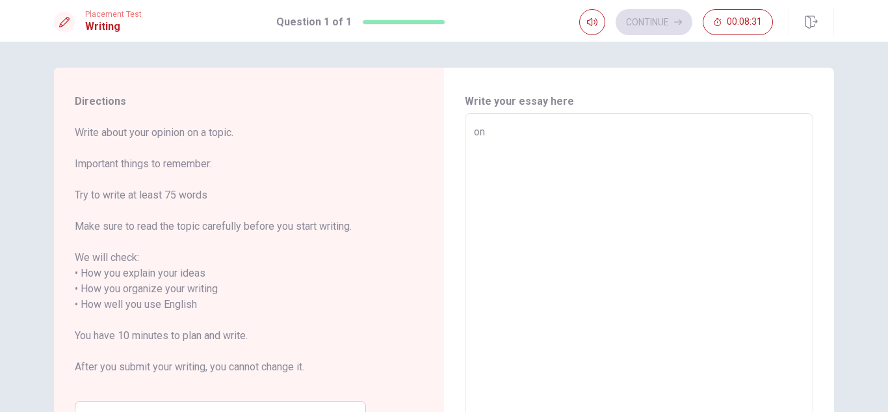
type textarea "x"
type textarea "one"
type textarea "x"
type textarea "one"
type textarea "x"
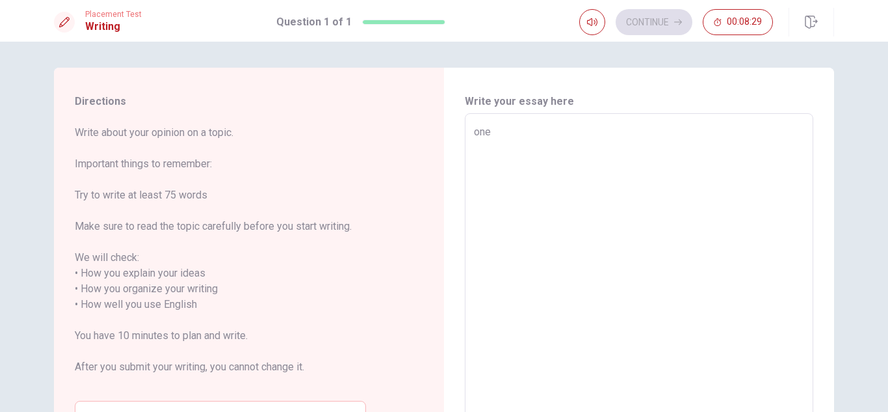
type textarea "on"
type textarea "x"
type textarea "o"
type textarea "x"
type textarea "O"
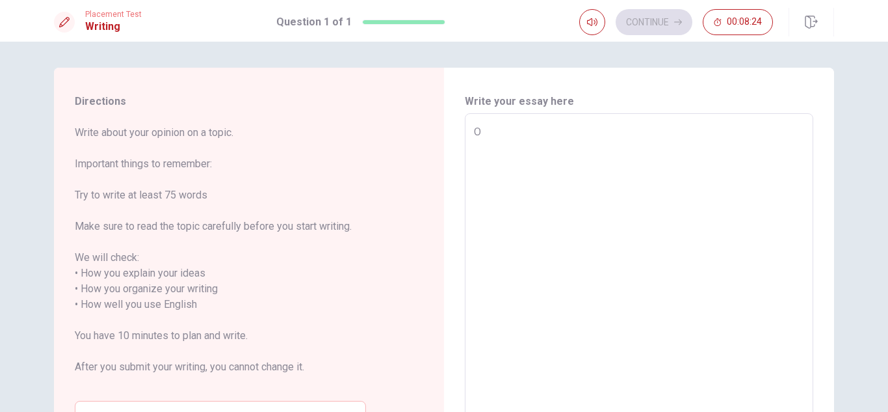
type textarea "x"
type textarea "On"
type textarea "x"
type textarea "One"
type textarea "x"
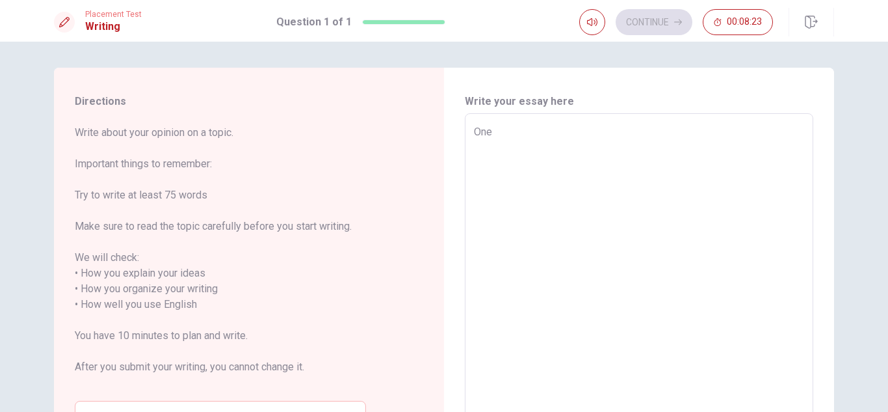
type textarea "One"
type textarea "x"
type textarea "One w"
type textarea "x"
type textarea "One wa"
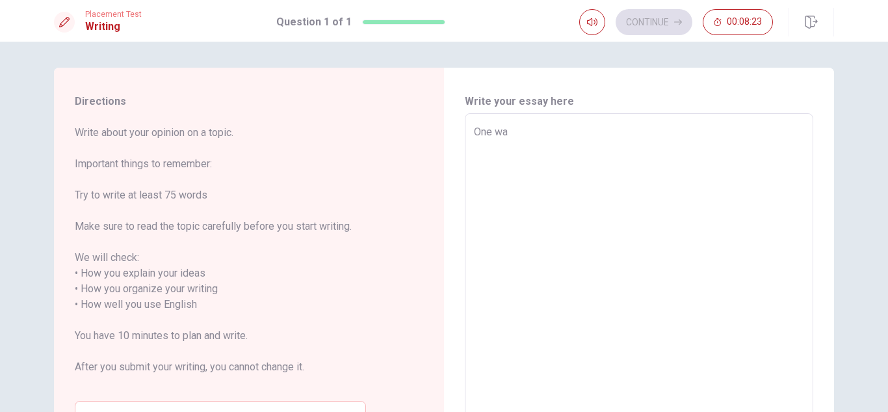
type textarea "x"
type textarea "One way"
type textarea "x"
type textarea "One way"
type textarea "x"
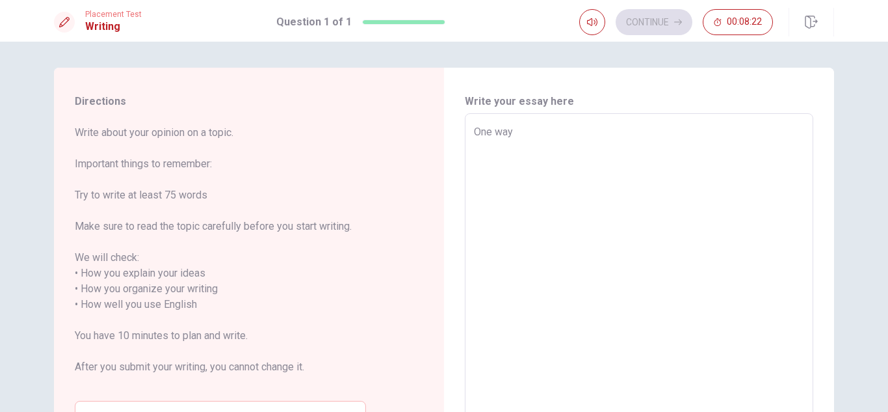
type textarea "One way t"
type textarea "x"
type textarea "One way th"
type textarea "x"
type textarea "One way tha"
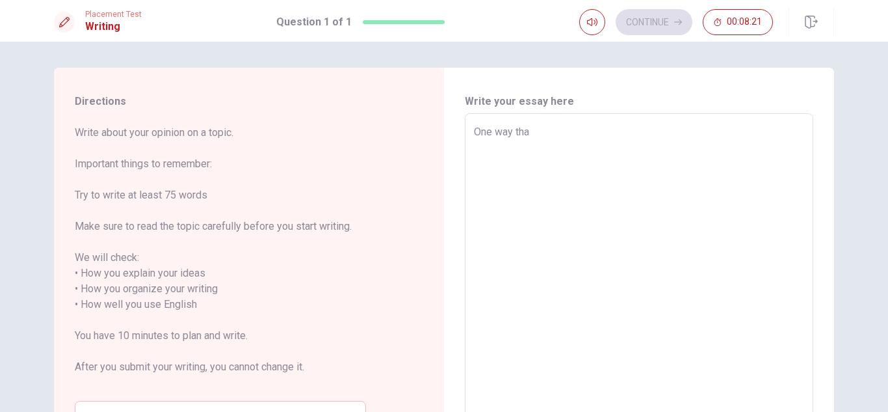
type textarea "x"
type textarea "One way that"
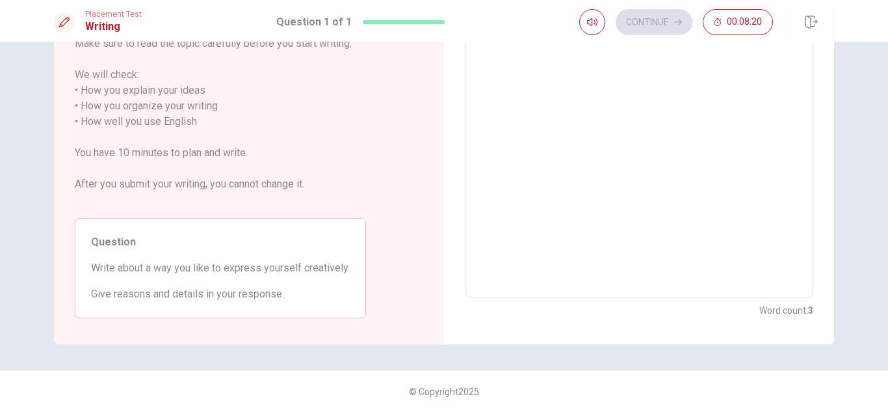
scroll to position [181, 0]
type textarea "x"
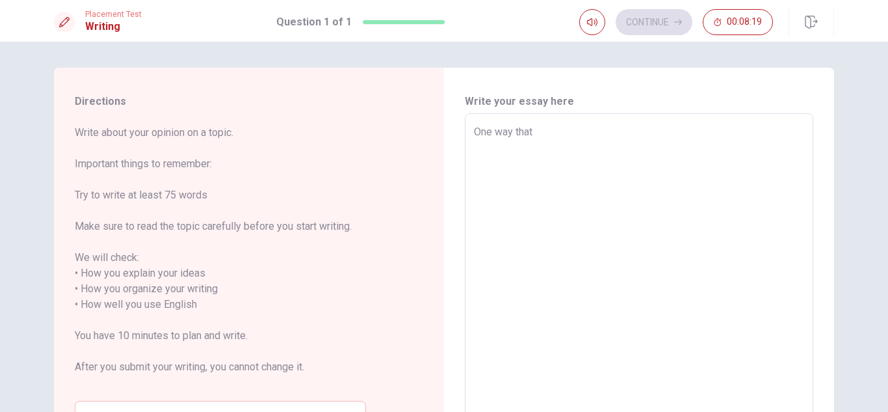
type textarea "One way that"
type textarea "x"
type textarea "One way that I"
type textarea "x"
type textarea "One way that I"
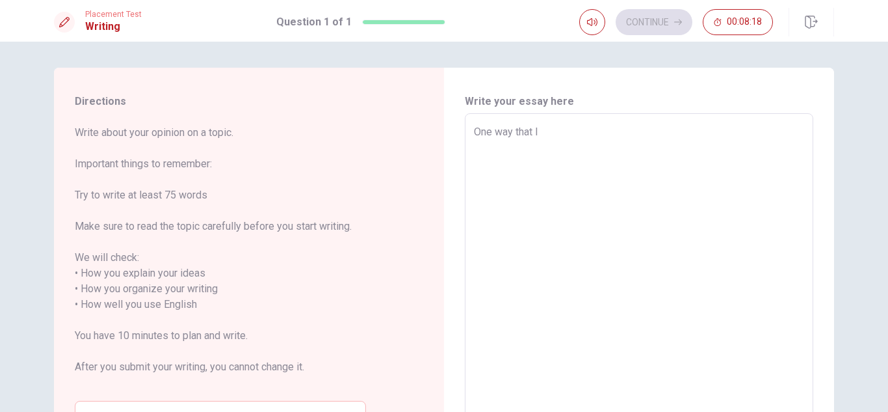
type textarea "x"
type textarea "One way that I l"
type textarea "x"
type textarea "One way that I li"
type textarea "x"
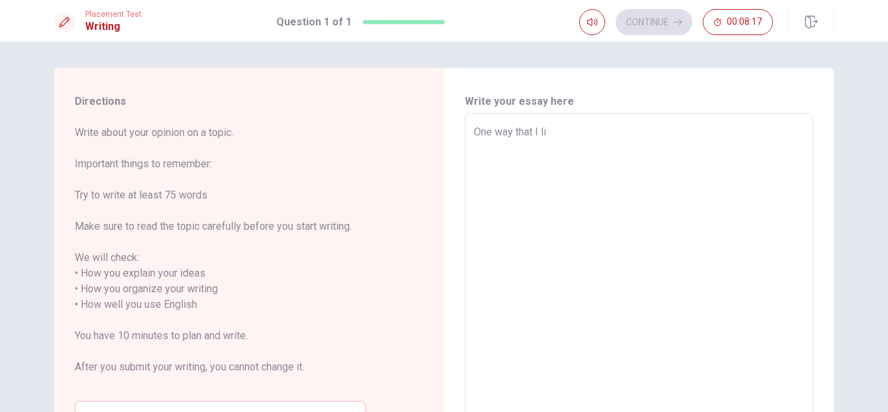
type textarea "One way that I lik"
type textarea "x"
type textarea "One way that I like"
type textarea "x"
type textarea "One way that I like"
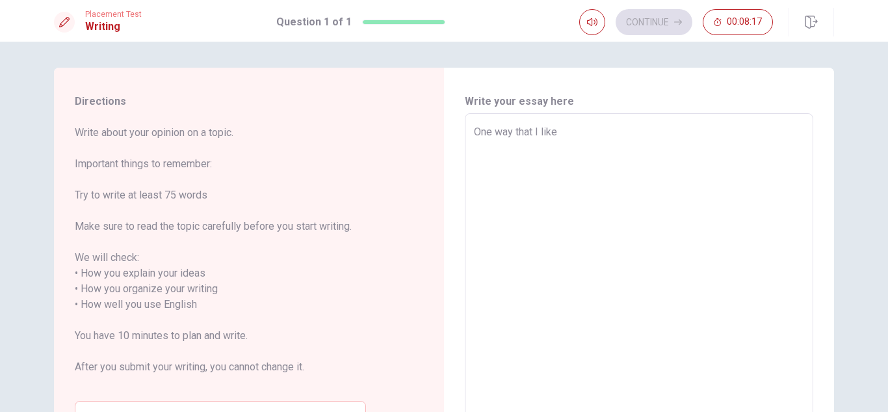
type textarea "x"
type textarea "One way that I like t"
type textarea "x"
type textarea "One way that I like to"
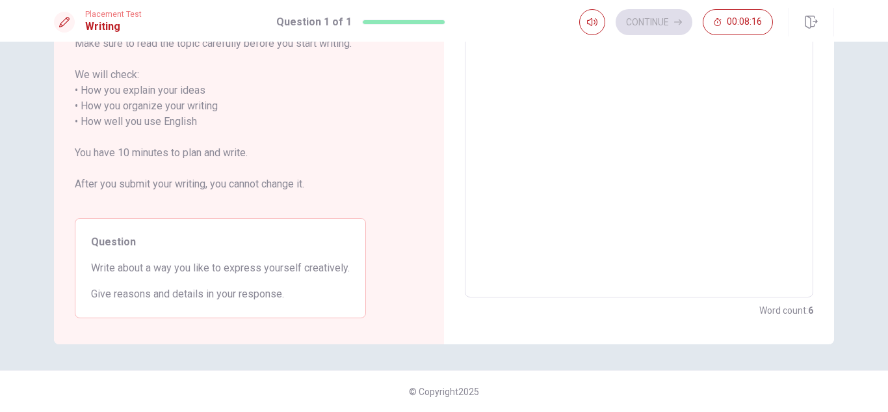
type textarea "x"
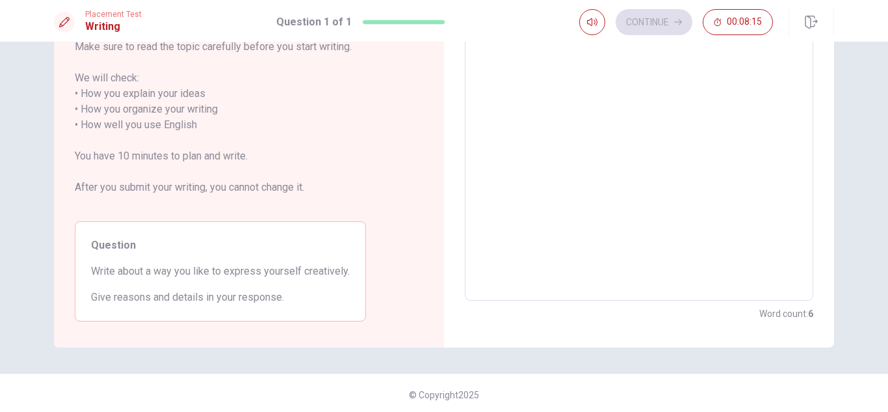
type textarea "One way that I like toe"
type textarea "x"
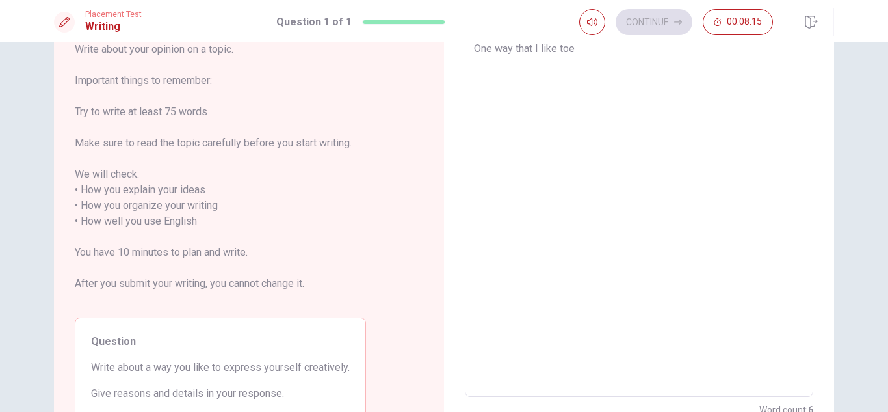
type textarea "One way that I like toex"
type textarea "x"
type textarea "One way that I like toexp"
type textarea "x"
type textarea "One way that I like toexpr"
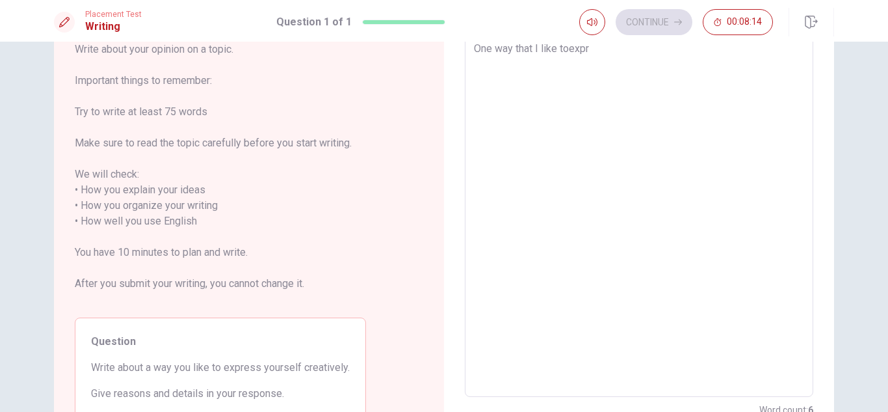
type textarea "x"
type textarea "One way that I like toexpre"
type textarea "x"
type textarea "One way that I like toexpres"
type textarea "x"
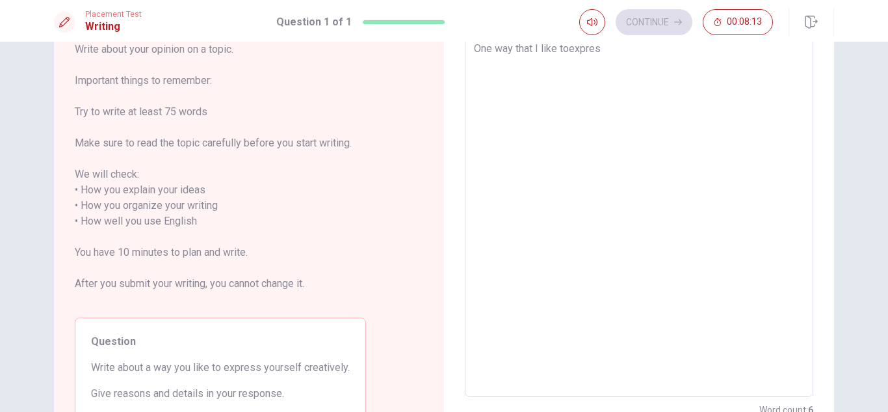
type textarea "One way that I like toexpress"
type textarea "x"
type textarea "One way that I like toexpresss"
type textarea "x"
type textarea "One way that I like toexpresss"
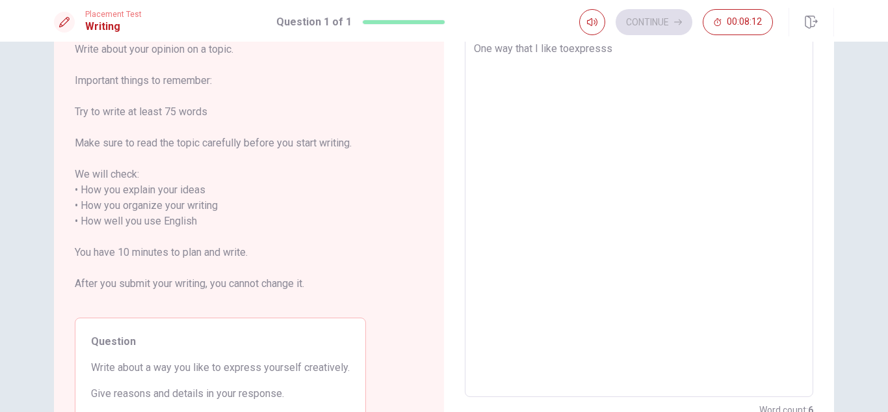
type textarea "x"
type textarea "One way that I like toexpresss m"
type textarea "x"
type textarea "One way that I like toexpresss my"
type textarea "x"
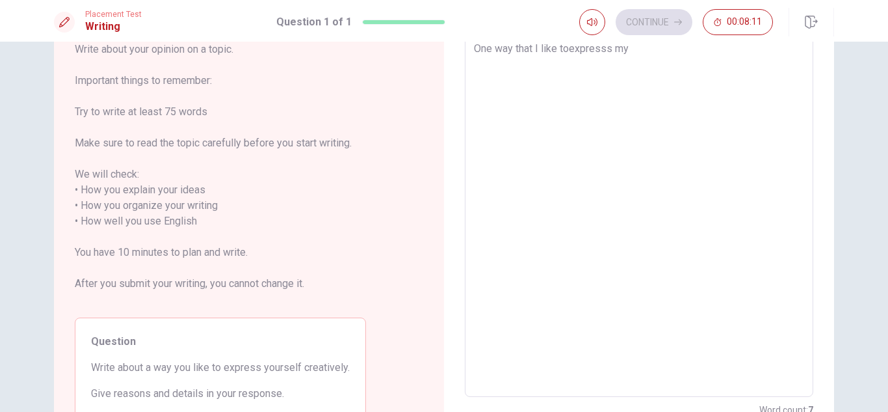
type textarea "One way that I like toexpresss my"
type textarea "x"
type textarea "One way that I like toexpresss my c"
type textarea "x"
type textarea "One way that I like toexpresss my cr"
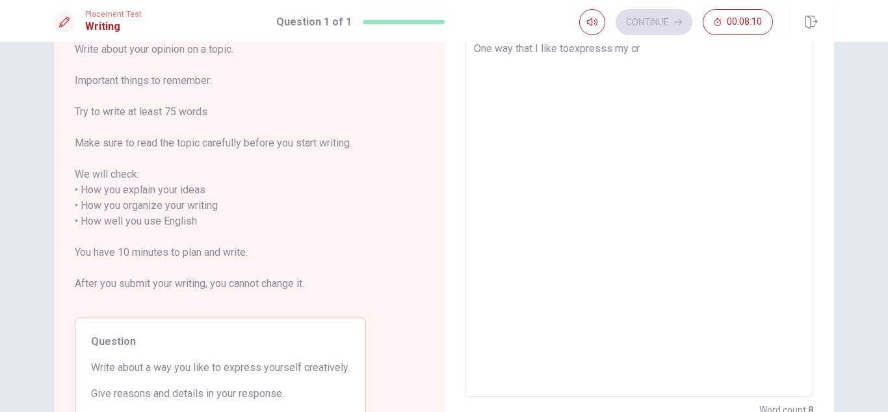
type textarea "x"
type textarea "One way that I like toexpresss my cre"
type textarea "x"
type textarea "One way that I like toexpresss my crea"
type textarea "x"
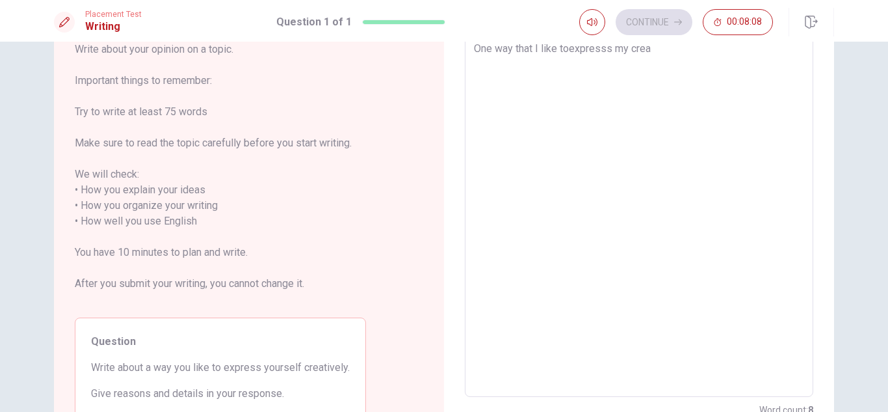
type textarea "One way that I like toexpresss my creat"
type textarea "x"
type textarea "One way that I like toexpresss my creati"
type textarea "x"
type textarea "One way that I like toexpresss my creativ"
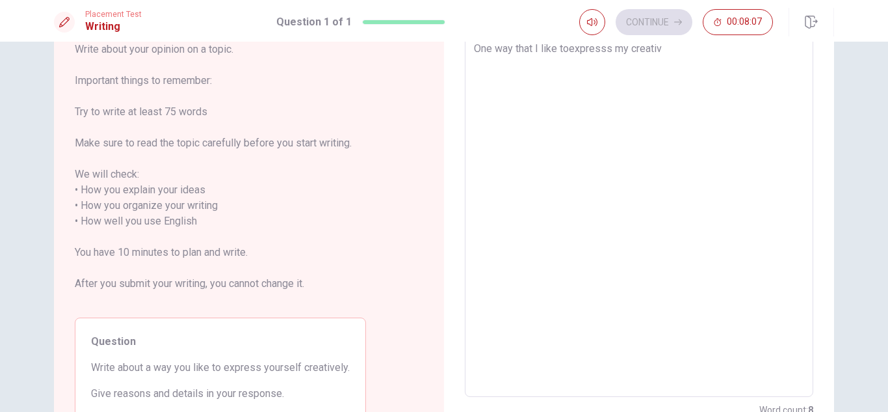
type textarea "x"
type textarea "One way that I like toexpresss my creative"
type textarea "x"
type textarea "One way that I like toexpresss my creativel"
type textarea "x"
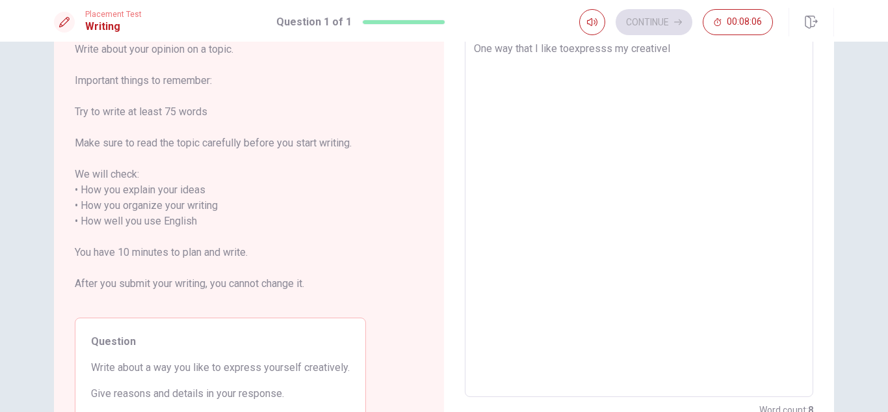
type textarea "One way that I like toexpresss my creativeli"
type textarea "x"
type textarea "One way that I like toexpresss my creativeli"
type textarea "x"
type textarea "One way that I like toexpresss my creativeli i"
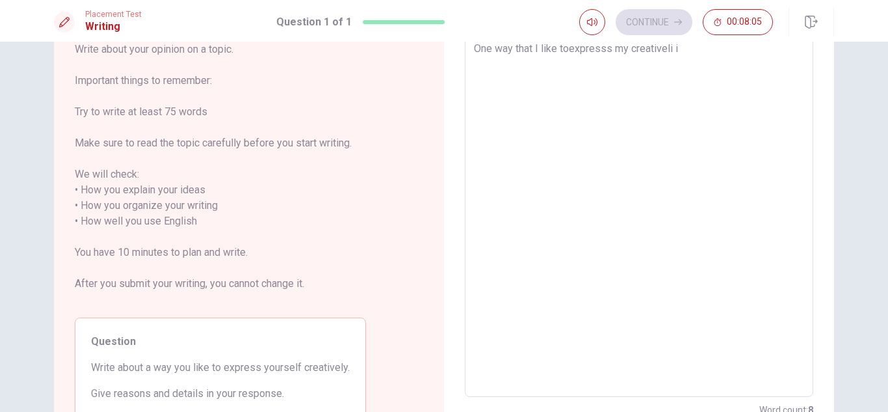
type textarea "x"
type textarea "One way that I like toexpresss my creativeli is"
type textarea "x"
type textarea "One way that I like toexpresss my creativeli is"
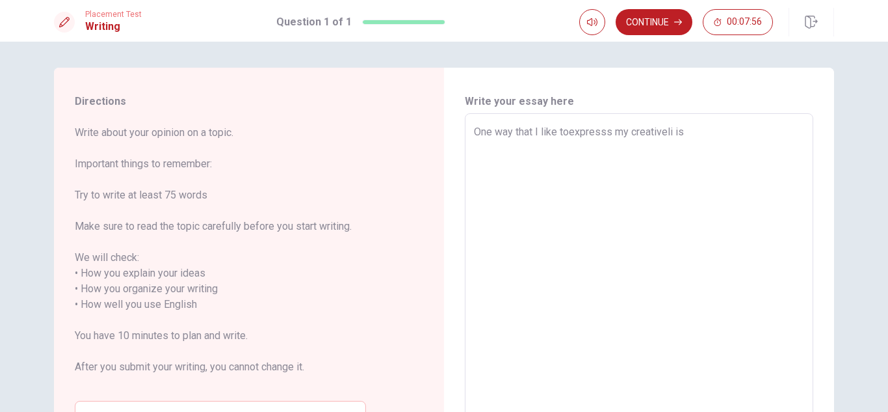
type textarea "x"
click at [569, 133] on textarea "One way that I like toexpresss my creativeli is" at bounding box center [639, 296] width 330 height 345
type textarea "One way that I like to expresss my creativeli is"
click at [674, 133] on textarea "One way that I like to expresss my creativeli is" at bounding box center [639, 296] width 330 height 345
type textarea "x"
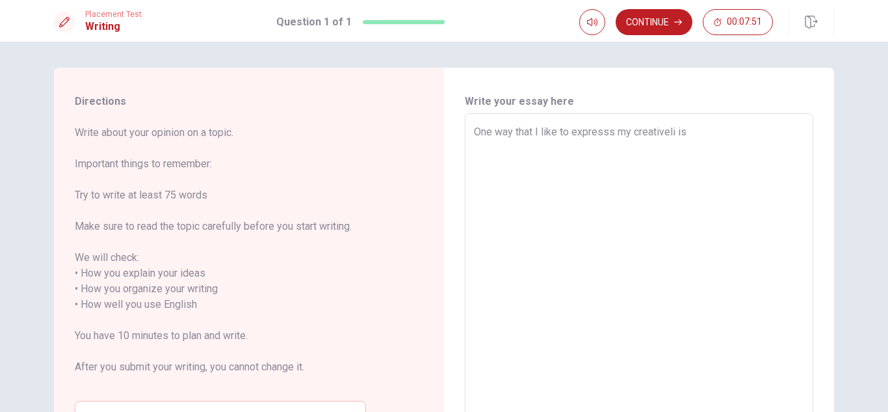
type textarea "One way that I like to expresss my creativel is"
type textarea "x"
type textarea "One way that I like to expresss my creatively is"
click at [720, 135] on textarea "One way that I like to expresss my creatively is" at bounding box center [639, 296] width 330 height 345
type textarea "x"
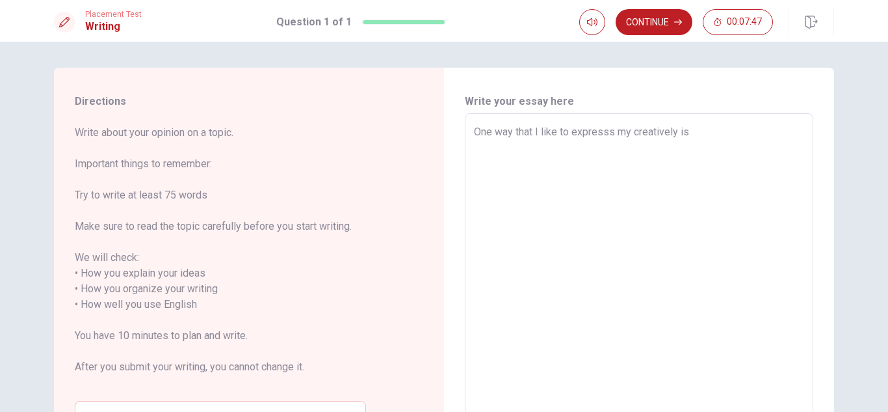
type textarea "One way that I like to expresss my creatively is b"
type textarea "x"
type textarea "One way that I like to expresss my creatively is by"
type textarea "x"
type textarea "One way that I like to expresss my creatively is by"
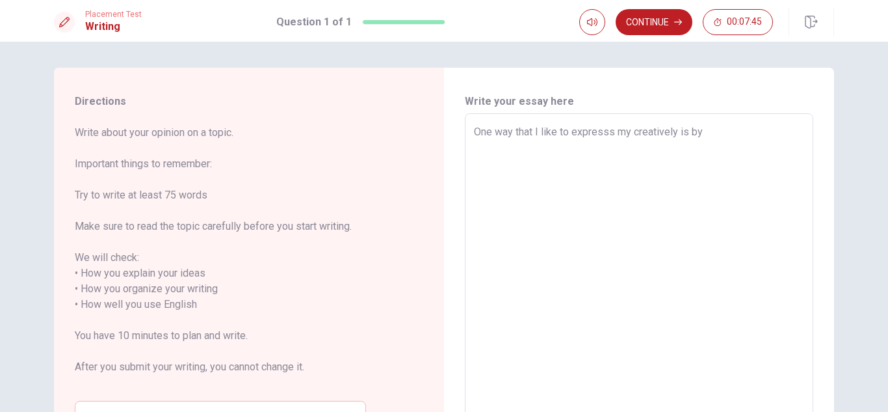
type textarea "x"
type textarea "One way that I like to expresss my creatively is by w"
type textarea "x"
type textarea "One way that I like to expresss my creatively is by wr"
type textarea "x"
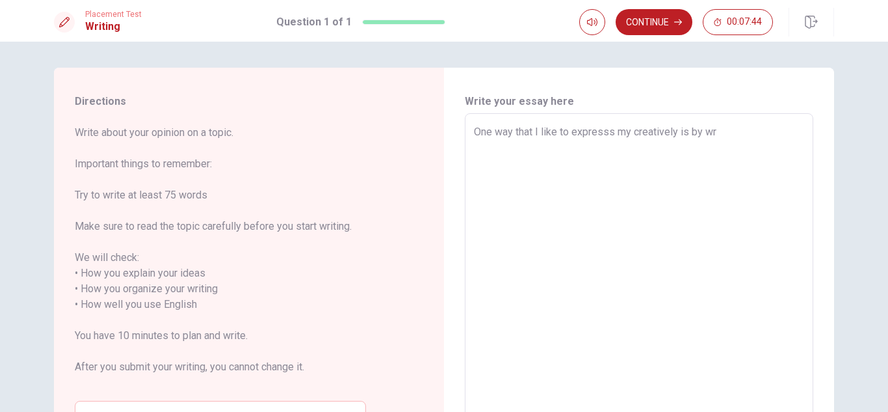
type textarea "One way that I like to expresss my creatively is by wri"
type textarea "x"
type textarea "One way that I like to expresss my creatively is by writ"
type textarea "x"
type textarea "One way that I like to expresss my creatively is by writt"
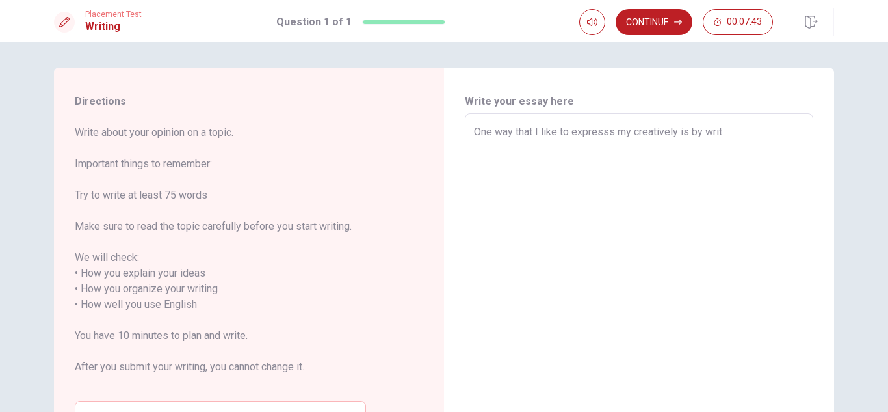
type textarea "x"
type textarea "One way that I like to expresss my creatively is by writti"
type textarea "x"
type textarea "One way that I like to expresss my creatively is by writtin"
type textarea "x"
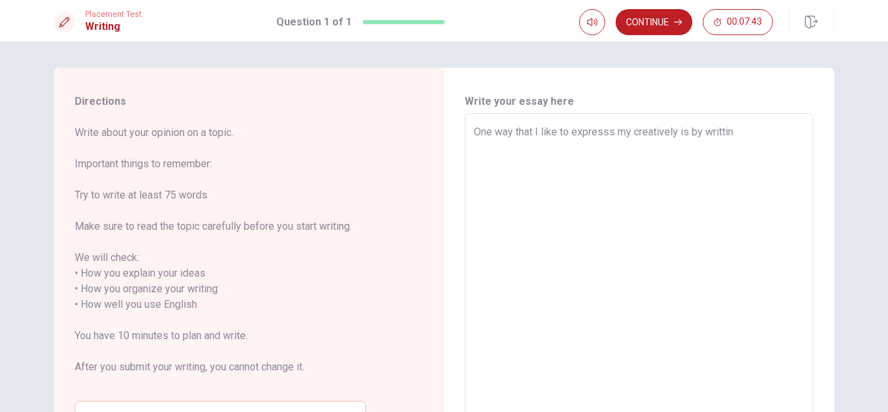
type textarea "One way that I like to expresss my creatively is by writting"
type textarea "x"
type textarea "One way that I like to expresss my creatively is by writting,"
type textarea "x"
type textarea "One way that I like to expresss my creatively is by writting,"
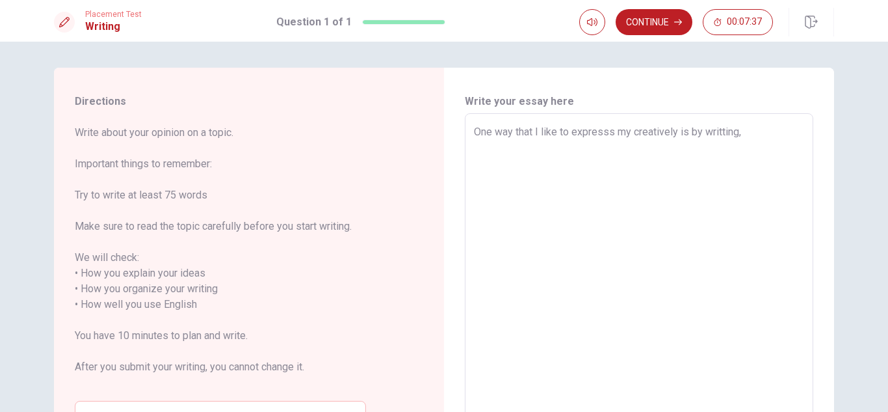
scroll to position [183, 0]
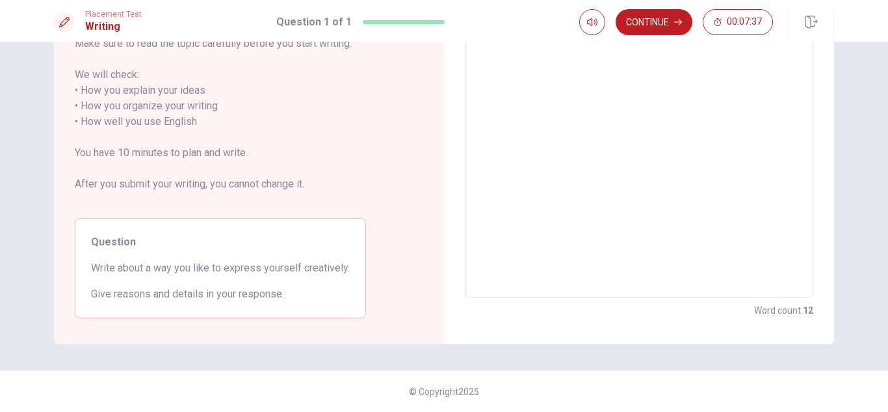
type textarea "x"
type textarea "One way that I like to expresss my creatively is by writting, b"
type textarea "x"
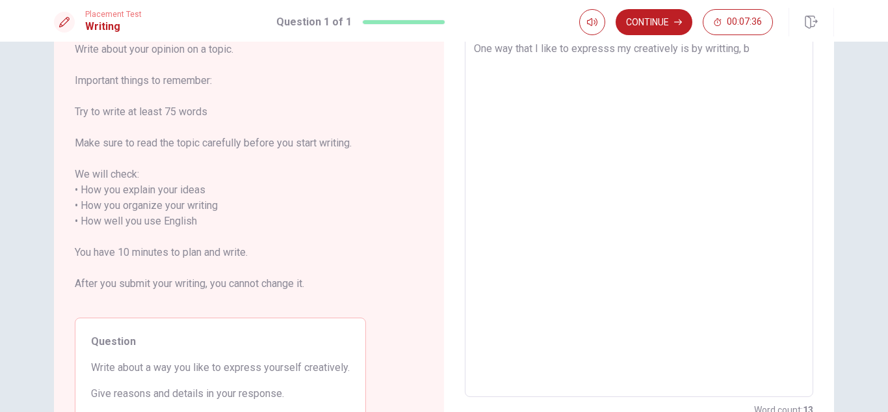
type textarea "One way that I like to expresss my creatively is by writting, be"
type textarea "x"
type textarea "One way that I like to expresss my creatively is by writting, bec"
type textarea "x"
type textarea "One way that I like to expresss my creatively is by writting, beca"
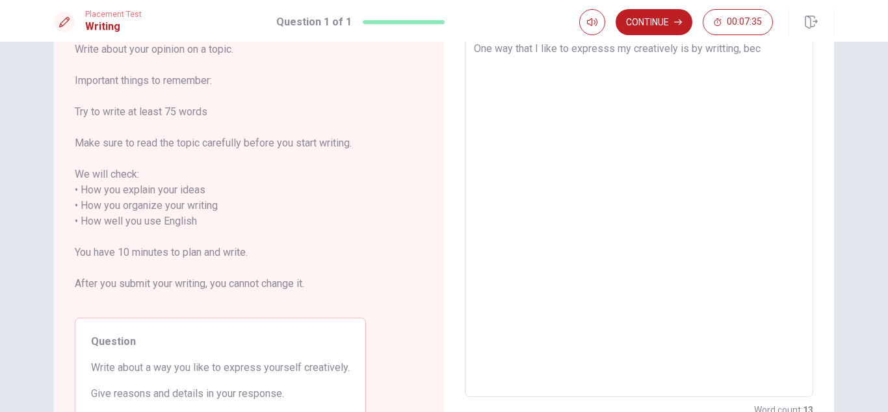
type textarea "x"
type textarea "One way that I like to expresss my creatively is by writting, becau"
type textarea "x"
type textarea "One way that I like to expresss my creatively is by writting, becaus"
type textarea "x"
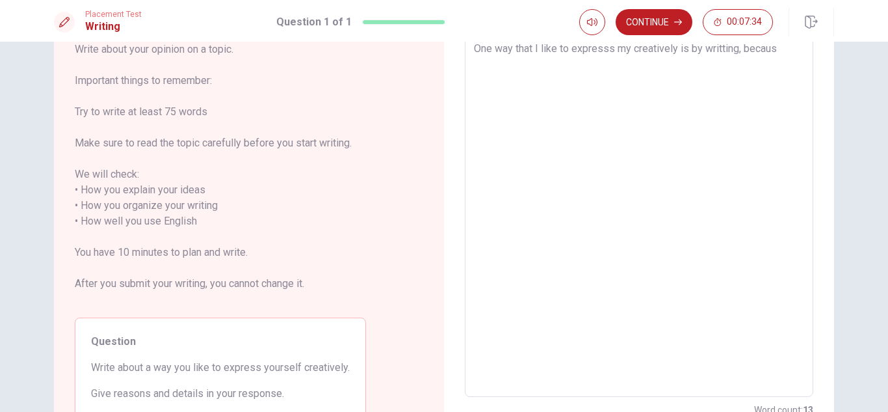
type textarea "One way that I like to expresss my creatively is by writting, because"
type textarea "x"
type textarea "One way that I like to expresss my creatively is by writting, because"
type textarea "x"
type textarea "One way that I like to expresss my creatively is by writting, because i"
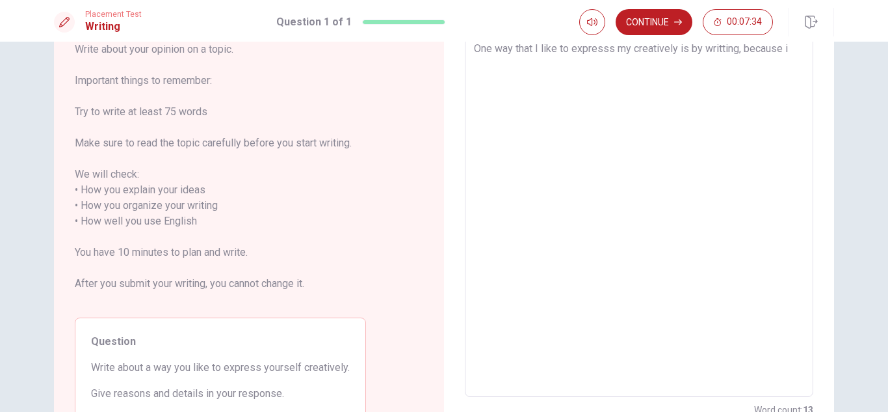
type textarea "x"
type textarea "One way that I like to expresss my creatively is by writting, because i"
type textarea "x"
type textarea "One way that I like to expresss my creatively is by writting, because i c"
type textarea "x"
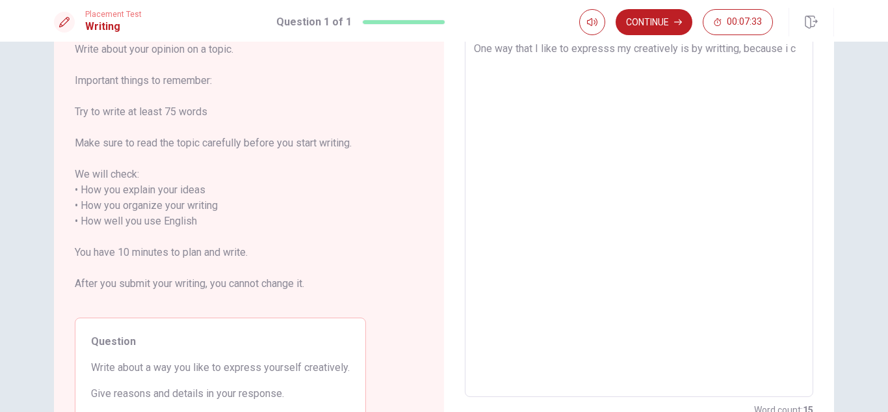
type textarea "One way that I like to expresss my creatively is by writting, because i ca"
type textarea "x"
type textarea "One way that I like to expresss my creatively is by writting, because i can"
type textarea "x"
type textarea "One way that I like to expresss my creatively is by writting, because i can"
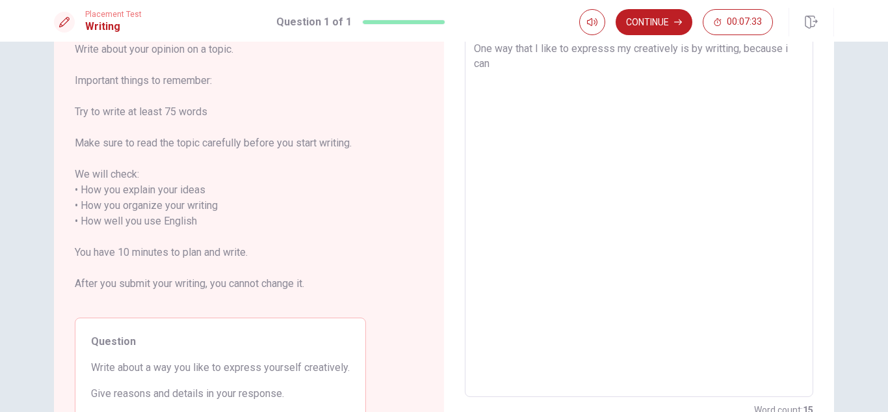
type textarea "x"
type textarea "One way that I like to expresss my creatively is by writting, because i can s"
type textarea "x"
type textarea "One way that I like to expresss my creatively is by writting, because i can sh"
type textarea "x"
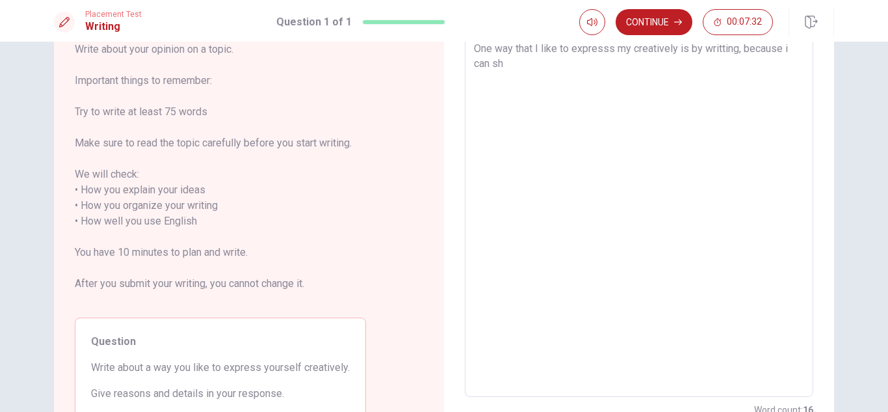
type textarea "One way that I like to expresss my creatively is by writting, because i can sha"
type textarea "x"
type textarea "One way that I like to expresss my creatively is by writting, because i can shar"
type textarea "x"
type textarea "One way that I like to expresss my creatively is by writting, because i can sha…"
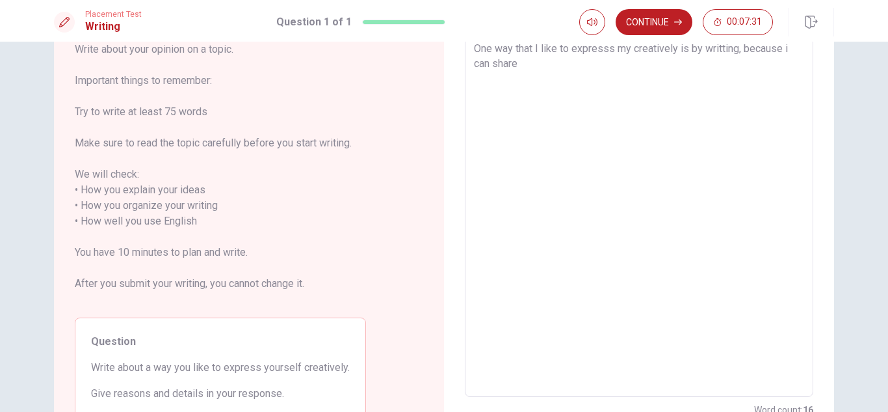
type textarea "x"
type textarea "One way that I like to expresss my creatively is by writting, because i can sha…"
type textarea "x"
type textarea "One way that I like to expresss my creatively is by writting, because i can sha…"
type textarea "x"
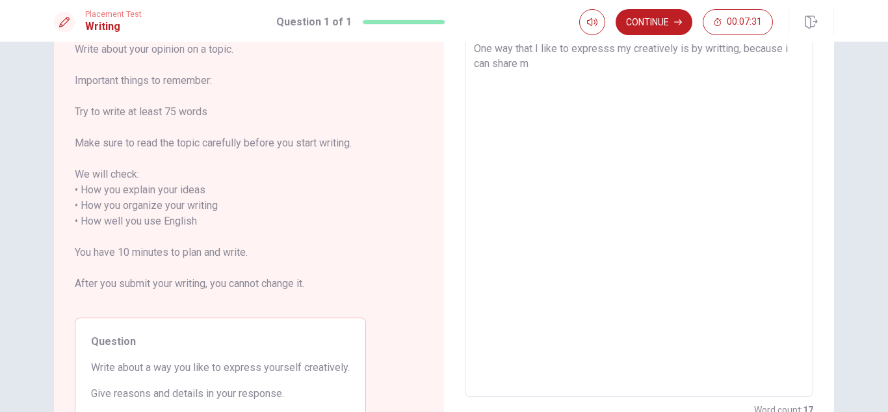
type textarea "One way that I like to expresss my creatively is by writting, because i can sha…"
type textarea "x"
type textarea "One way that I like to expresss my creatively is by writting, because i can sha…"
type textarea "x"
type textarea "One way that I like to expresss my creatively is by writting, because i can sha…"
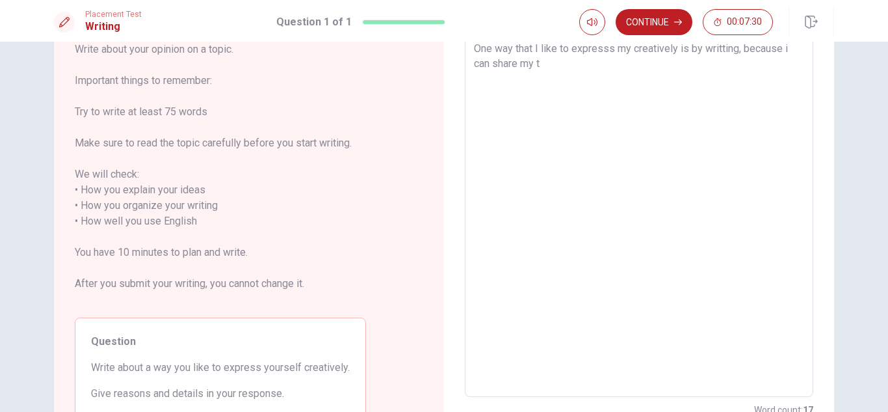
type textarea "x"
type textarea "One way that I like to expresss my creatively is by writting, because i can sha…"
type textarea "x"
type textarea "One way that I like to expresss my creatively is by writting, because i can sha…"
type textarea "x"
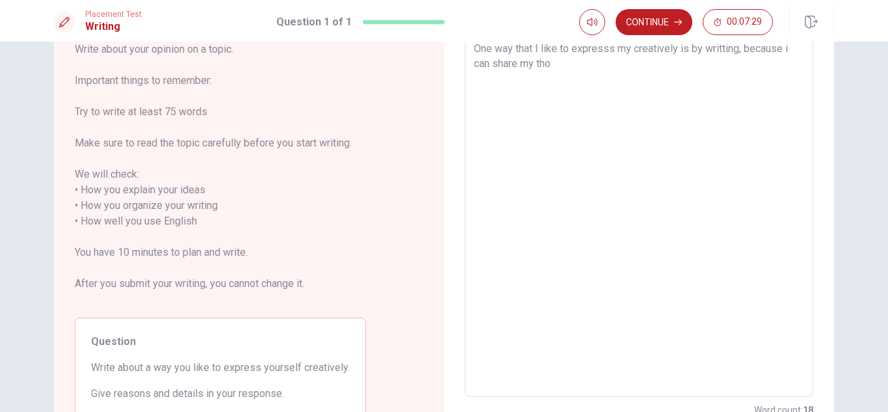
type textarea "One way that I like to expresss my creatively is by writting, because i can sha…"
type textarea "x"
type textarea "One way that I like to expresss my creatively is by writting, because i can sha…"
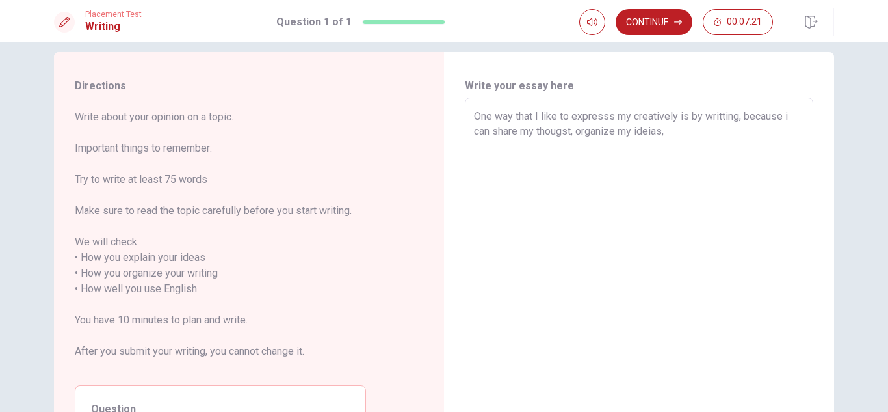
scroll to position [18, 0]
click at [694, 128] on textarea "One way that I like to expresss my creatively is by writting, because i can sha…" at bounding box center [639, 279] width 330 height 345
click at [569, 129] on textarea "One way that I like to expresss my creatively is by writting, because i can sha…" at bounding box center [639, 279] width 330 height 345
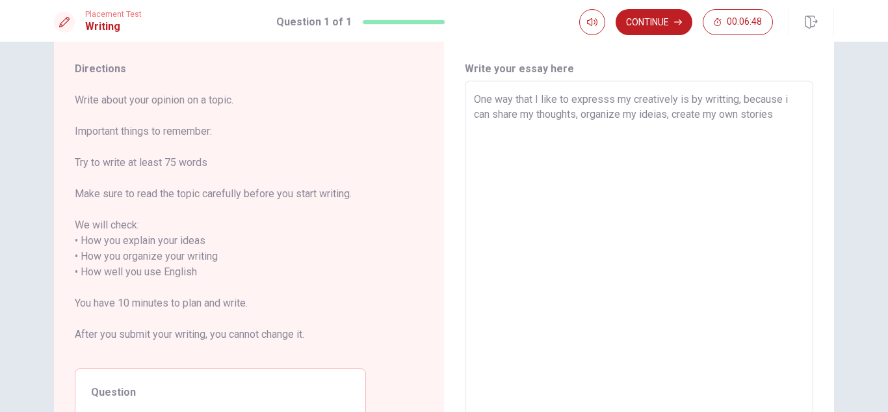
scroll to position [0, 0]
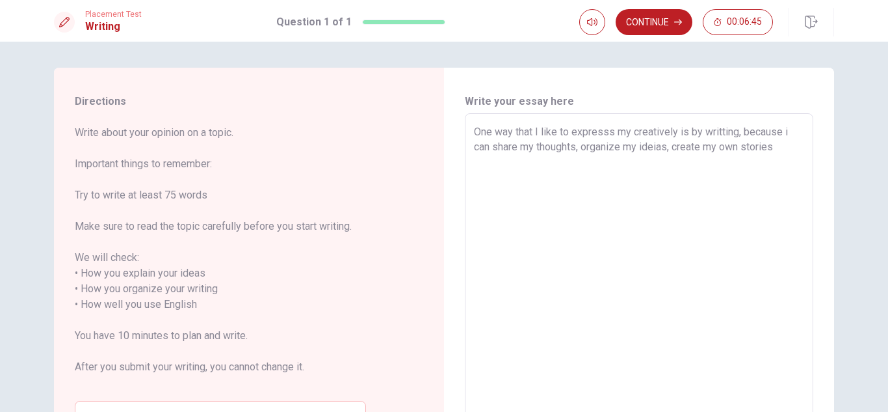
click at [793, 155] on textarea "One way that I like to expresss my creatively is by writting, because i can sha…" at bounding box center [639, 296] width 330 height 345
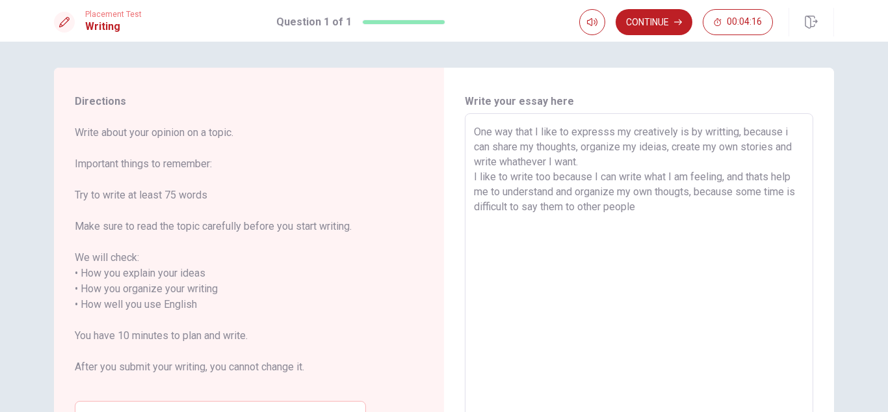
click at [789, 193] on textarea "One way that I like to expresss my creatively is by writting, because i can sha…" at bounding box center [639, 296] width 330 height 345
click at [666, 207] on textarea "One way that I like to expresss my creatively is by writting, because i can sha…" at bounding box center [639, 296] width 330 height 345
click at [700, 192] on textarea "One way that I like to expresss my creatively is by writting, because i can sha…" at bounding box center [639, 296] width 330 height 345
click at [727, 178] on textarea "One way that I like to expresss my creatively is by writting, because i can sha…" at bounding box center [639, 296] width 330 height 345
click at [666, 207] on textarea "One way that I like to expresss my creatively is by writting, because i can sha…" at bounding box center [639, 296] width 330 height 345
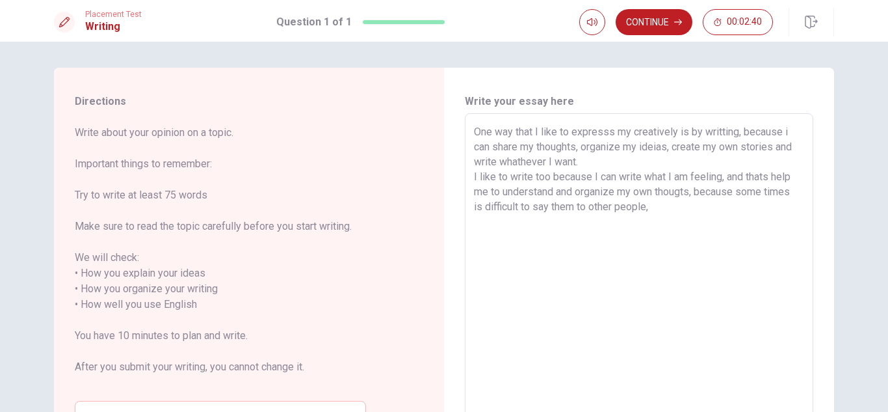
click at [695, 192] on textarea "One way that I like to expresss my creatively is by writting, because i can sha…" at bounding box center [639, 296] width 330 height 345
click at [653, 209] on textarea "One way that I like to expresss my creatively is by writting, because i can sha…" at bounding box center [639, 296] width 330 height 345
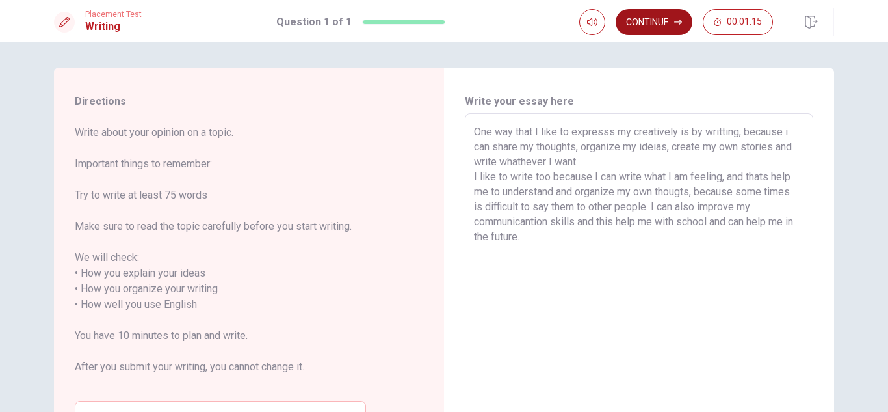
click at [632, 25] on button "Continue" at bounding box center [654, 22] width 77 height 26
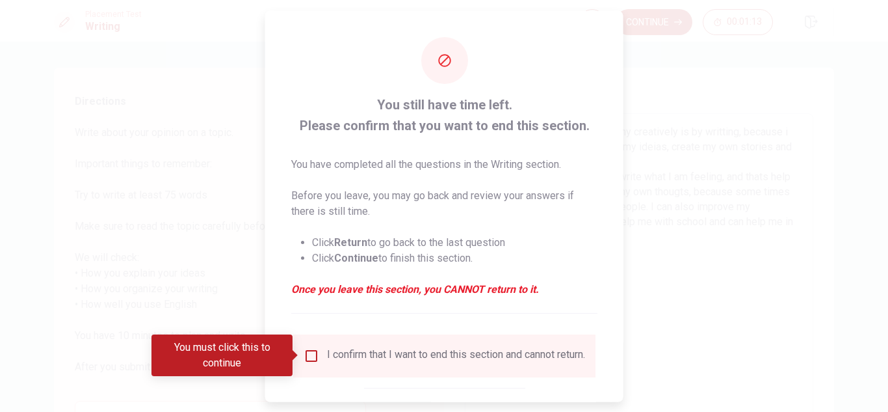
click at [306, 353] on input "You must click this to continue" at bounding box center [312, 355] width 16 height 16
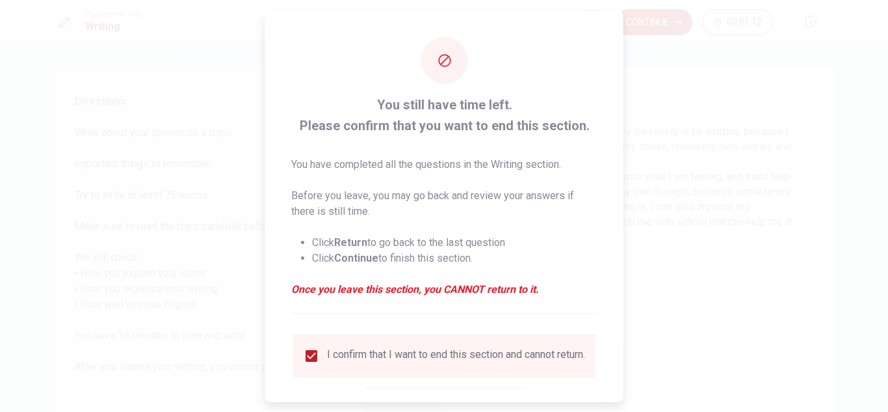
scroll to position [73, 0]
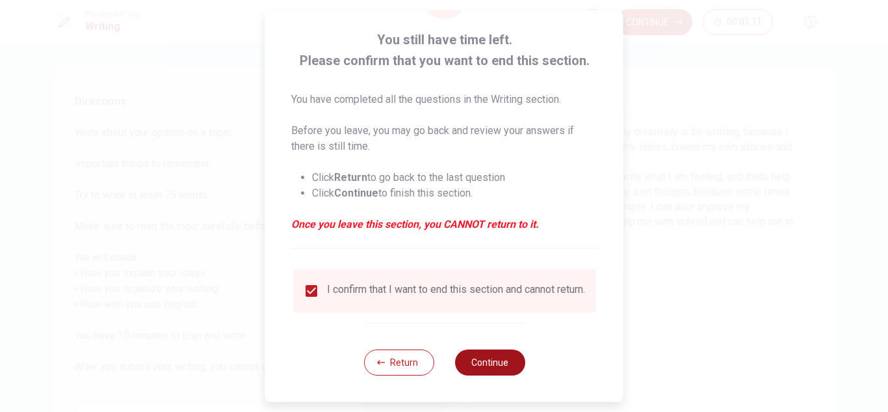
click at [494, 359] on button "Continue" at bounding box center [489, 362] width 70 height 26
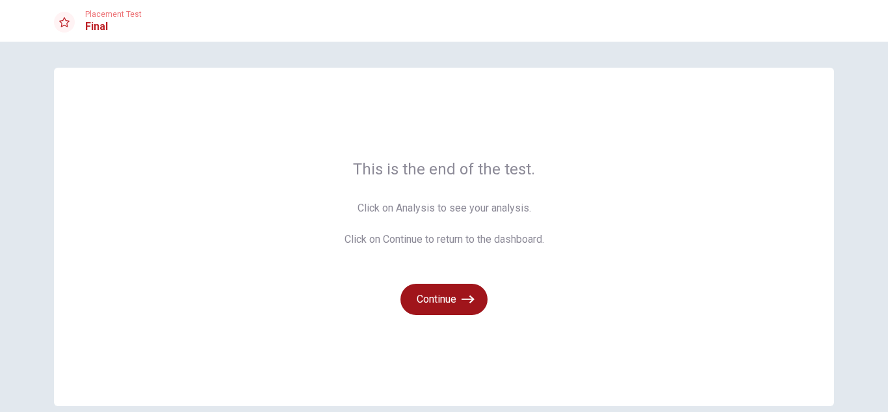
scroll to position [62, 0]
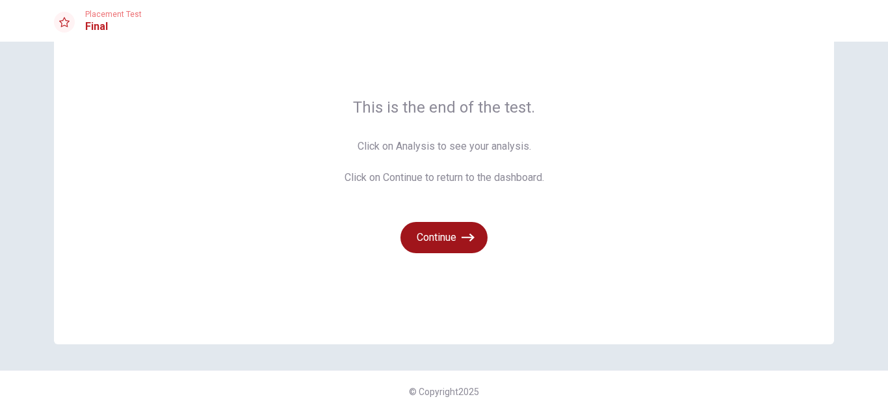
click at [442, 236] on button "Continue" at bounding box center [443, 237] width 87 height 31
